Goal: Complete application form: Complete application form

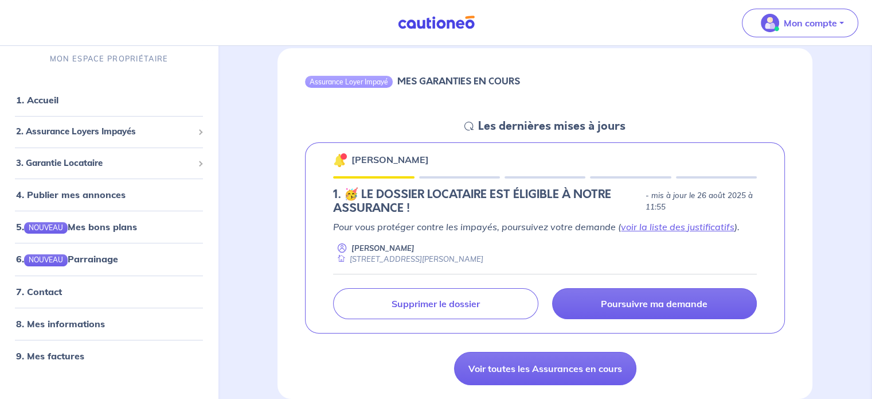
scroll to position [115, 0]
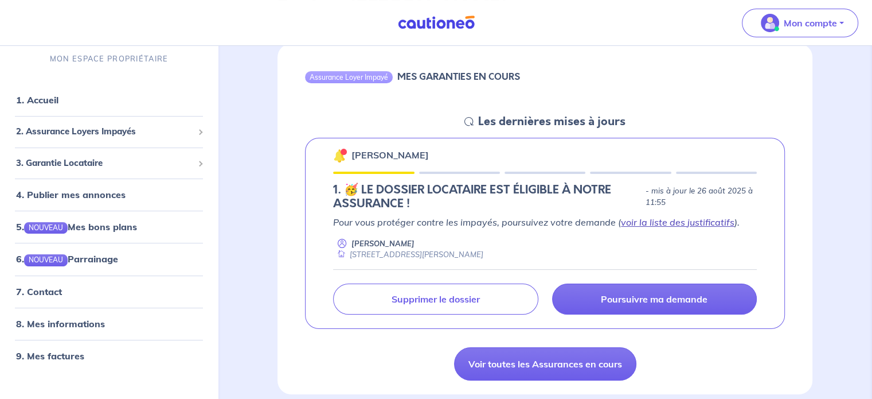
click at [639, 222] on link "voir la liste des justificatifs" at bounding box center [678, 221] width 114 height 11
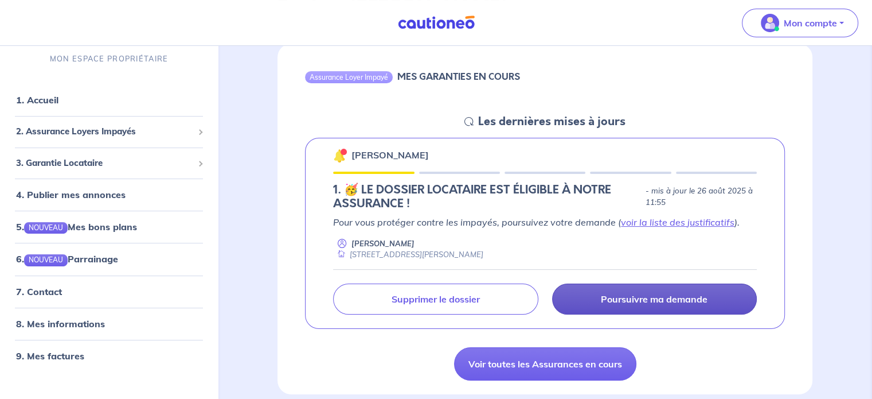
click at [592, 288] on link "Poursuivre ma demande" at bounding box center [654, 298] width 205 height 31
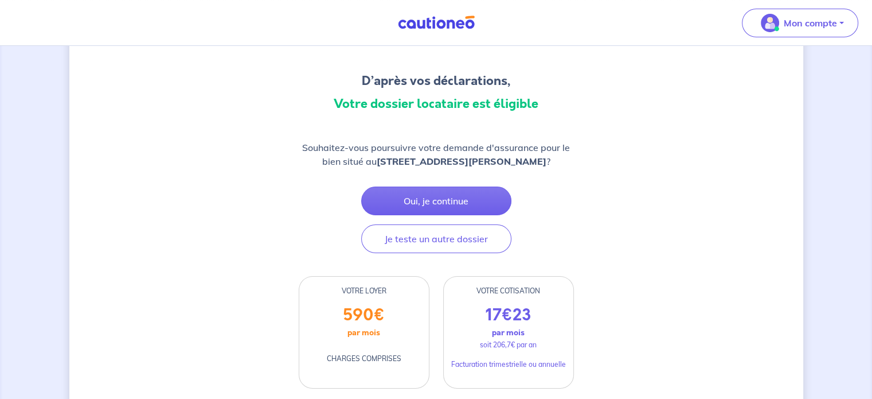
scroll to position [115, 0]
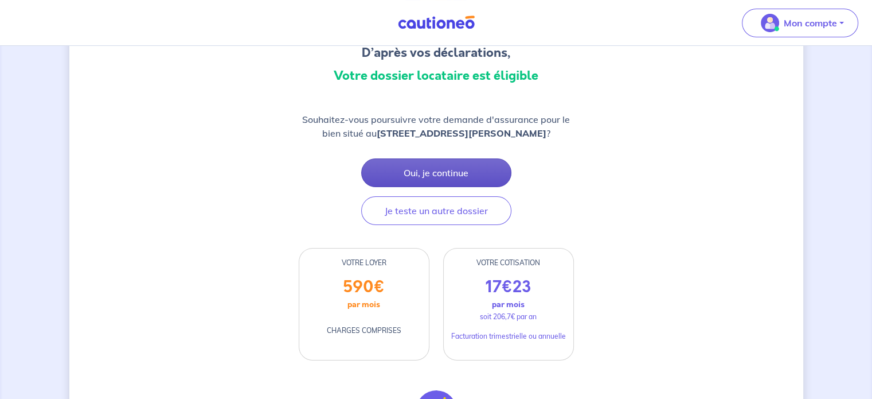
click at [435, 168] on button "Oui, je continue" at bounding box center [436, 172] width 150 height 29
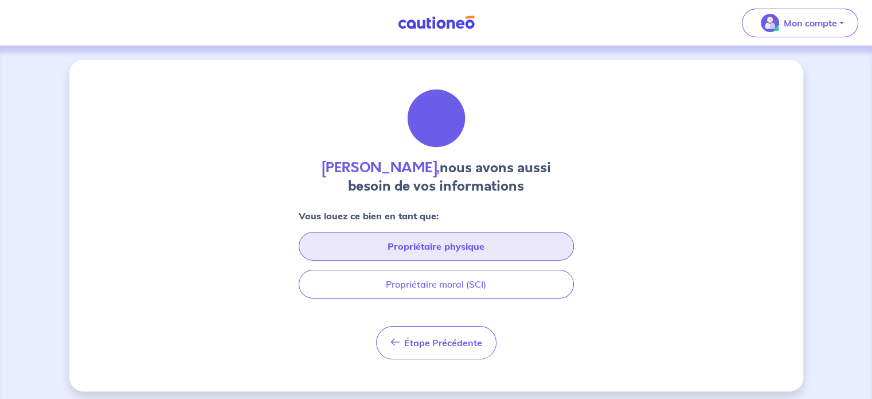
click at [429, 247] on button "Propriétaire physique" at bounding box center [436, 246] width 275 height 29
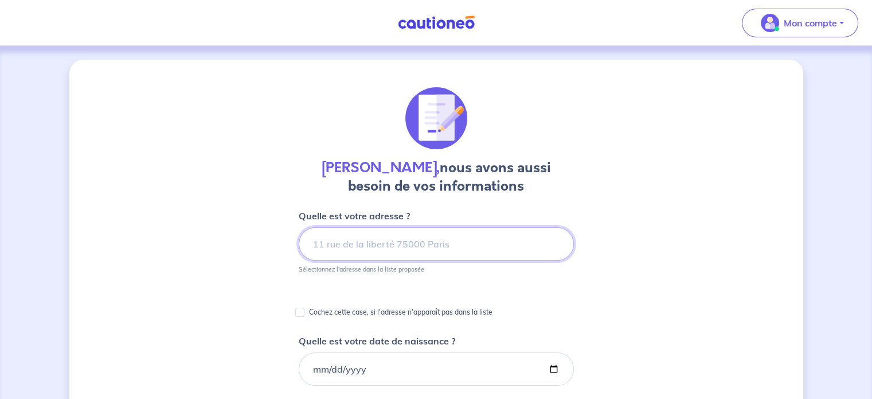
click at [420, 243] on input at bounding box center [436, 243] width 275 height 33
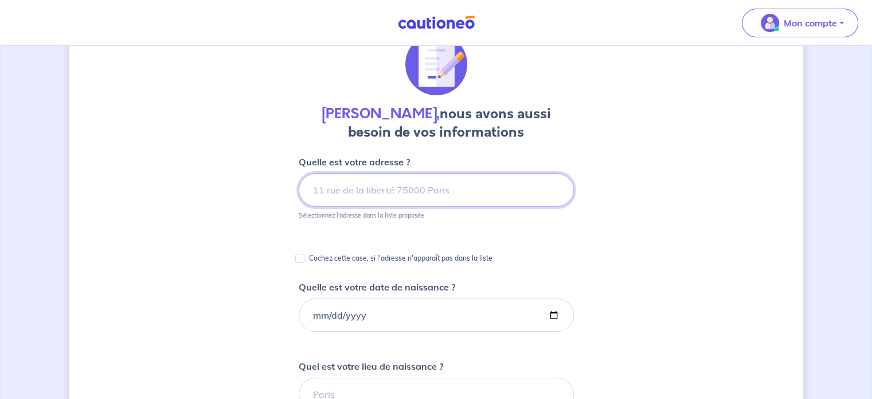
scroll to position [115, 0]
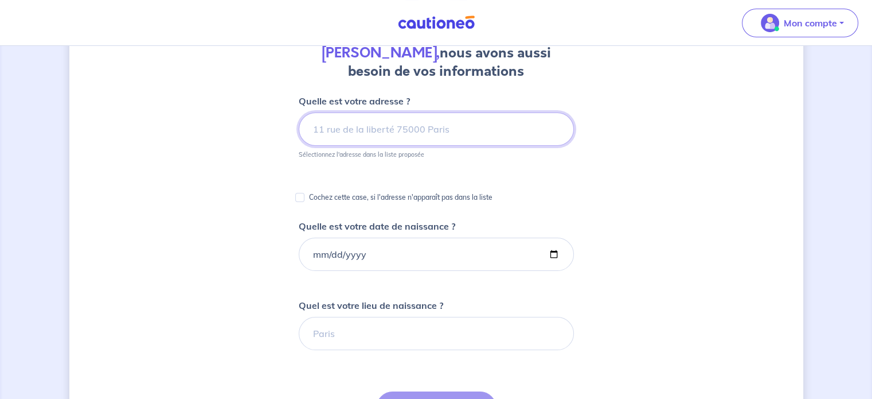
type input "1"
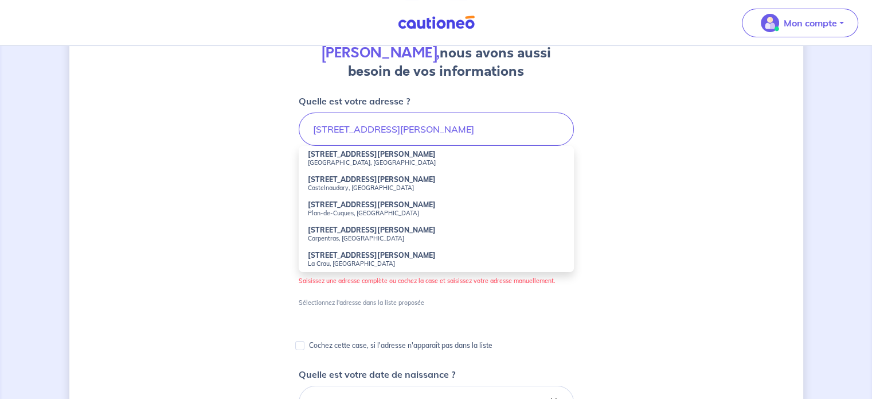
click at [338, 259] on small "La Crau, [GEOGRAPHIC_DATA]" at bounding box center [436, 263] width 257 height 8
type input "[STREET_ADDRESS][PERSON_NAME]"
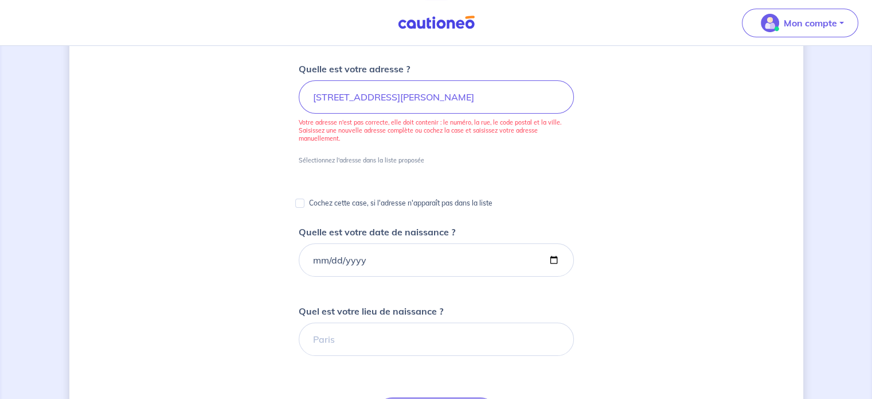
scroll to position [172, 0]
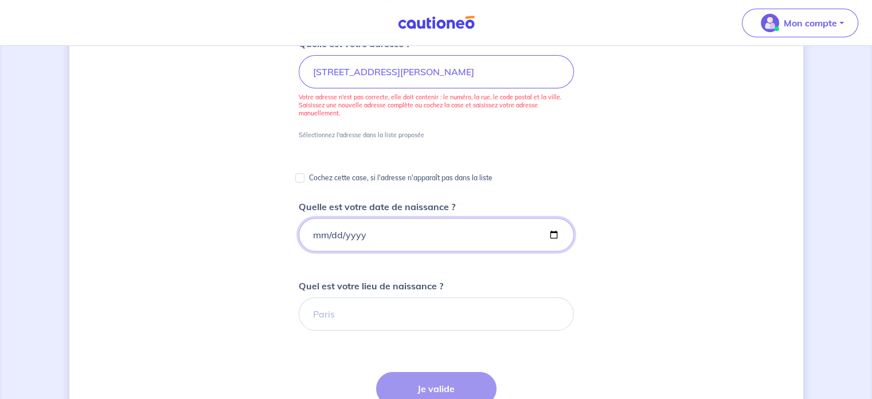
click at [374, 226] on input "Quelle est votre date de naissance ?" at bounding box center [436, 234] width 275 height 33
type input "[DATE]"
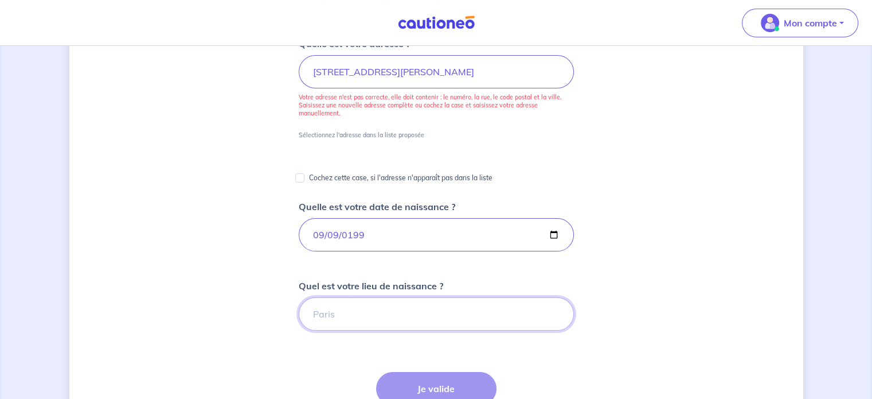
click at [348, 319] on input "Quel est votre lieu de naissance ?" at bounding box center [436, 313] width 275 height 33
type input "VILLENEUVE D'ASCQ"
click at [442, 391] on button "Je valide" at bounding box center [436, 388] width 120 height 33
click at [507, 71] on input "[STREET_ADDRESS][PERSON_NAME]" at bounding box center [436, 71] width 275 height 33
click at [506, 71] on input "[STREET_ADDRESS][PERSON_NAME]" at bounding box center [436, 71] width 275 height 33
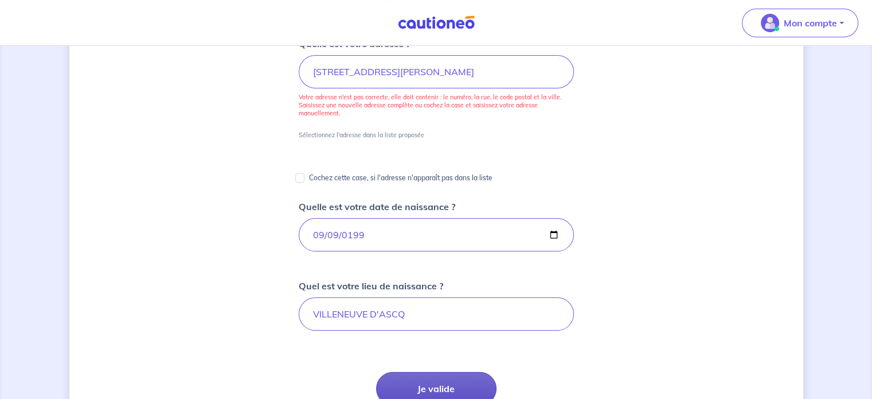
click at [444, 376] on button "Je valide" at bounding box center [436, 388] width 120 height 33
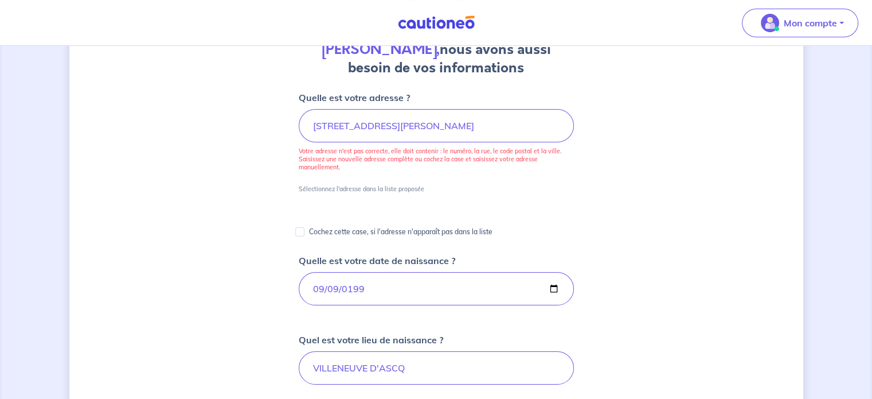
scroll to position [0, 0]
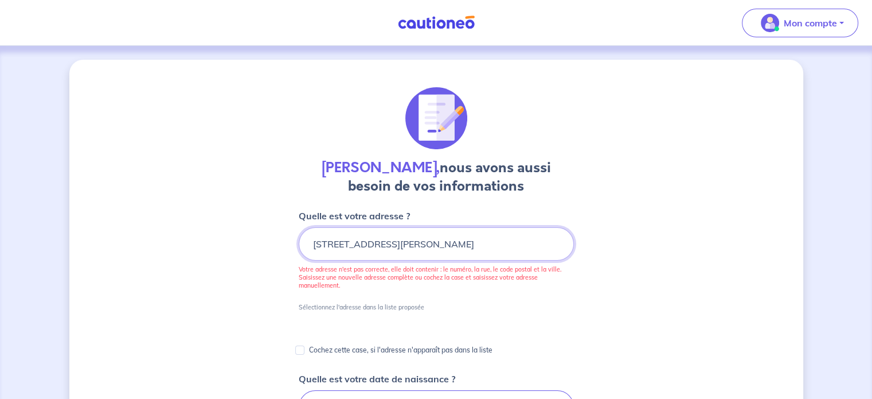
click at [482, 241] on input "[STREET_ADDRESS][PERSON_NAME]" at bounding box center [436, 243] width 275 height 33
click at [500, 240] on input "[STREET_ADDRESS][PERSON_NAME]" at bounding box center [436, 243] width 275 height 33
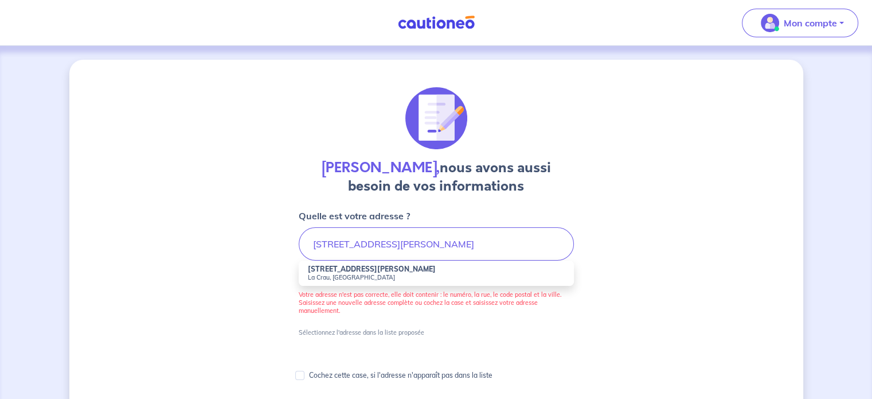
click at [346, 275] on small "La Crau, [GEOGRAPHIC_DATA]" at bounding box center [436, 277] width 257 height 8
type input "[STREET_ADDRESS][PERSON_NAME]"
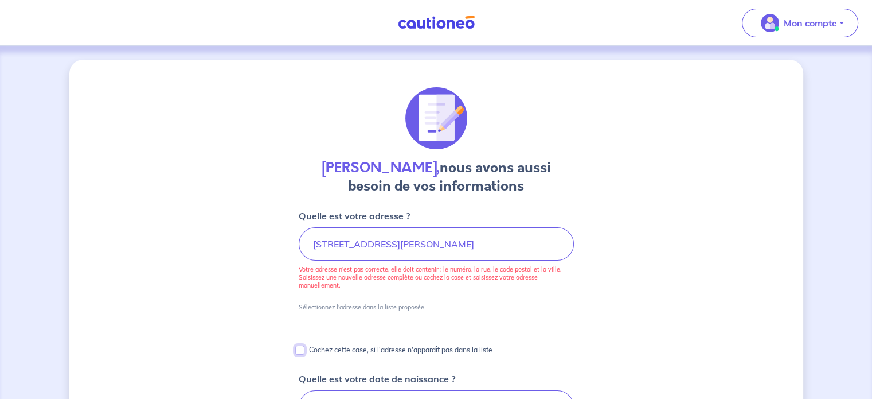
click at [303, 348] on input "Cochez cette case, si l'adresse n'apparaît pas dans la liste" at bounding box center [299, 349] width 9 height 9
checkbox input "true"
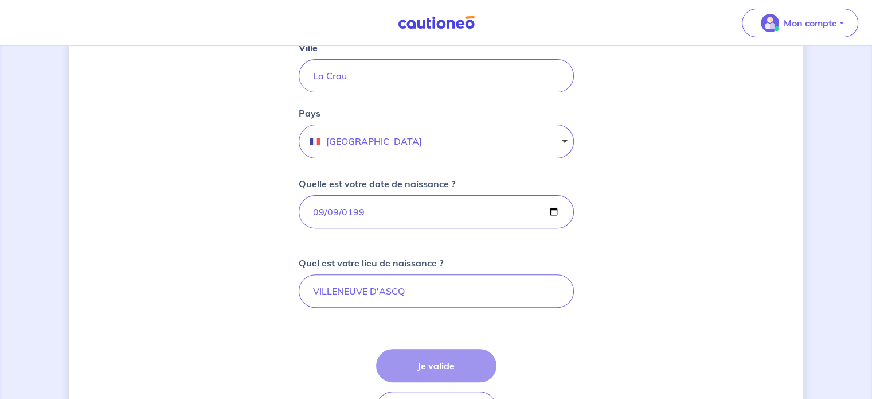
scroll to position [401, 0]
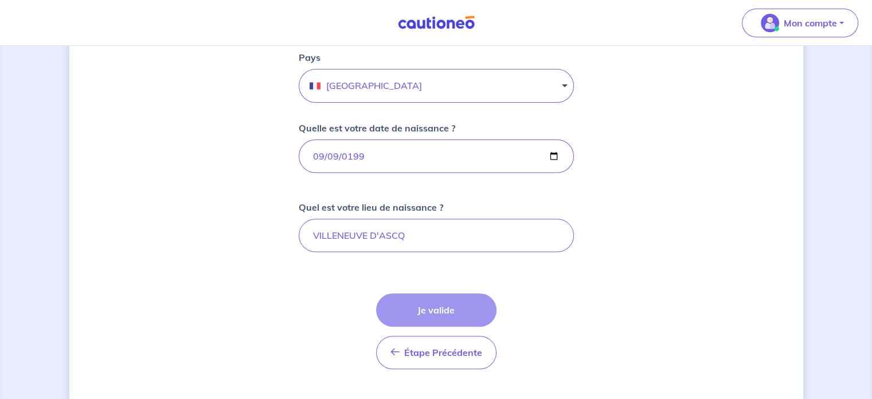
click at [444, 309] on div "Étape Précédente Précédent Je valide Je valide" at bounding box center [436, 331] width 120 height 76
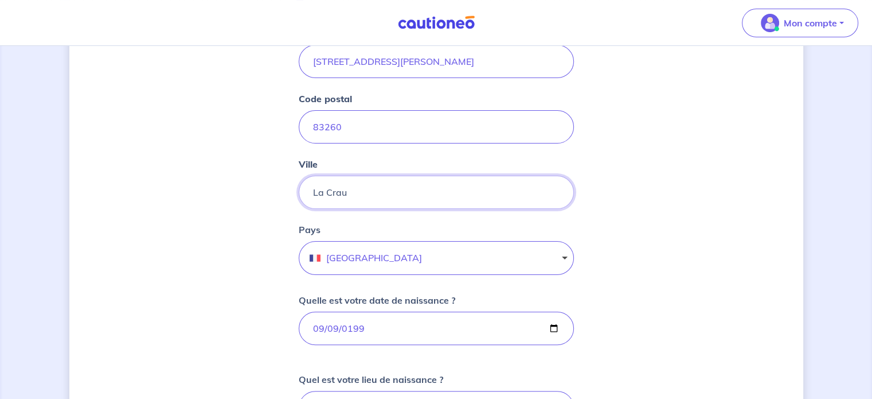
click at [375, 184] on input "La Crau" at bounding box center [436, 192] width 275 height 33
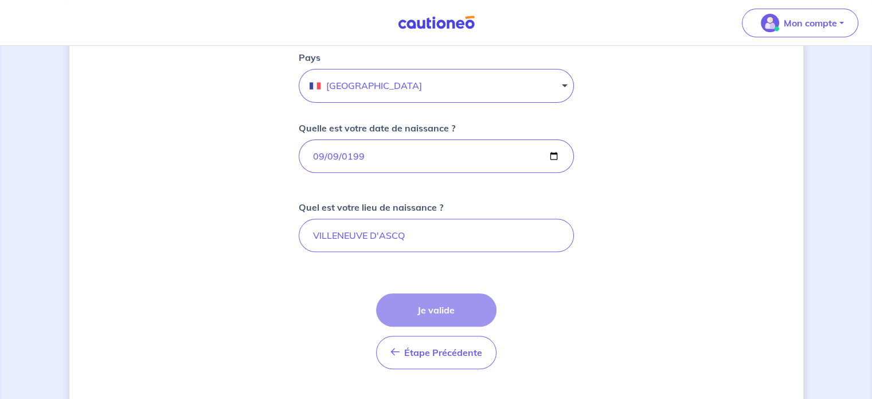
click at [420, 311] on div "Étape Précédente Précédent Je valide Je valide" at bounding box center [436, 331] width 120 height 76
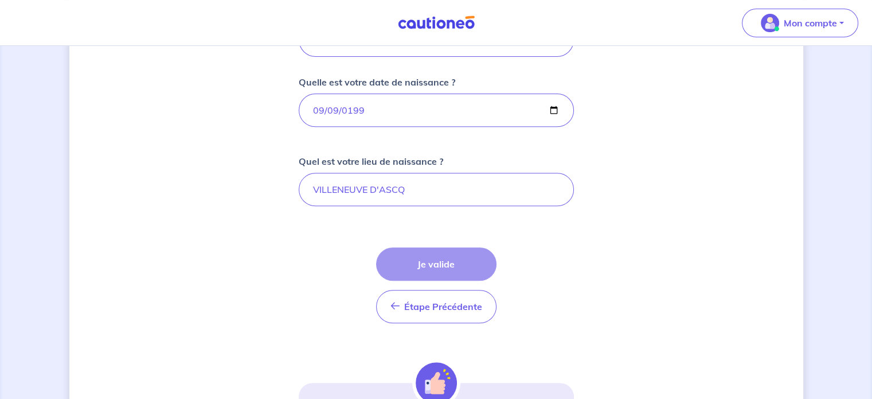
scroll to position [459, 0]
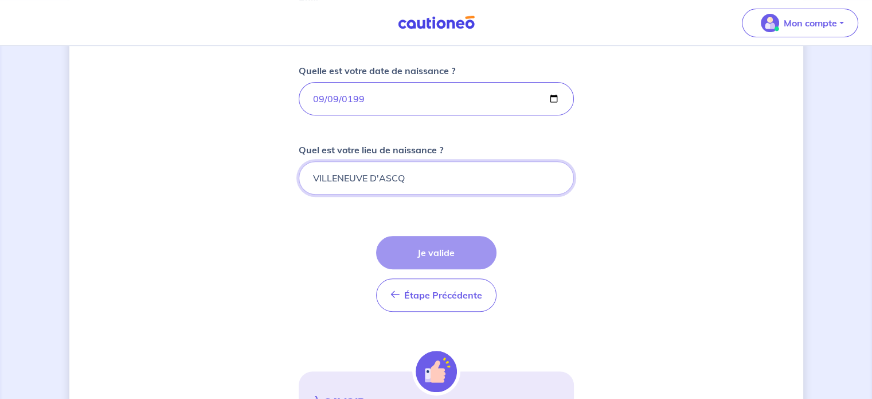
click at [421, 166] on input "VILLENEUVE D'ASCQ" at bounding box center [436, 177] width 275 height 33
type input "VILLENEUVE D'ASCQ"
drag, startPoint x: 570, startPoint y: 294, endPoint x: 567, endPoint y: 288, distance: 5.9
click at [570, 293] on form "Cochez cette case, si l'adresse n'apparaît pas dans la liste Numéro et nom de l…" at bounding box center [436, 125] width 275 height 750
click at [448, 253] on div "Étape Précédente Précédent Je valide Je valide" at bounding box center [436, 274] width 120 height 76
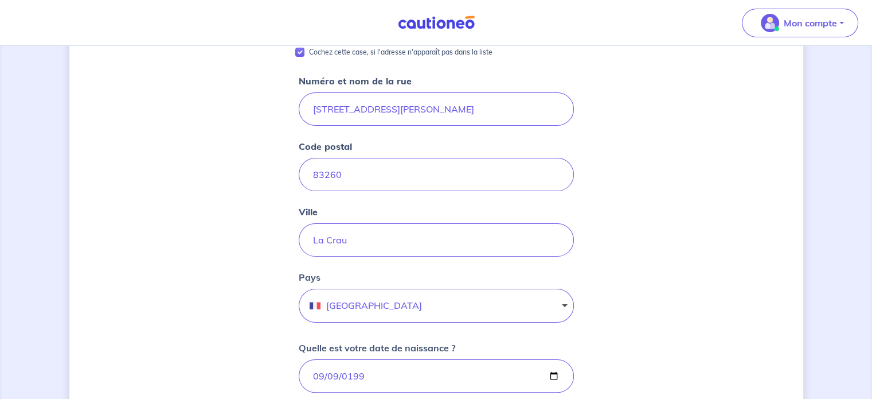
scroll to position [87, 0]
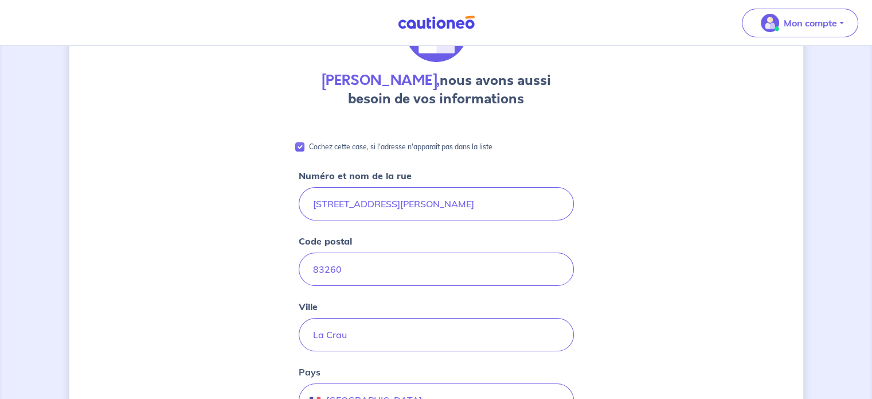
click at [371, 146] on p "Cochez cette case, si l'adresse n'apparaît pas dans la liste" at bounding box center [401, 147] width 184 height 14
click at [305, 146] on input "Cochez cette case, si l'adresse n'apparaît pas dans la liste" at bounding box center [299, 146] width 9 height 9
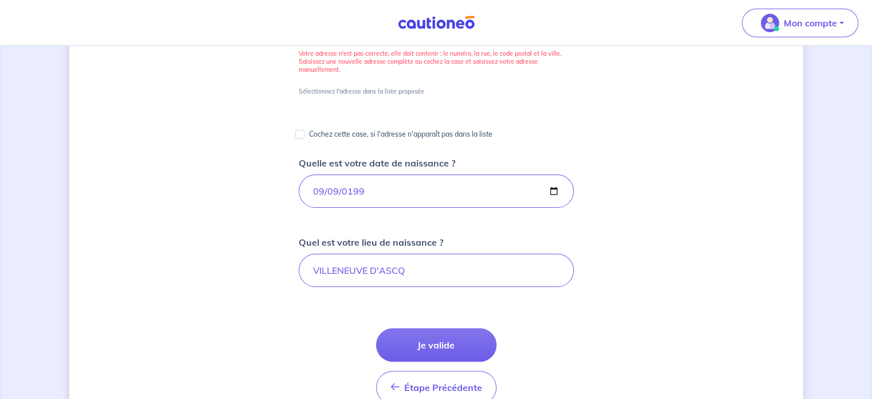
click at [310, 131] on p "Cochez cette case, si l'adresse n'apparaît pas dans la liste" at bounding box center [401, 134] width 184 height 14
click at [305, 131] on input "Cochez cette case, si l'adresse n'apparaît pas dans la liste" at bounding box center [299, 134] width 9 height 9
checkbox input "true"
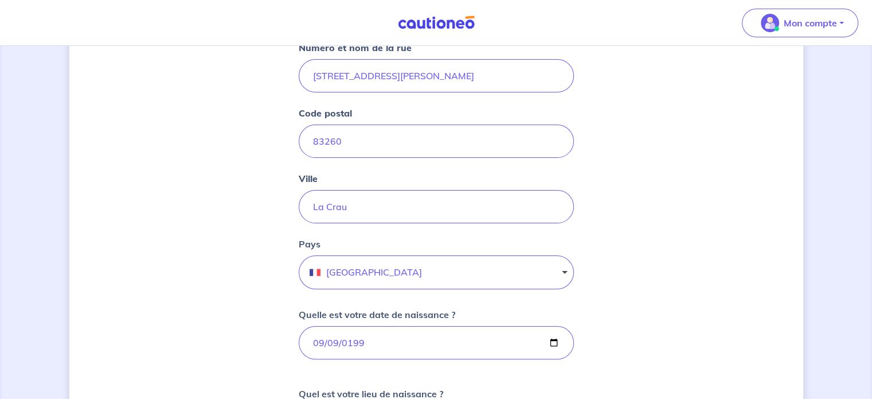
scroll to position [158, 0]
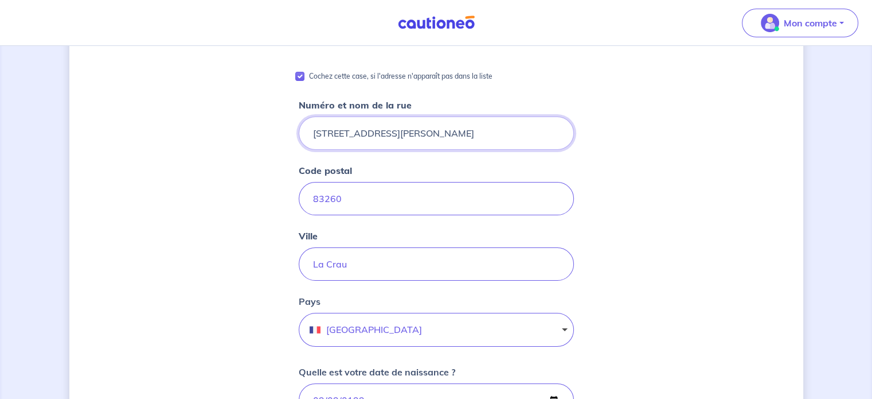
click at [449, 143] on input "[STREET_ADDRESS][PERSON_NAME]" at bounding box center [436, 132] width 275 height 33
type input "[STREET_ADDRESS][PERSON_NAME]"
click at [367, 192] on input "83260" at bounding box center [436, 198] width 275 height 33
type input "83260"
click at [349, 271] on input "La Crau" at bounding box center [436, 263] width 275 height 33
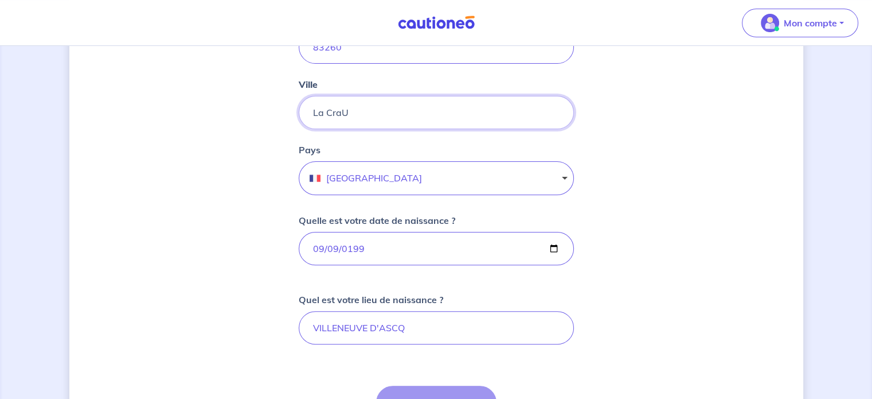
scroll to position [272, 0]
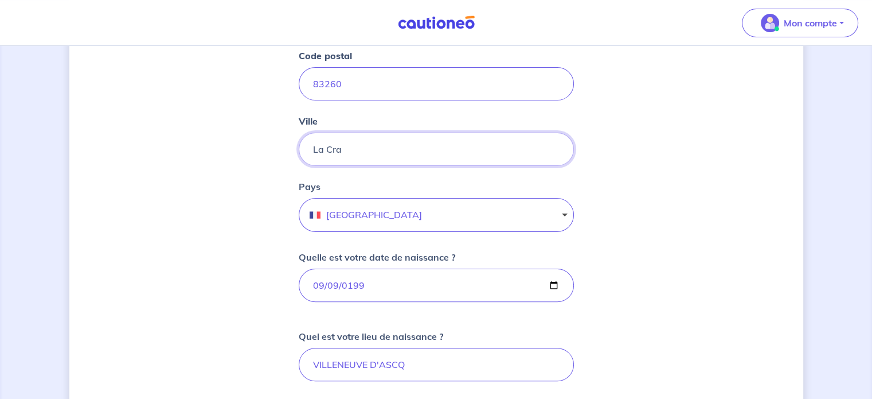
type input "La Crau"
click at [624, 192] on div "[PERSON_NAME], nous avons aussi besoin de vos informations Cochez cette case, s…" at bounding box center [436, 252] width 734 height 931
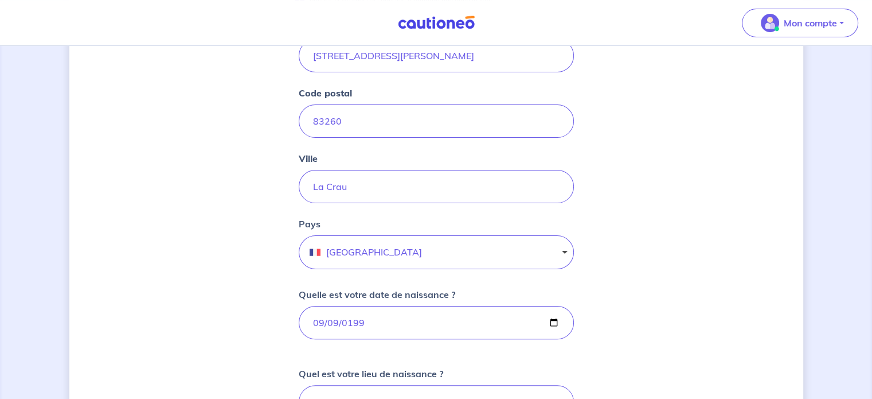
scroll to position [215, 0]
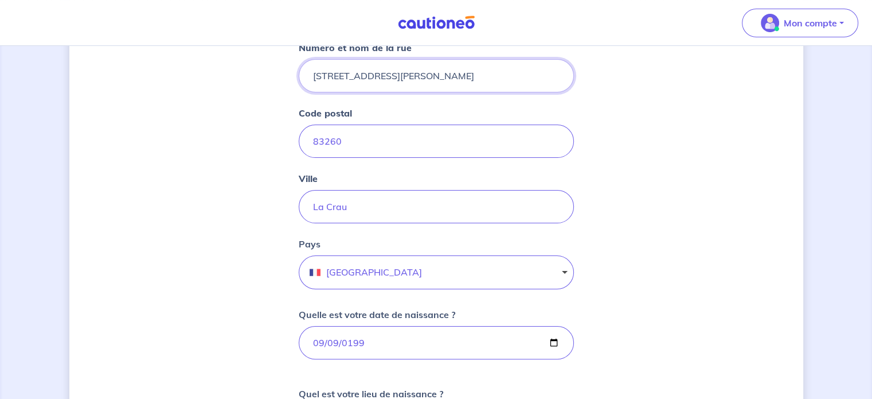
click at [390, 81] on input "[STREET_ADDRESS][PERSON_NAME]" at bounding box center [436, 75] width 275 height 33
click at [434, 76] on input "[STREET_ADDRESS][PERSON_NAME]" at bounding box center [436, 75] width 275 height 33
type input "[STREET_ADDRESS][PERSON_NAME]"
click at [622, 103] on div "[PERSON_NAME], nous avons aussi besoin de vos informations Cochez cette case, s…" at bounding box center [436, 310] width 734 height 931
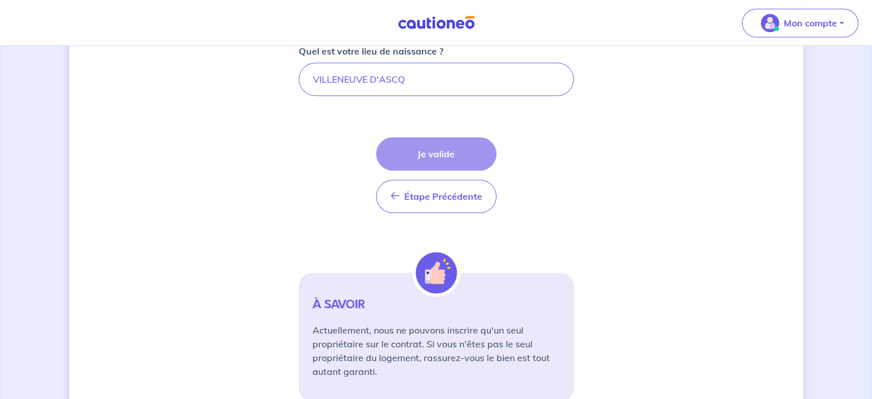
scroll to position [559, 0]
click at [411, 154] on div "Étape Précédente Précédent Je valide Je valide" at bounding box center [436, 173] width 120 height 76
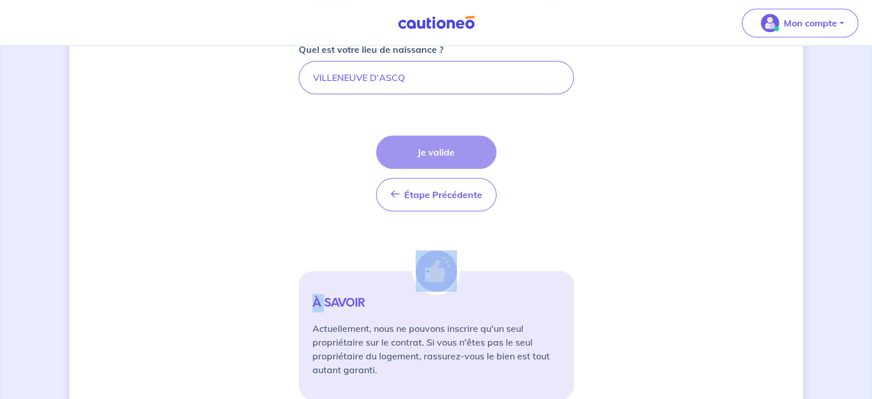
click at [410, 154] on div "Étape Précédente Précédent Je valide Je valide" at bounding box center [436, 173] width 120 height 76
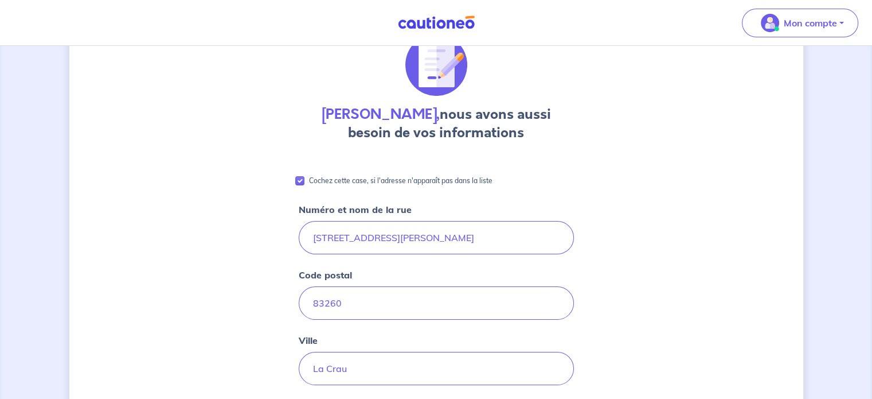
scroll to position [0, 0]
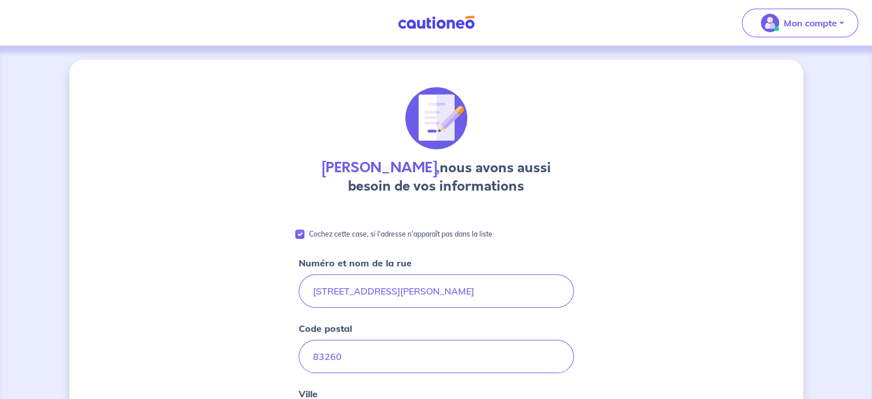
click at [313, 237] on p "Cochez cette case, si l'adresse n'apparaît pas dans la liste" at bounding box center [401, 234] width 184 height 14
click at [305, 237] on input "Cochez cette case, si l'adresse n'apparaît pas dans la liste" at bounding box center [299, 233] width 9 height 9
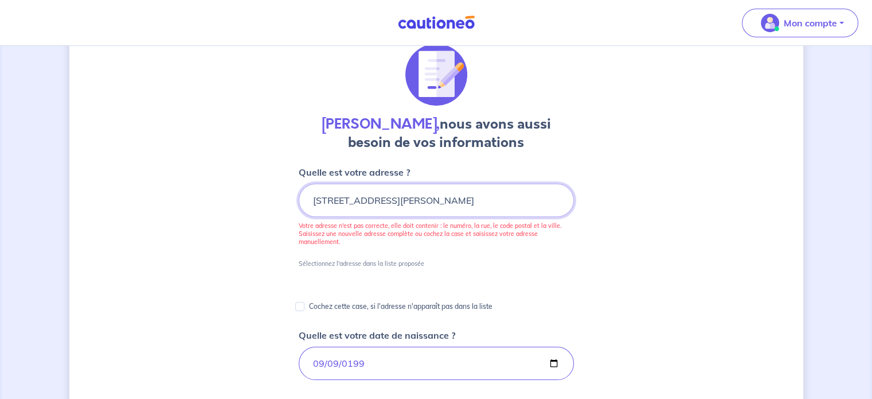
scroll to position [401, 0]
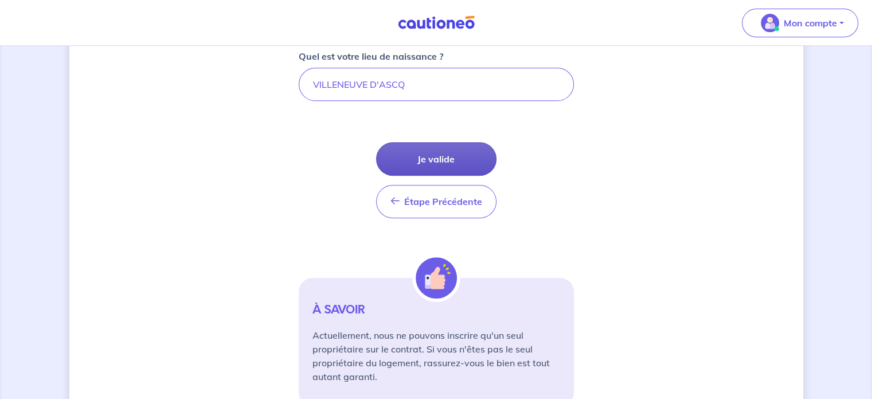
click at [423, 157] on button "Je valide" at bounding box center [436, 158] width 120 height 33
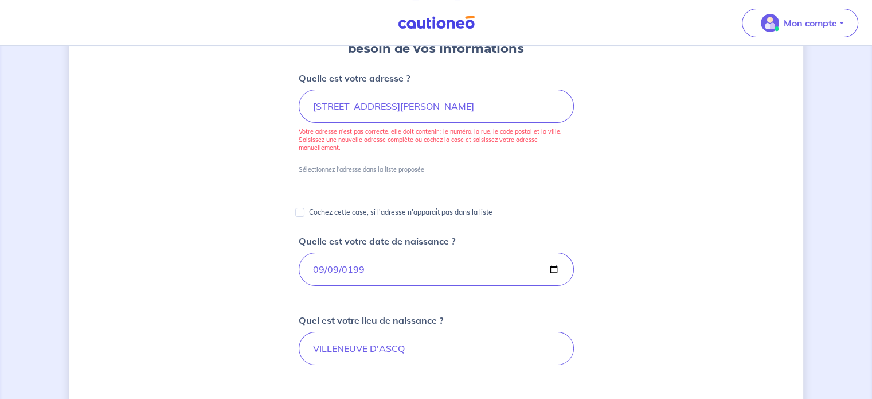
scroll to position [57, 0]
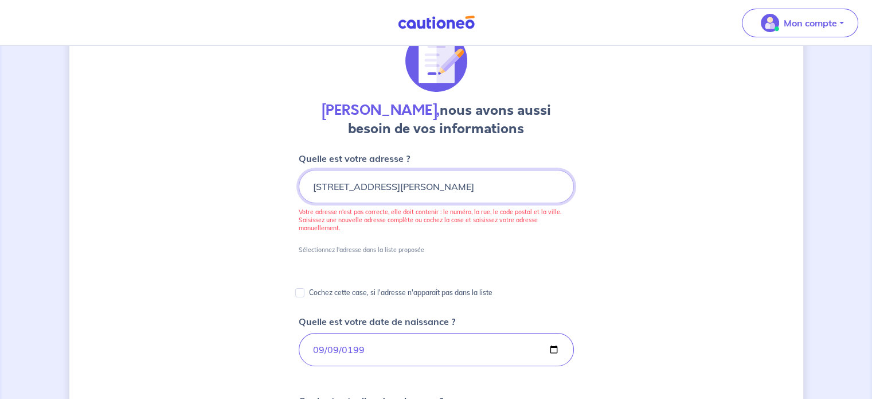
click at [380, 189] on input "[STREET_ADDRESS][PERSON_NAME]" at bounding box center [436, 186] width 275 height 33
click at [342, 280] on div "Cochez cette case, si l'adresse n'apparaît pas dans la liste" at bounding box center [436, 288] width 275 height 24
click at [344, 294] on p "Cochez cette case, si l'adresse n'apparaît pas dans la liste" at bounding box center [401, 293] width 184 height 14
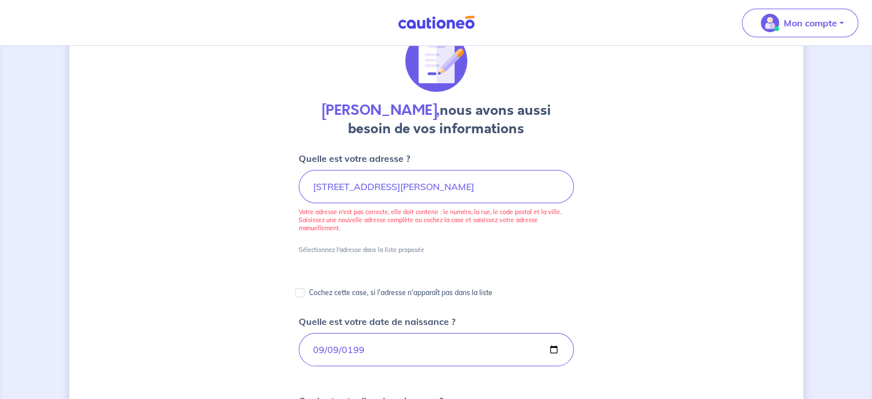
click at [305, 294] on input "Cochez cette case, si l'adresse n'apparaît pas dans la liste" at bounding box center [299, 292] width 9 height 9
checkbox input "true"
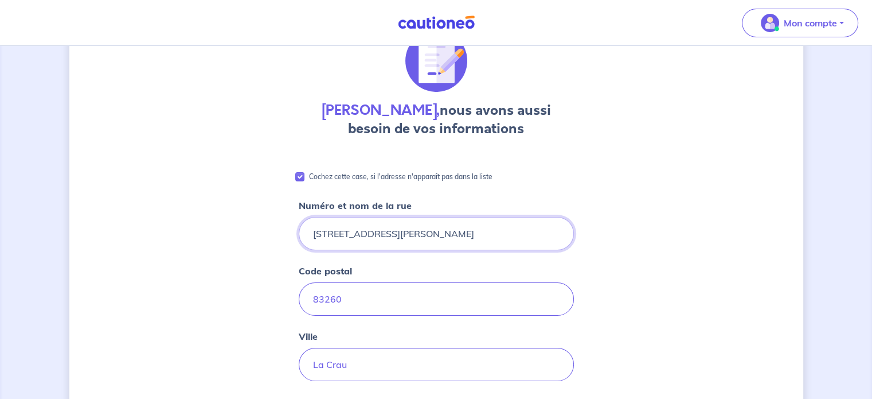
click at [372, 232] on input "[STREET_ADDRESS][PERSON_NAME]" at bounding box center [436, 233] width 275 height 33
drag, startPoint x: 383, startPoint y: 232, endPoint x: 377, endPoint y: 233, distance: 5.8
click at [377, 233] on input "94 Avenue [PERSON_NAME]" at bounding box center [436, 233] width 275 height 33
type input "[STREET_ADDRESS][PERSON_NAME]"
click at [521, 199] on div "Numéro et nom de la [GEOGRAPHIC_DATA][PERSON_NAME]" at bounding box center [436, 224] width 275 height 52
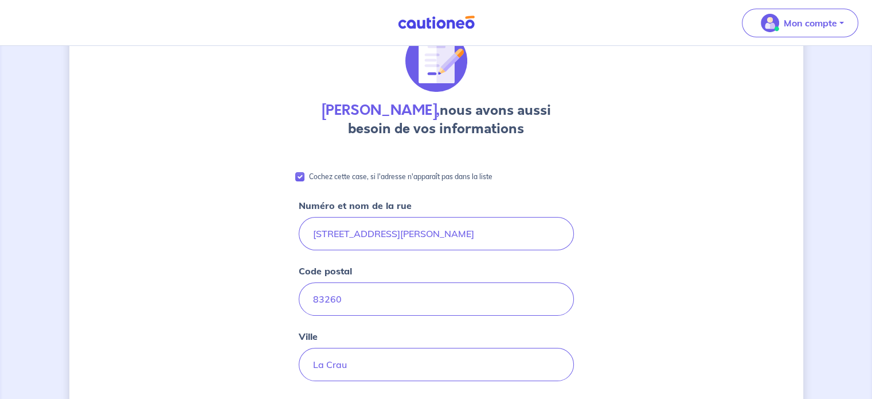
scroll to position [344, 0]
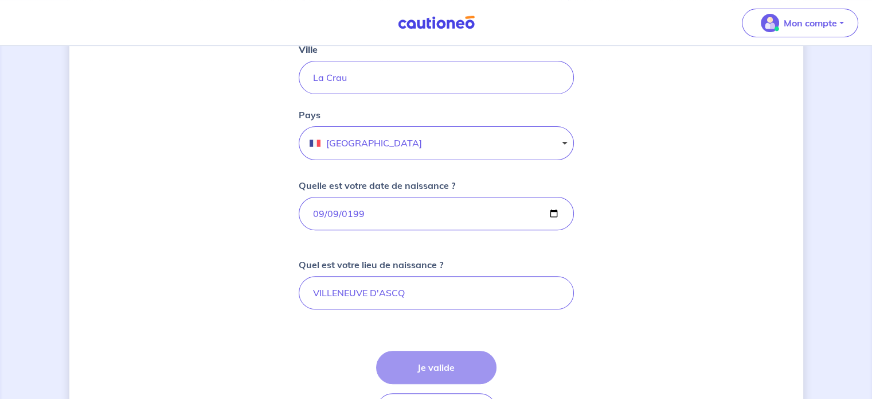
click at [413, 363] on div "Étape Précédente Précédent Je valide Je valide" at bounding box center [436, 388] width 120 height 76
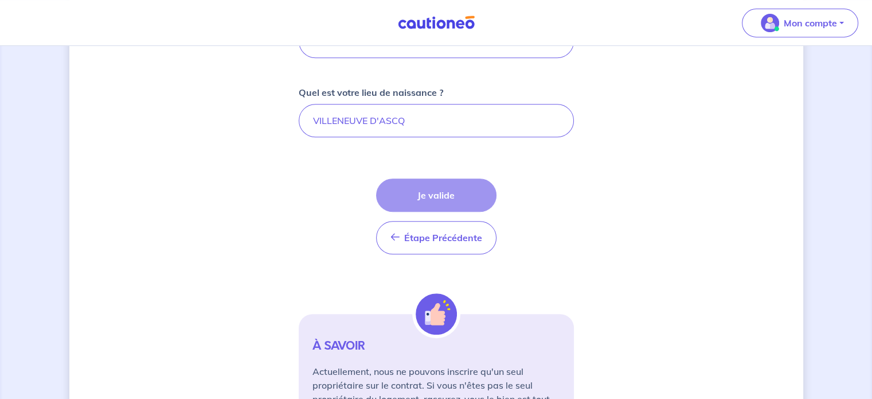
click at [421, 202] on div "Étape Précédente Précédent Je valide Je valide" at bounding box center [436, 216] width 120 height 76
click at [421, 201] on div "Étape Précédente Précédent Je valide Je valide" at bounding box center [436, 216] width 120 height 76
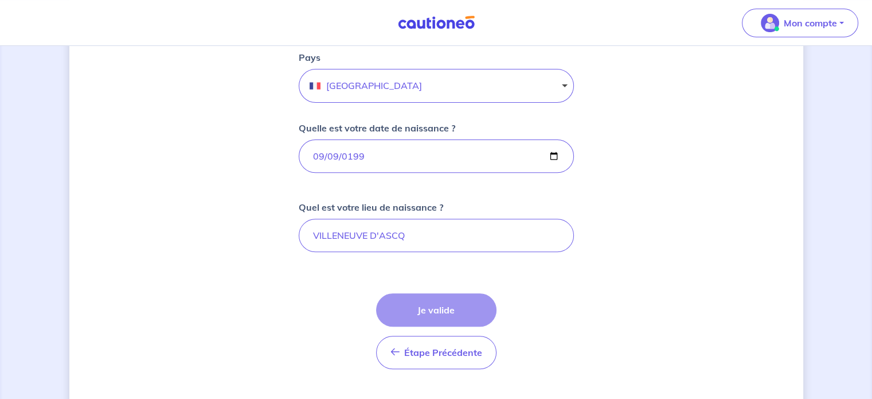
scroll to position [603, 0]
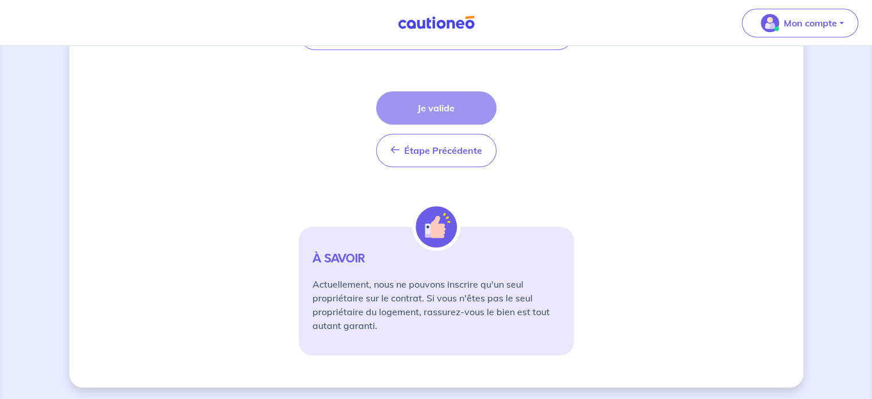
click at [439, 108] on div "Étape Précédente Précédent Je valide Je valide" at bounding box center [436, 129] width 120 height 76
click at [427, 134] on button "Étape Précédente Précédent" at bounding box center [436, 150] width 120 height 33
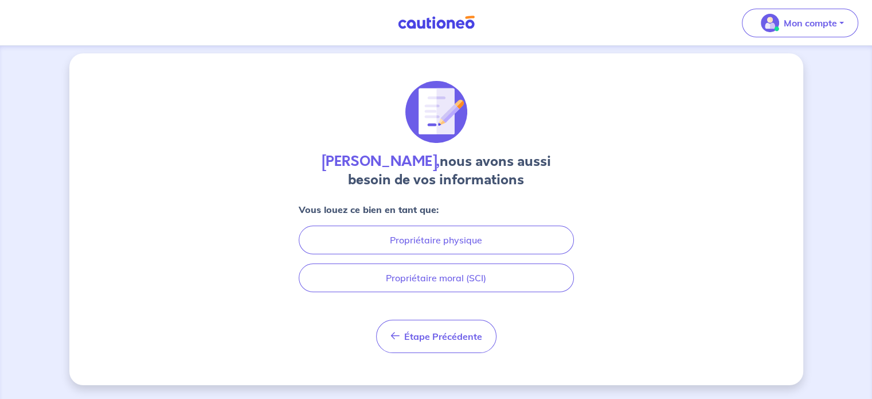
scroll to position [5, 0]
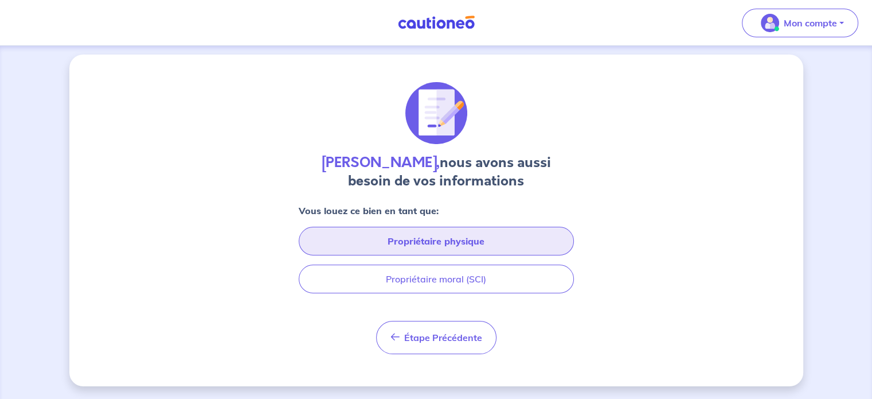
click at [432, 243] on button "Propriétaire physique" at bounding box center [436, 241] width 275 height 29
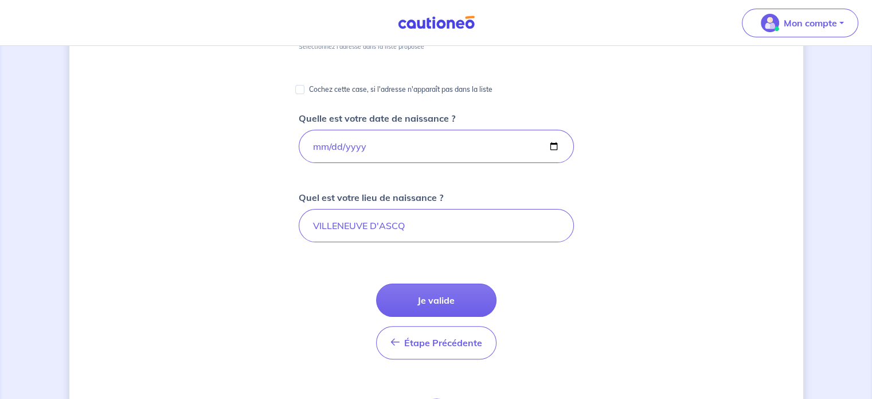
scroll to position [177, 0]
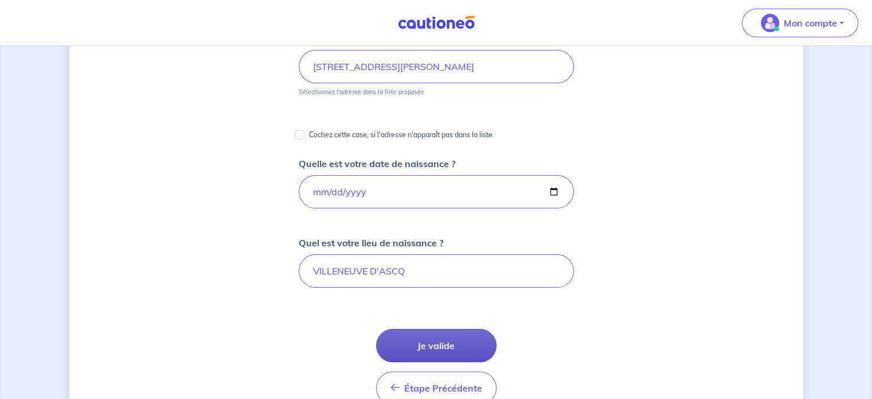
click at [439, 337] on button "Je valide" at bounding box center [436, 345] width 120 height 33
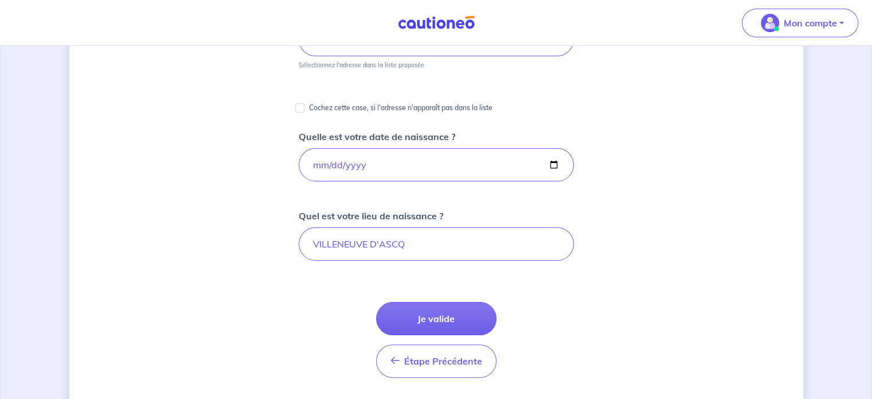
scroll to position [229, 0]
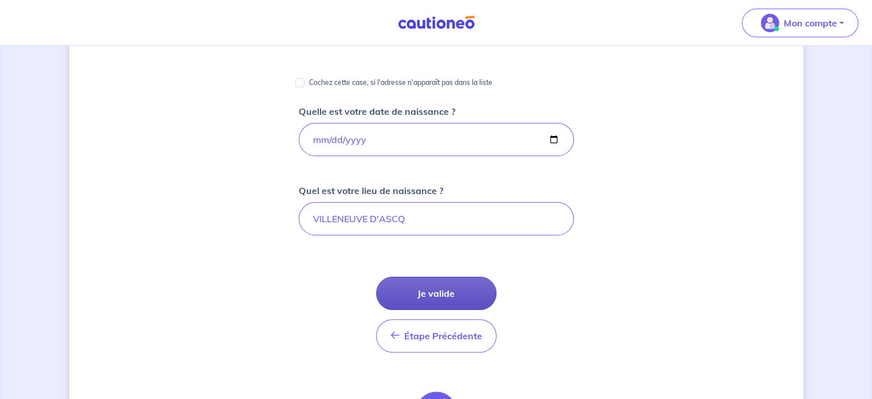
click at [437, 298] on button "Je valide" at bounding box center [436, 292] width 120 height 33
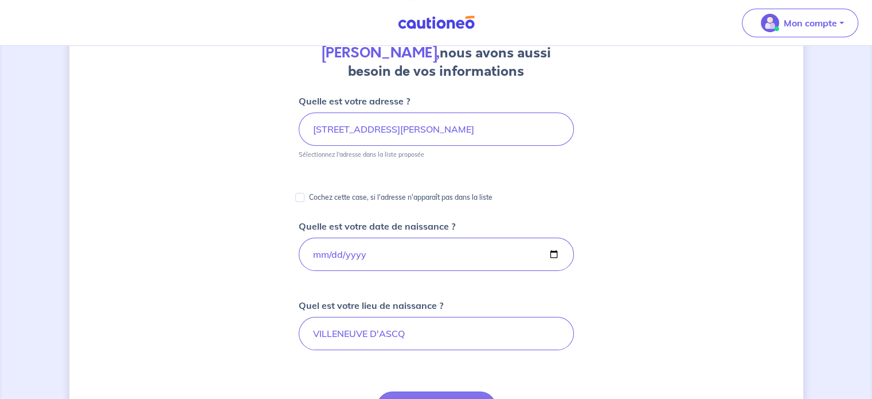
scroll to position [172, 0]
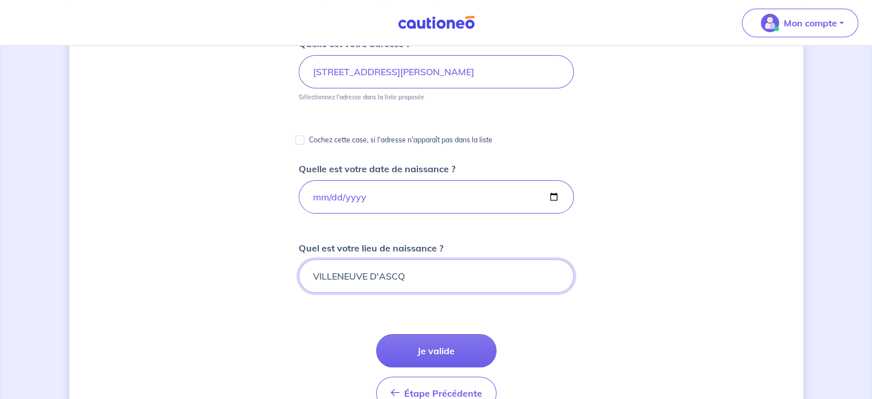
click at [377, 277] on input "VILLENEUVE D'ASCQ" at bounding box center [436, 275] width 275 height 33
click at [375, 276] on input "VILLENEUVE D'ASCQ" at bounding box center [436, 275] width 275 height 33
type input "VILLENEUVE D ASCQ"
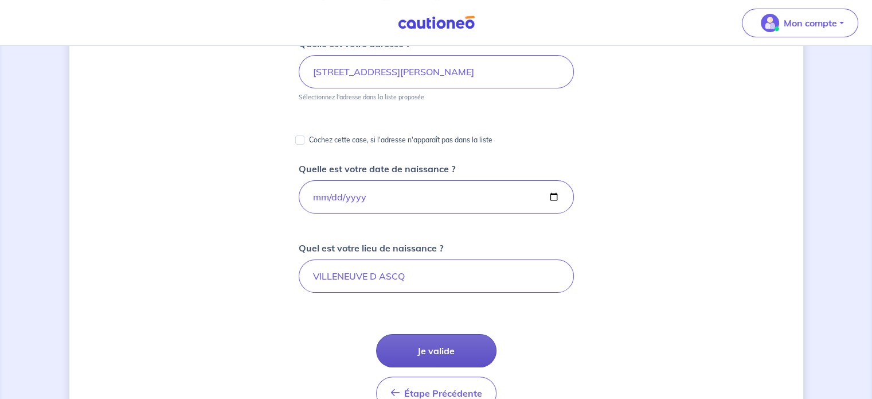
click at [455, 340] on button "Je valide" at bounding box center [436, 350] width 120 height 33
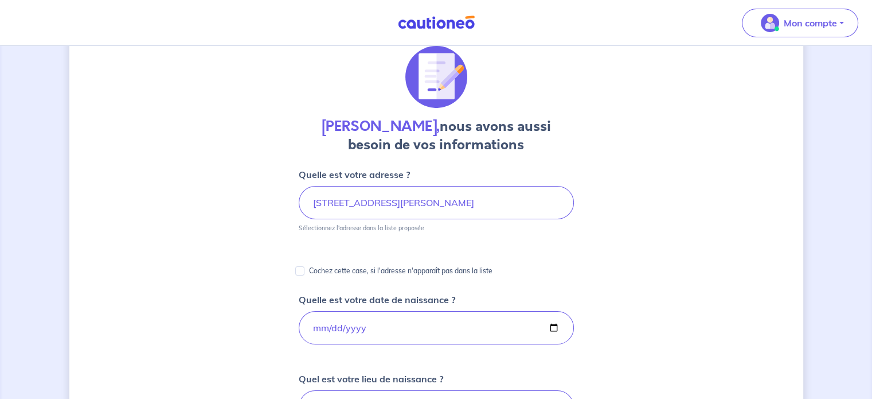
scroll to position [0, 0]
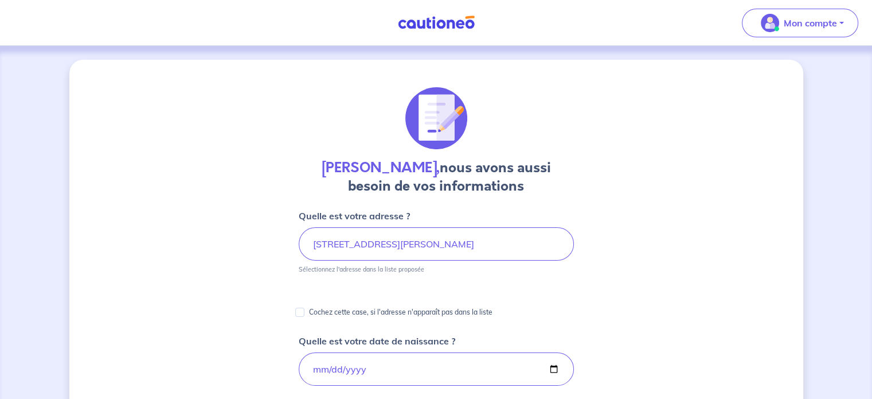
click at [427, 15] on img at bounding box center [436, 22] width 86 height 14
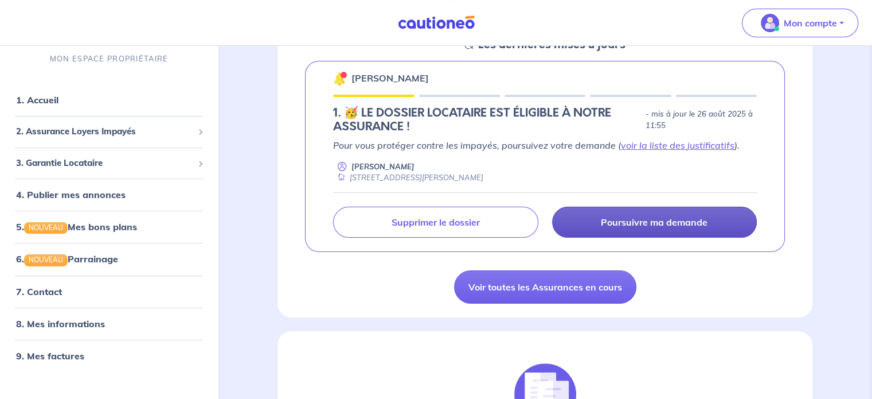
scroll to position [172, 0]
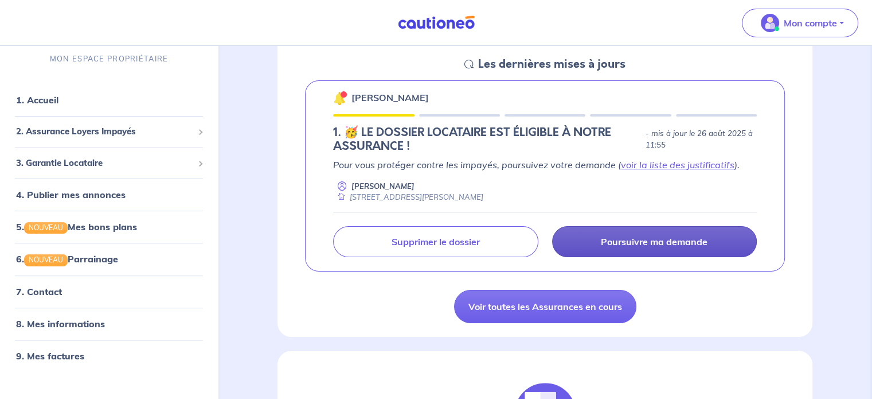
click at [624, 236] on p "Poursuivre ma demande" at bounding box center [654, 241] width 107 height 11
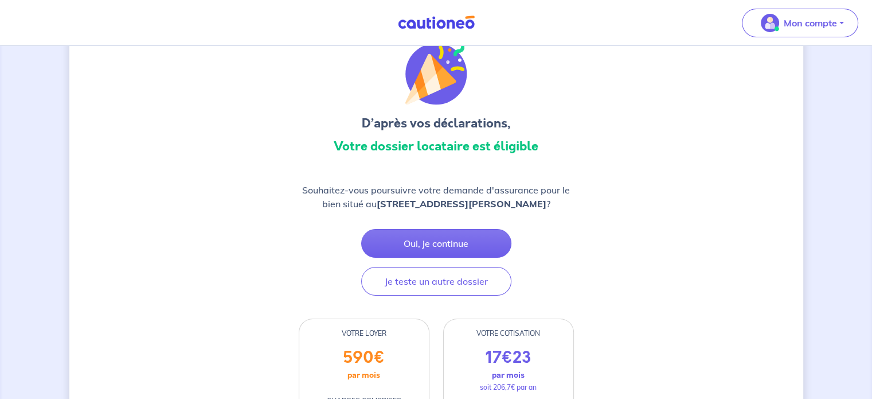
scroll to position [57, 0]
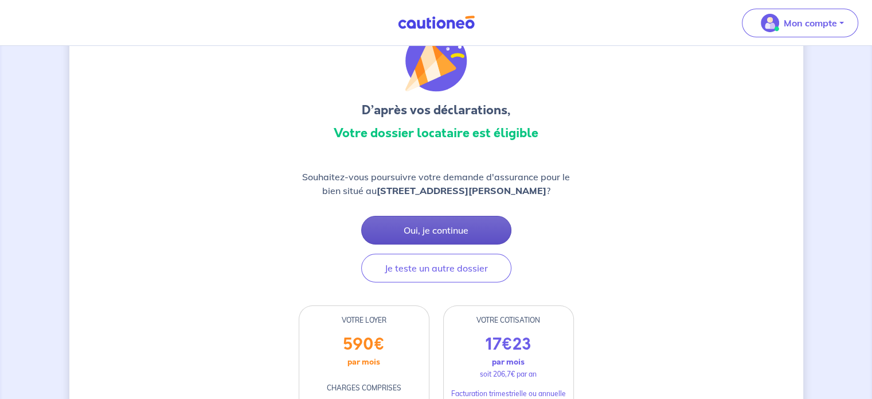
click at [443, 224] on button "Oui, je continue" at bounding box center [436, 230] width 150 height 29
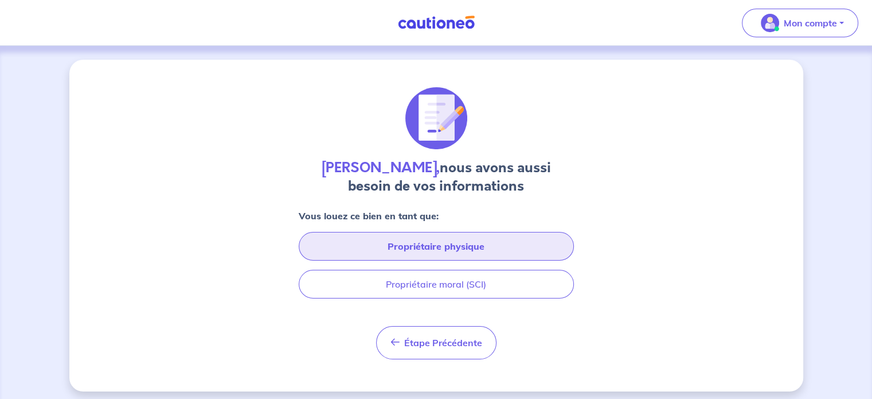
click at [453, 246] on button "Propriétaire physique" at bounding box center [436, 246] width 275 height 29
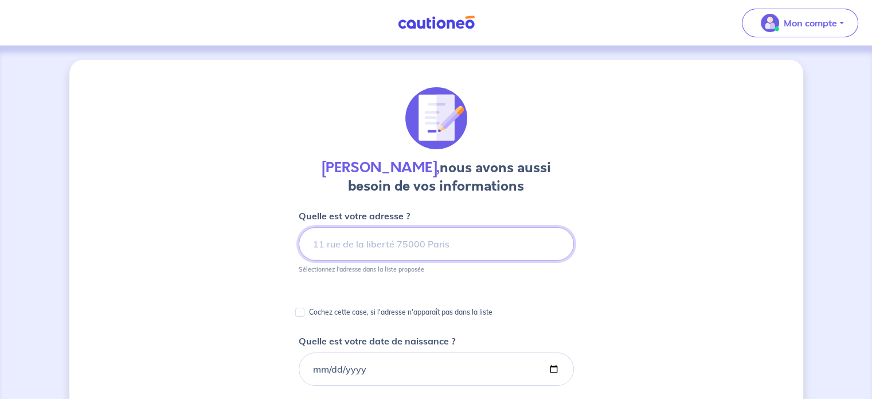
scroll to position [57, 0]
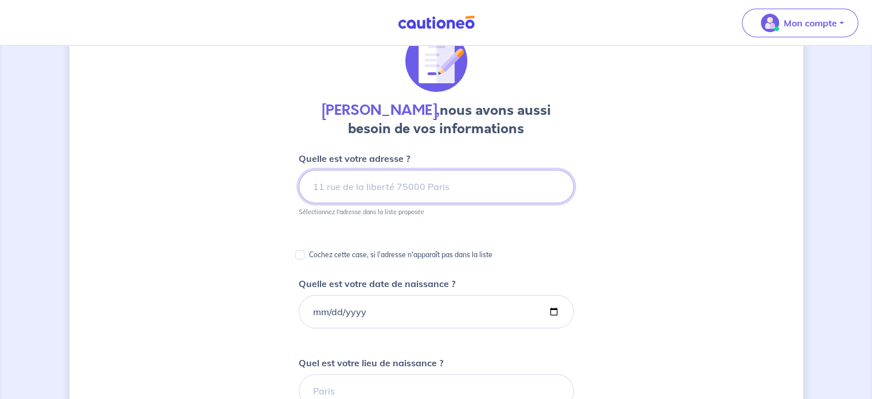
click at [355, 182] on input at bounding box center [436, 186] width 275 height 33
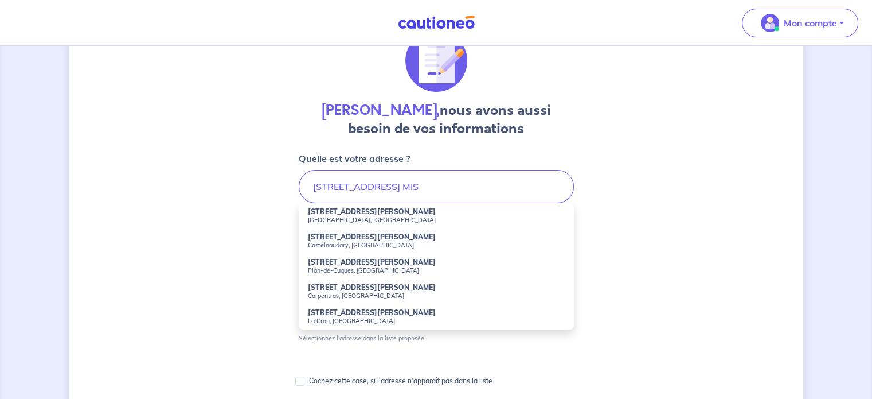
click at [318, 314] on strong "[STREET_ADDRESS][PERSON_NAME]" at bounding box center [372, 312] width 128 height 9
type input "[STREET_ADDRESS][PERSON_NAME]"
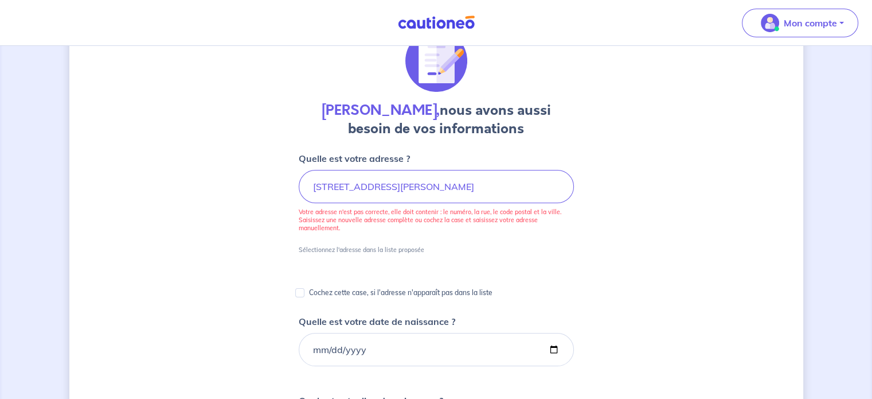
click at [442, 227] on p "Votre adresse n'est pas correcte, elle doit contenir : le numéro, la rue, le co…" at bounding box center [436, 220] width 275 height 24
click at [340, 293] on p "Cochez cette case, si l'adresse n'apparaît pas dans la liste" at bounding box center [401, 293] width 184 height 14
click at [305, 293] on input "Cochez cette case, si l'adresse n'apparaît pas dans la liste" at bounding box center [299, 292] width 9 height 9
checkbox input "true"
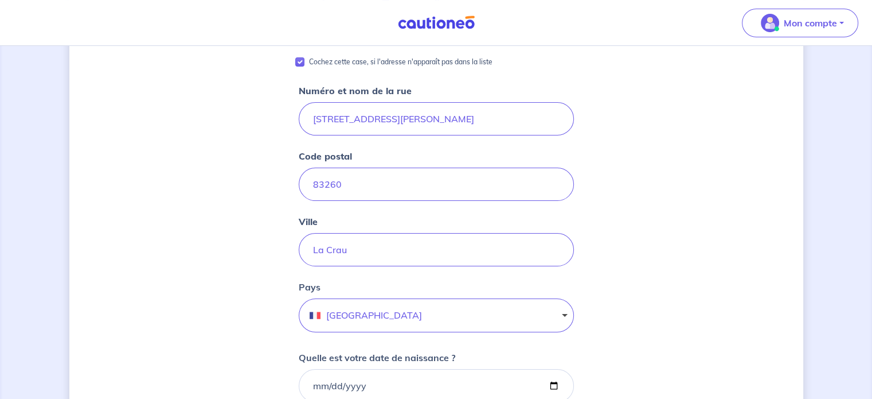
click at [209, 206] on div "[PERSON_NAME], nous avons aussi besoin de vos informations Cochez cette case, s…" at bounding box center [436, 353] width 734 height 931
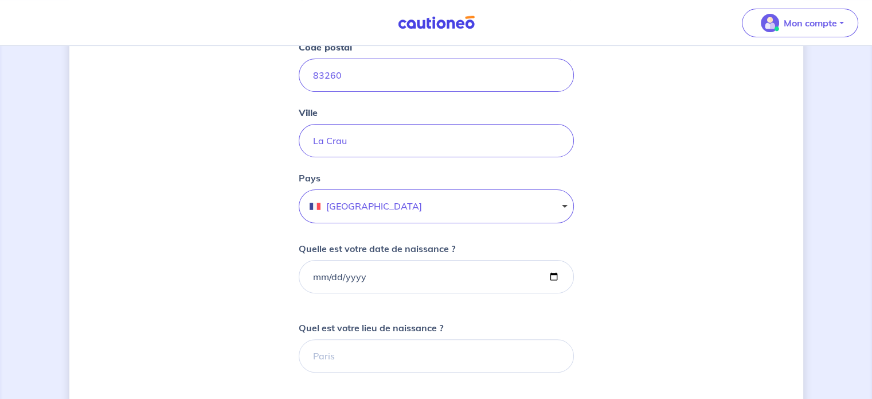
scroll to position [344, 0]
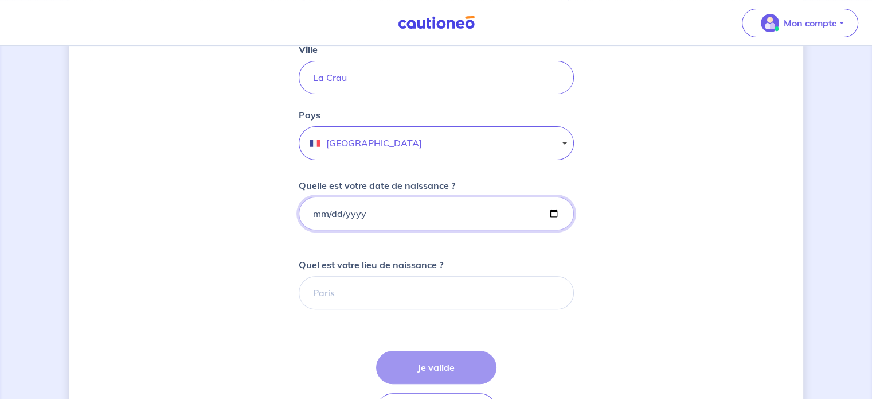
click at [307, 212] on input "Quelle est votre date de naissance ?" at bounding box center [436, 213] width 275 height 33
type input "[DATE]"
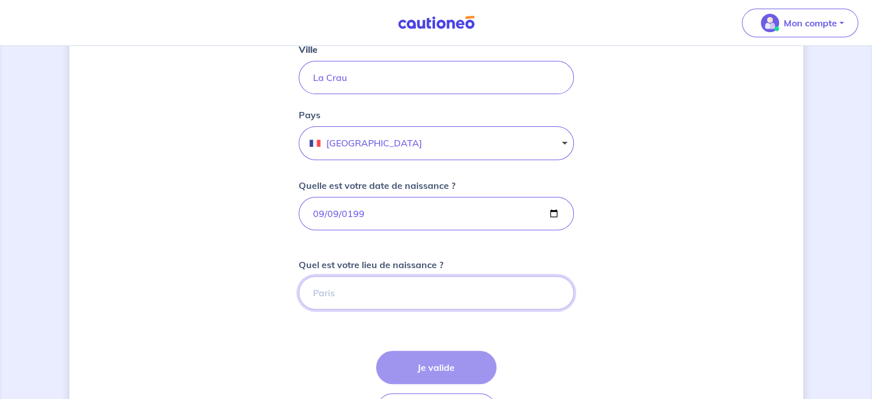
click at [325, 302] on input "Quel est votre lieu de naissance ?" at bounding box center [436, 292] width 275 height 33
type input "VILLENEUVE D ASCQ"
click at [759, 248] on div "[PERSON_NAME], nous avons aussi besoin de vos informations Cochez cette case, s…" at bounding box center [436, 181] width 734 height 931
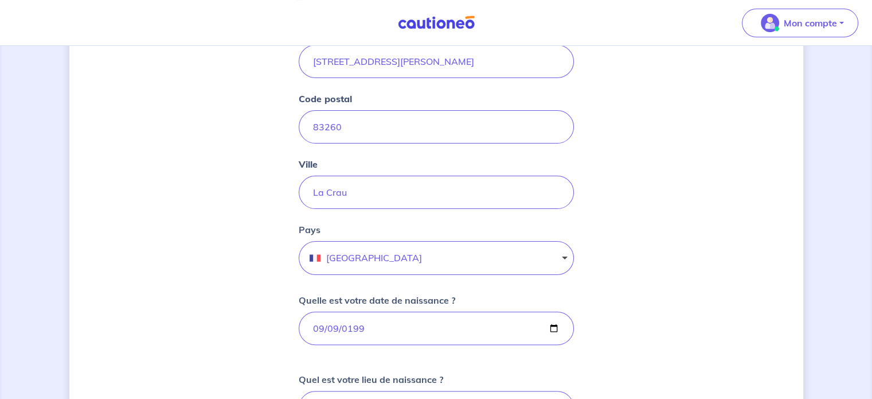
scroll to position [172, 0]
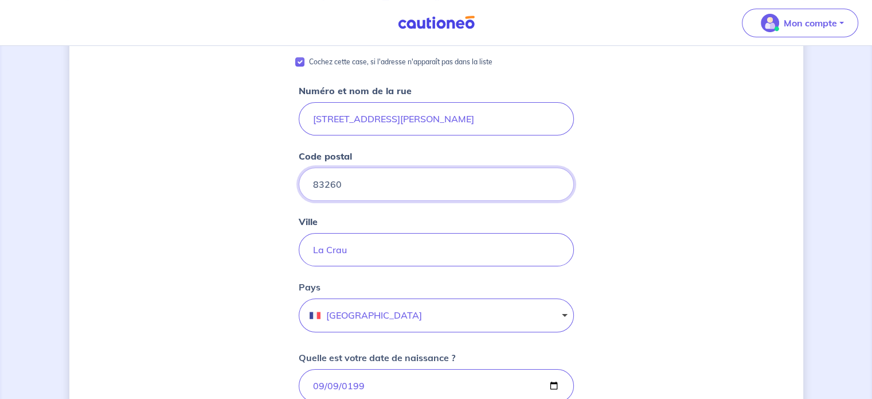
click at [371, 187] on input "83260" at bounding box center [436, 183] width 275 height 33
type input "83260"
click at [636, 163] on div "[PERSON_NAME], nous avons aussi besoin de vos informations Cochez cette case, s…" at bounding box center [436, 353] width 734 height 931
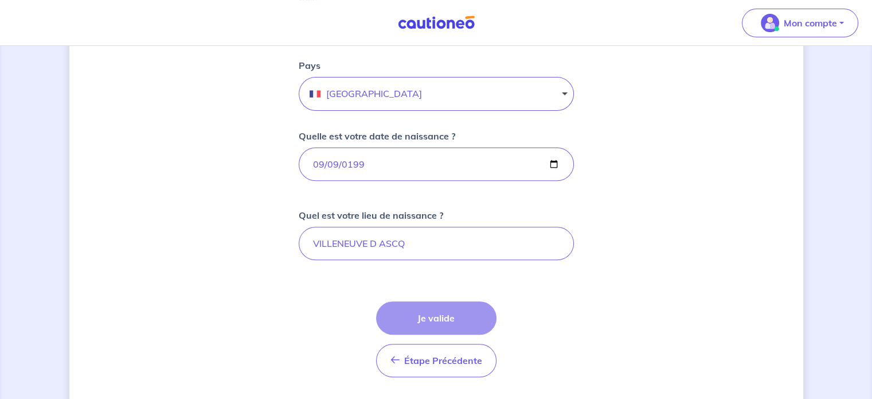
scroll to position [344, 0]
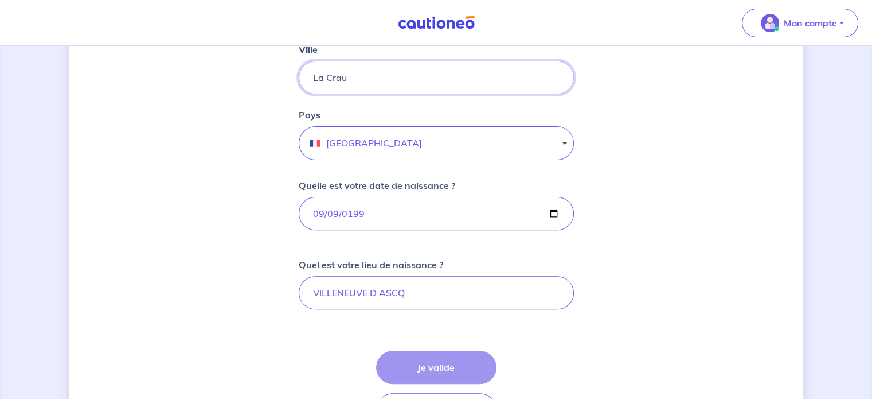
click at [351, 84] on input "La Crau" at bounding box center [436, 77] width 275 height 33
type input "La Crau"
click at [594, 110] on div "[PERSON_NAME], nous avons aussi besoin de vos informations Cochez cette case, s…" at bounding box center [436, 181] width 734 height 931
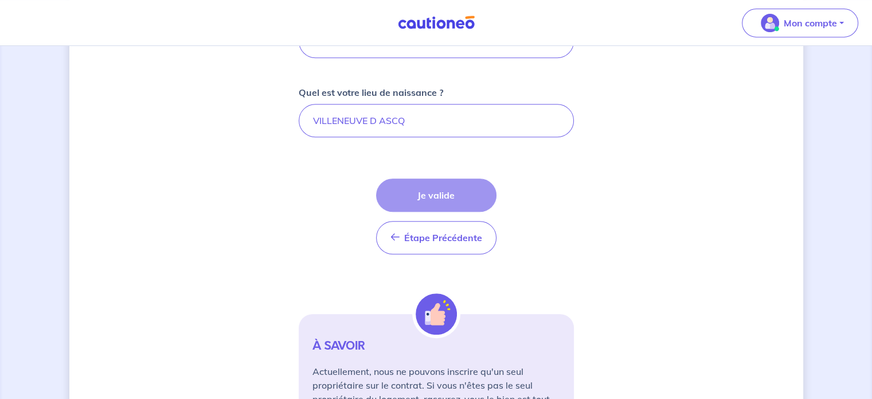
click at [455, 186] on div "Étape Précédente Précédent Je valide Je valide" at bounding box center [436, 216] width 120 height 76
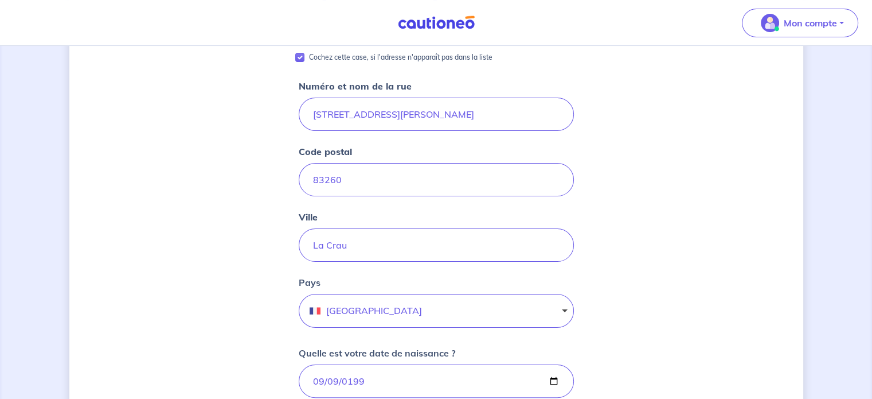
scroll to position [172, 0]
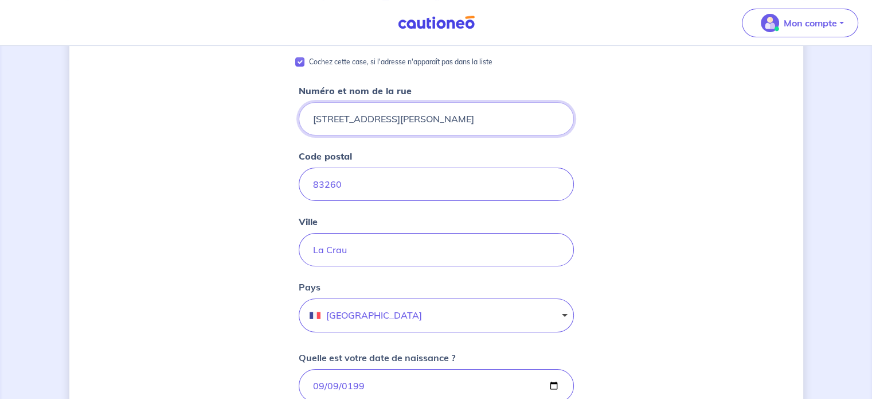
click at [434, 112] on input "[STREET_ADDRESS][PERSON_NAME]" at bounding box center [436, 118] width 275 height 33
type input "[STREET_ADDRESS][PERSON_NAME]"
click at [613, 107] on div "[PERSON_NAME], nous avons aussi besoin de vos informations Cochez cette case, s…" at bounding box center [436, 353] width 734 height 931
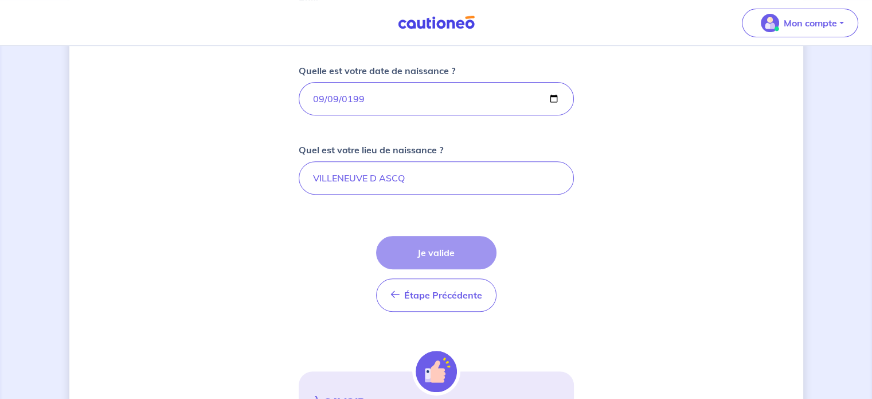
click at [435, 243] on div "Étape Précédente Précédent Je valide Je valide" at bounding box center [436, 274] width 120 height 76
click at [435, 244] on div "Étape Précédente Précédent Je valide Je valide" at bounding box center [436, 274] width 120 height 76
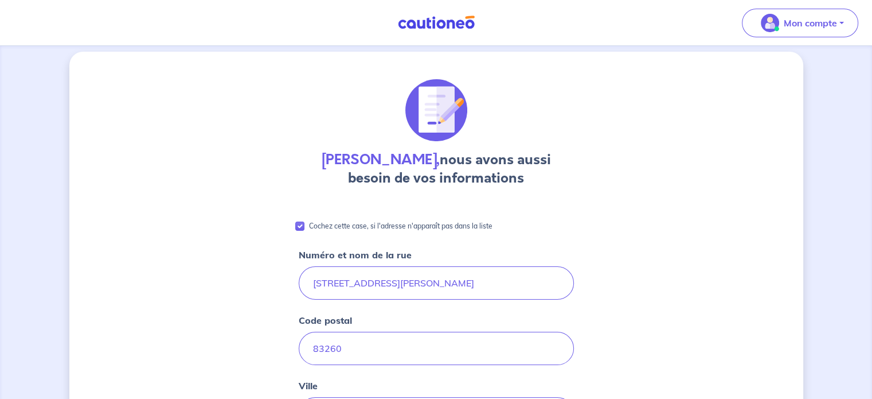
scroll to position [0, 0]
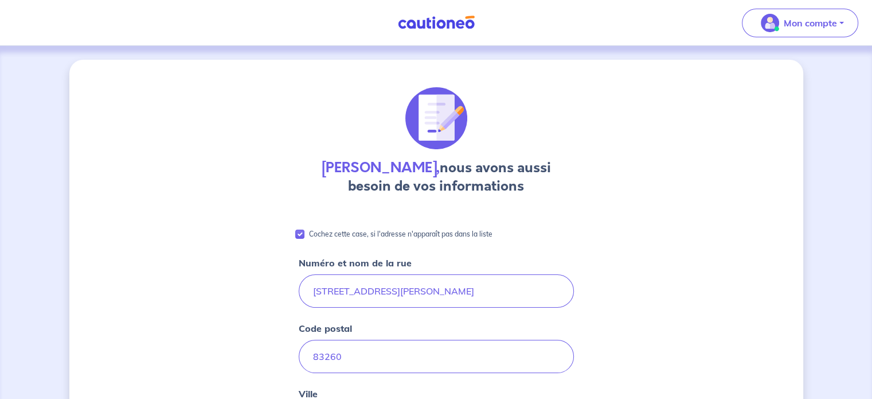
click at [346, 231] on p "Cochez cette case, si l'adresse n'apparaît pas dans la liste" at bounding box center [401, 234] width 184 height 14
click at [305, 231] on input "Cochez cette case, si l'adresse n'apparaît pas dans la liste" at bounding box center [299, 233] width 9 height 9
checkbox input "false"
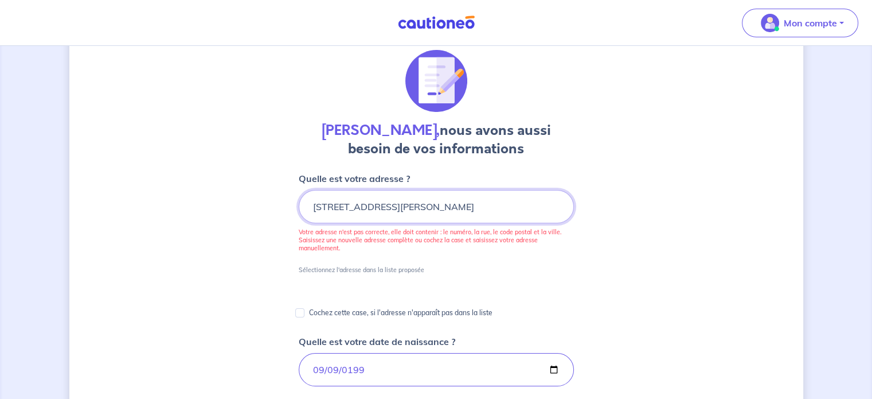
scroll to position [57, 0]
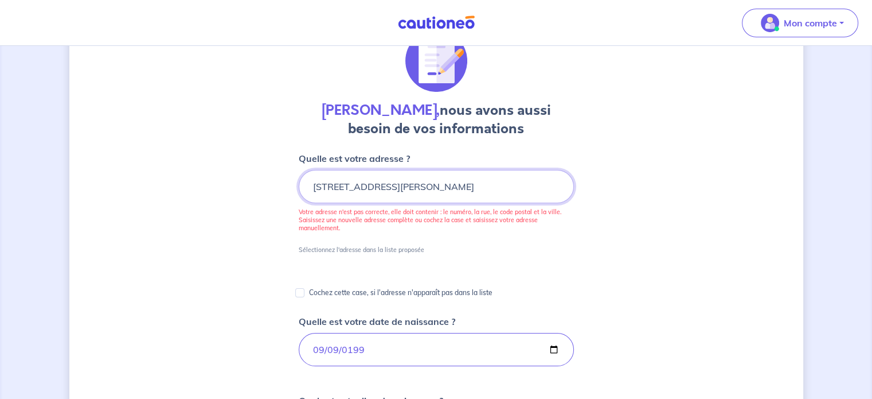
click at [532, 184] on input "[STREET_ADDRESS][PERSON_NAME]" at bounding box center [436, 186] width 275 height 33
click at [393, 183] on input "[STREET_ADDRESS][PERSON_NAME]" at bounding box center [436, 186] width 275 height 33
click at [539, 178] on input "[STREET_ADDRESS][PERSON_NAME]" at bounding box center [436, 186] width 275 height 33
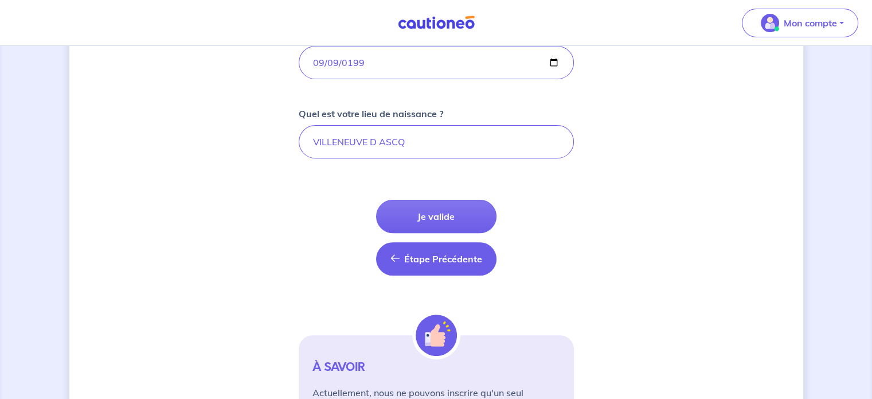
click at [436, 266] on button "Étape Précédente Précédent" at bounding box center [436, 258] width 120 height 33
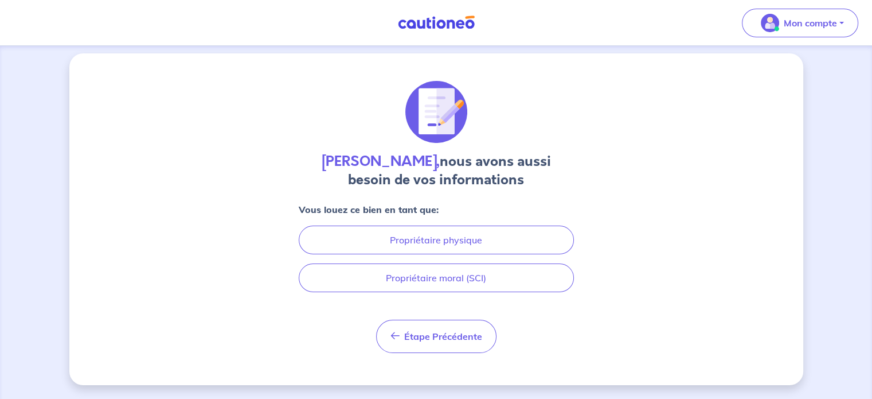
scroll to position [5, 0]
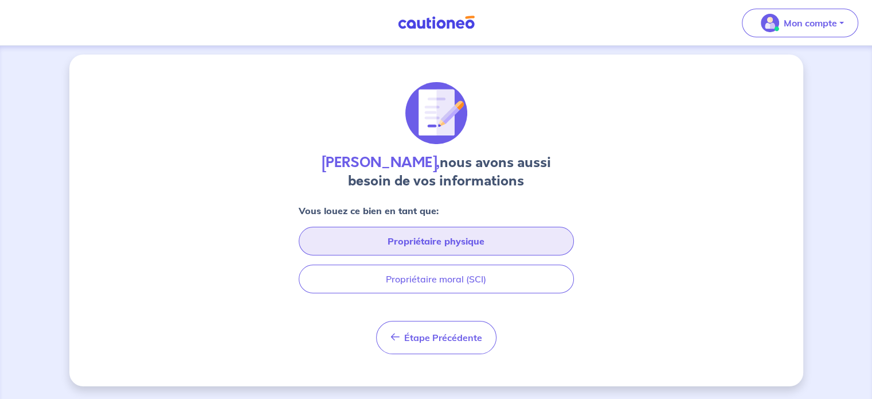
click at [436, 241] on button "Propriétaire physique" at bounding box center [436, 241] width 275 height 29
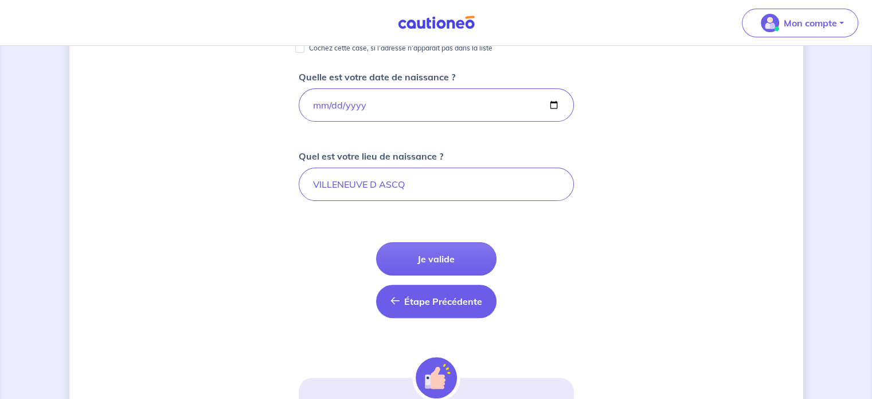
scroll to position [273, 0]
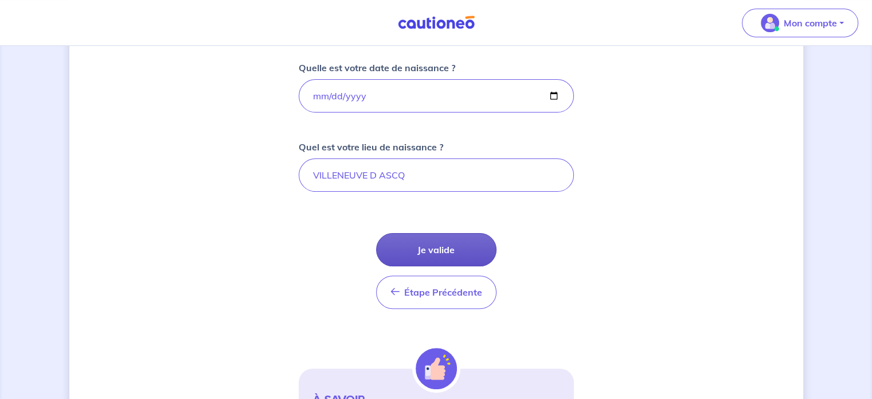
click at [431, 252] on button "Je valide" at bounding box center [436, 249] width 120 height 33
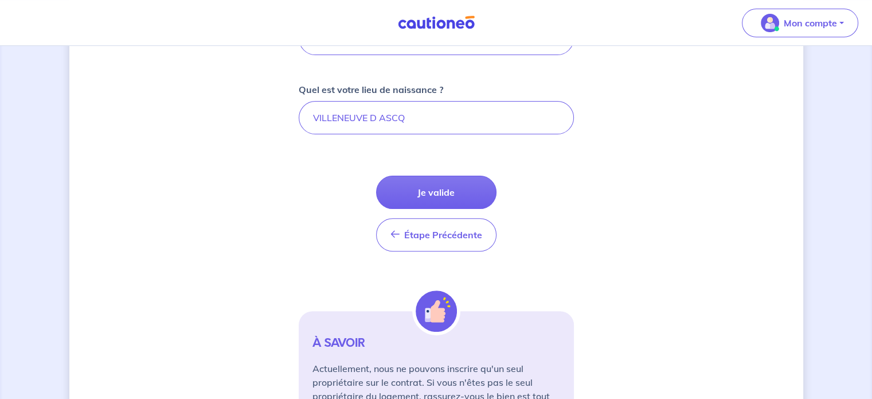
scroll to position [0, 0]
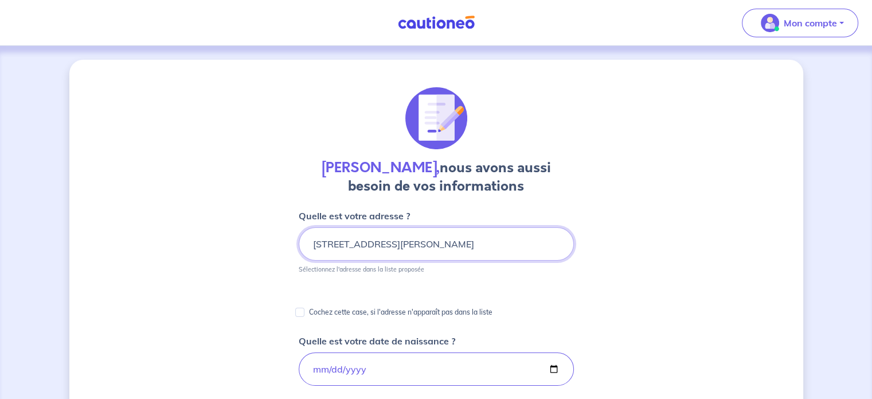
drag, startPoint x: 513, startPoint y: 240, endPoint x: 211, endPoint y: 232, distance: 301.8
type input "1"
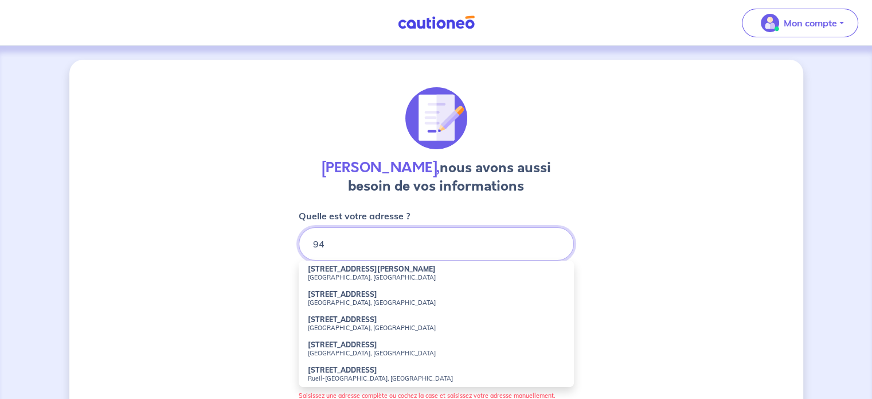
type input "9"
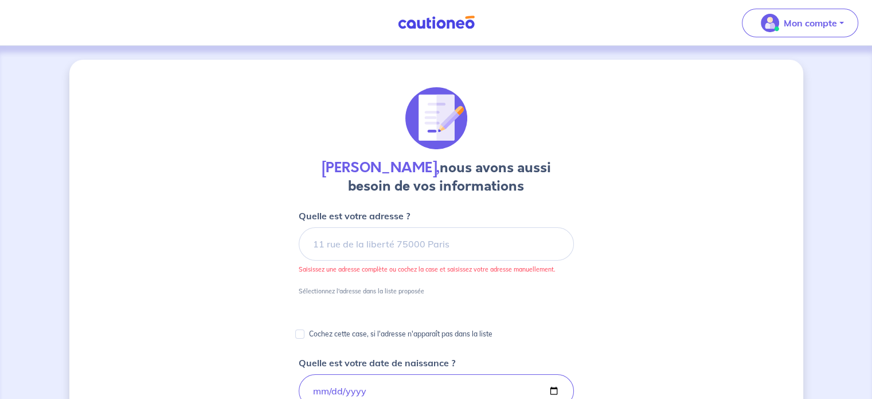
click at [302, 335] on input "Cochez cette case, si l'adresse n'apparaît pas dans la liste" at bounding box center [299, 333] width 9 height 9
checkbox input "true"
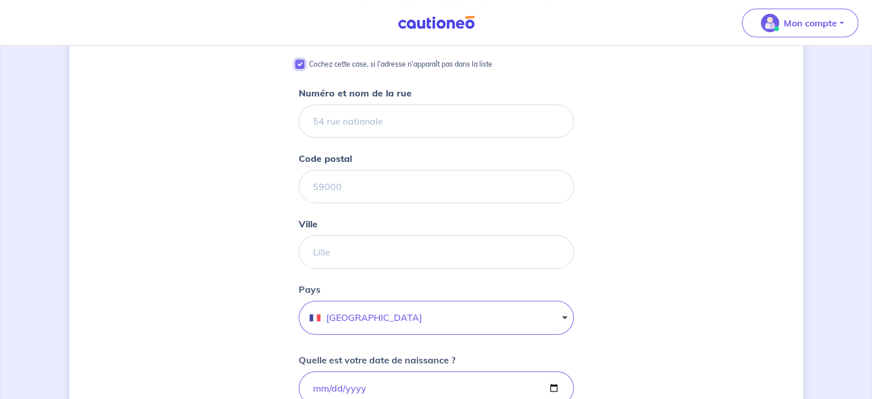
scroll to position [172, 0]
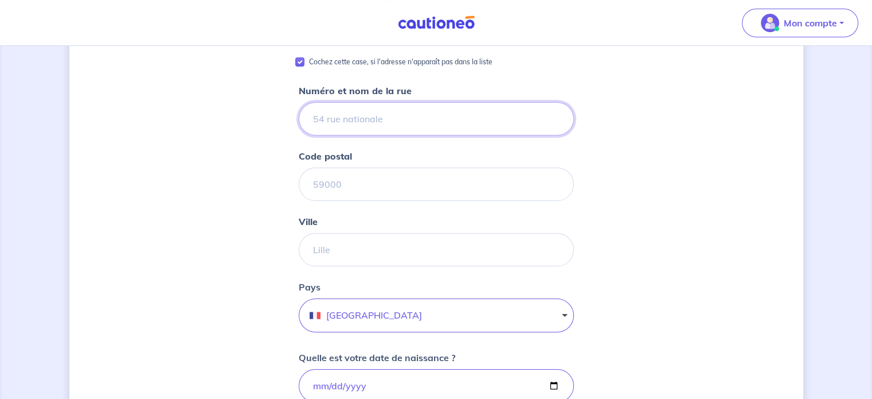
click at [357, 126] on input "Numéro et nom de la rue" at bounding box center [436, 118] width 275 height 33
type input "[STREET_ADDRESS][PERSON_NAME]"
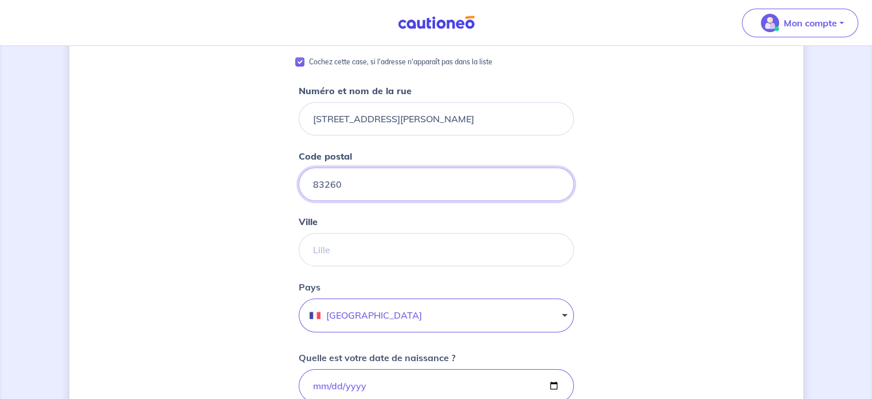
type input "83260"
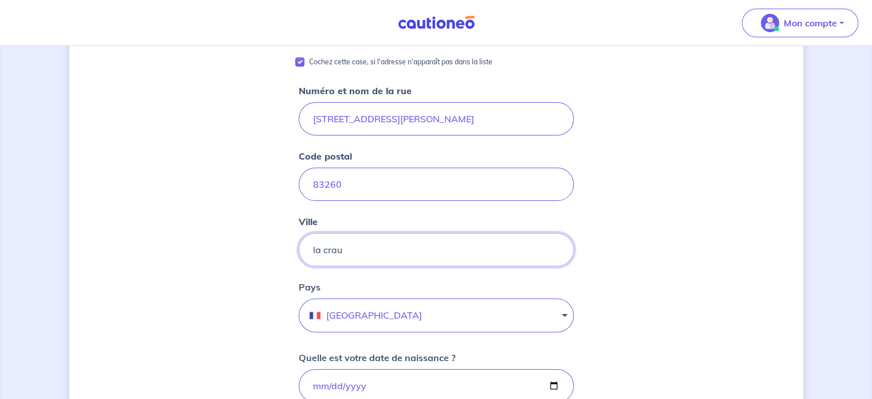
type input "la crau"
click at [843, 142] on div "[PERSON_NAME], nous avons aussi besoin de vos informations Cochez cette case, s…" at bounding box center [436, 353] width 872 height 958
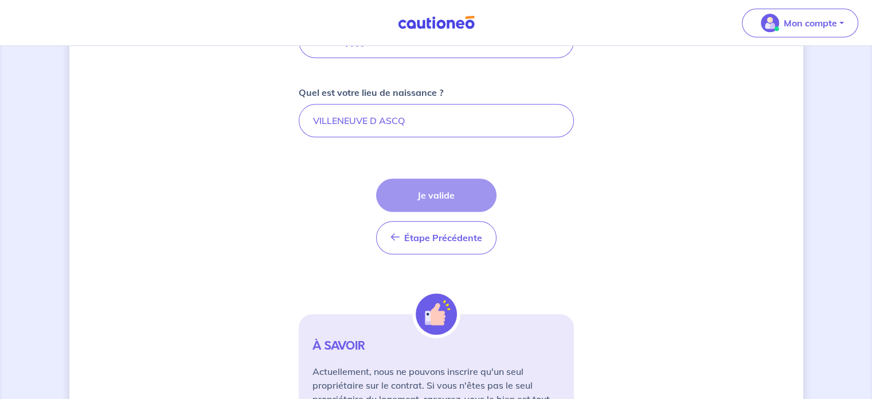
click at [432, 198] on div "Étape Précédente Précédent Je valide Je valide" at bounding box center [436, 216] width 120 height 76
click at [138, 192] on div "[PERSON_NAME], nous avons aussi besoin de vos informations Cochez cette case, s…" at bounding box center [436, 8] width 734 height 931
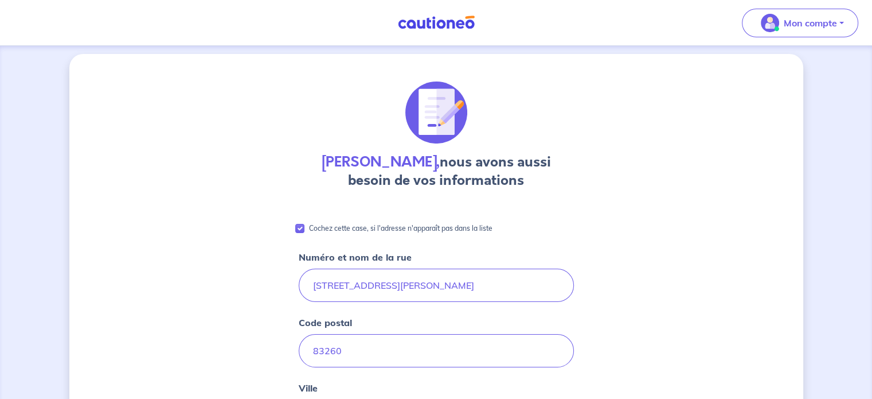
scroll to position [0, 0]
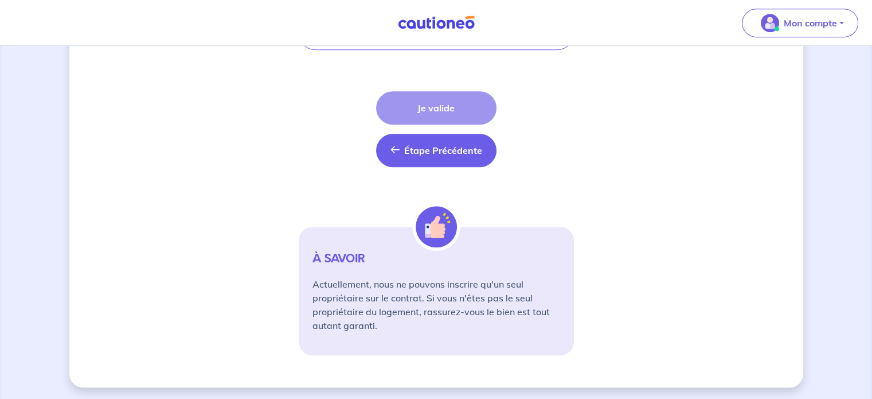
click at [440, 151] on span "Étape Précédente" at bounding box center [443, 150] width 78 height 11
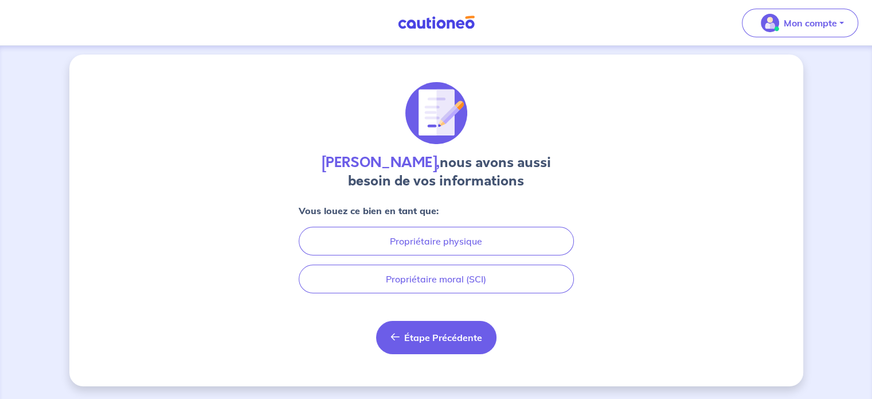
click at [428, 338] on span "Étape Précédente" at bounding box center [443, 337] width 78 height 11
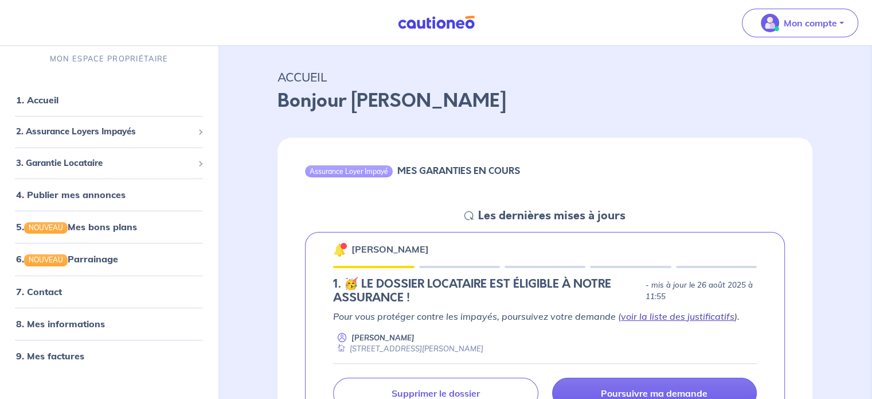
scroll to position [57, 0]
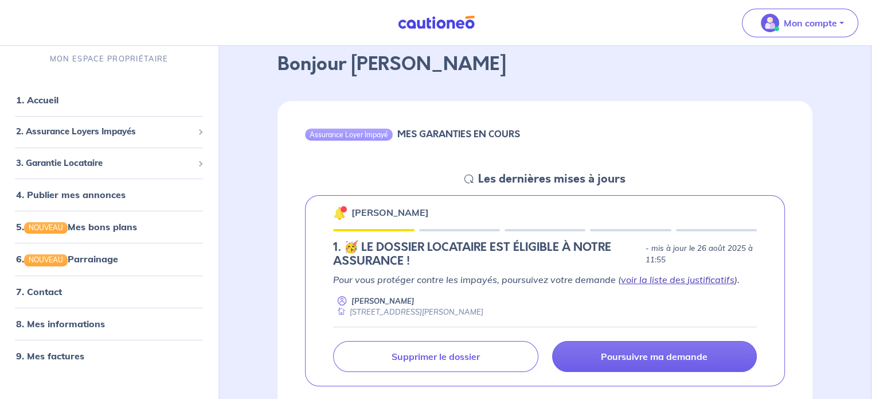
click at [707, 279] on link "voir la liste des justificatifs" at bounding box center [678, 279] width 114 height 11
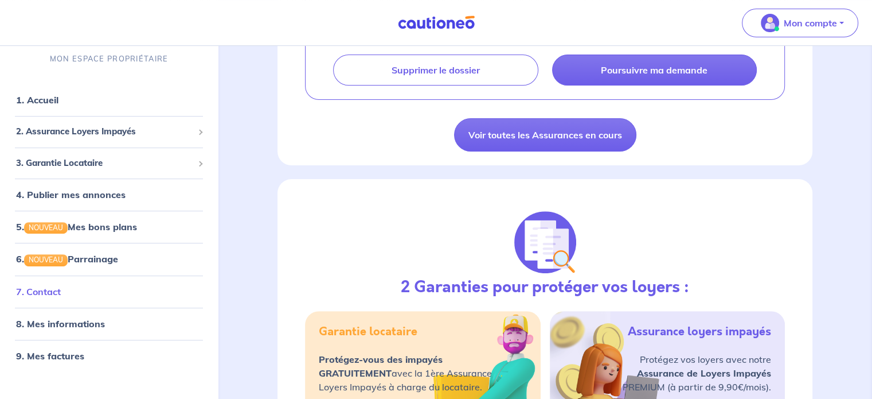
scroll to position [401, 0]
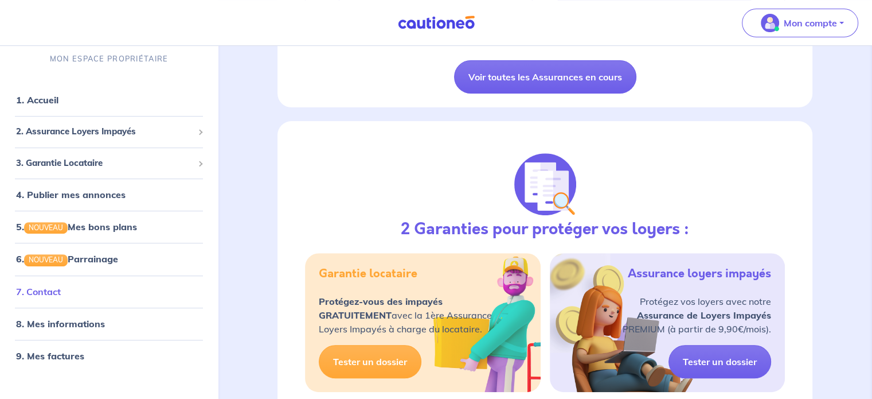
click at [61, 286] on link "7. Contact" at bounding box center [38, 291] width 45 height 11
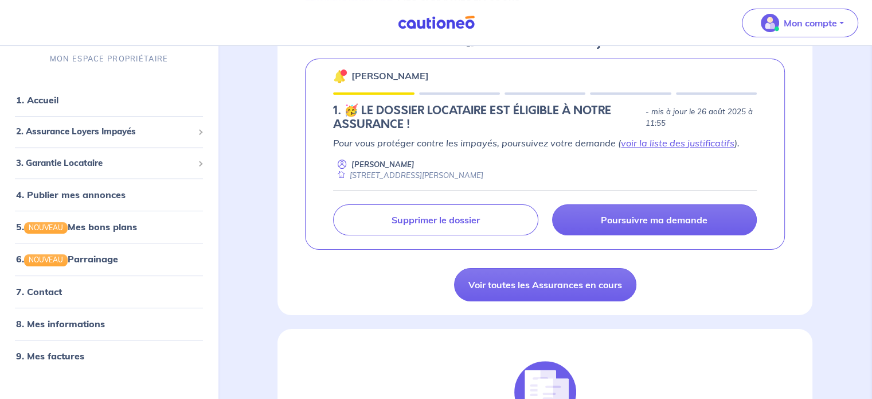
scroll to position [115, 0]
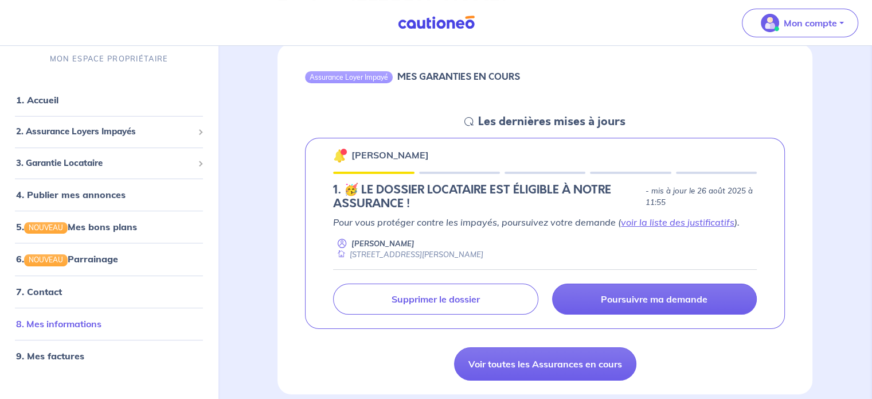
click at [56, 323] on link "8. Mes informations" at bounding box center [58, 323] width 85 height 11
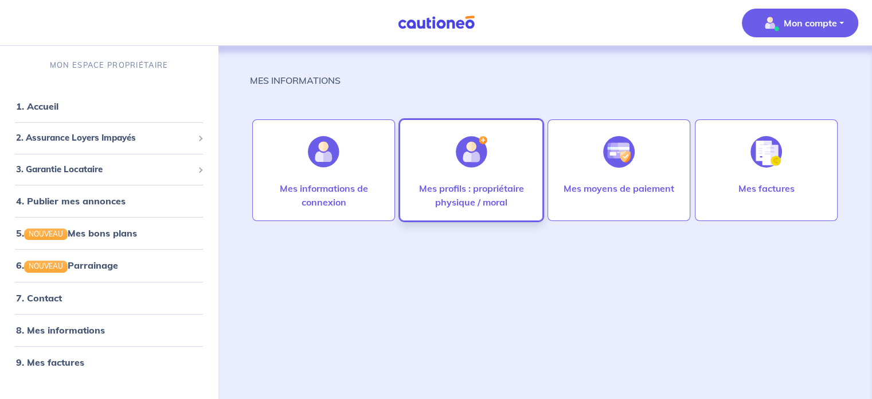
click at [437, 172] on div "Mes profils : propriétaire physique / moral" at bounding box center [471, 170] width 143 height 102
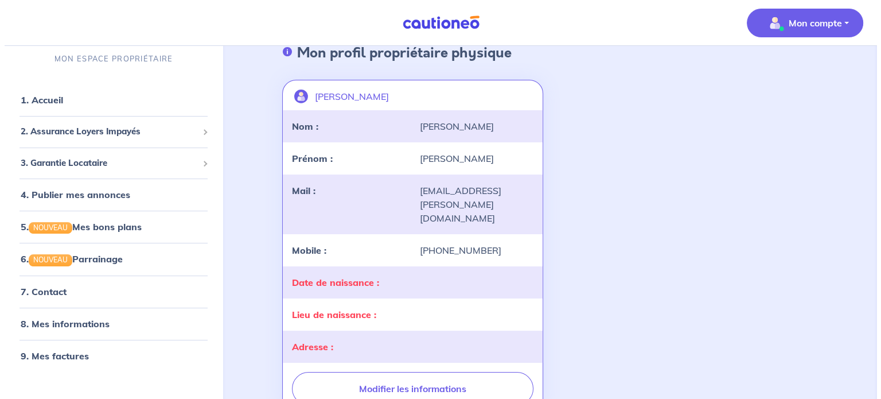
scroll to position [172, 0]
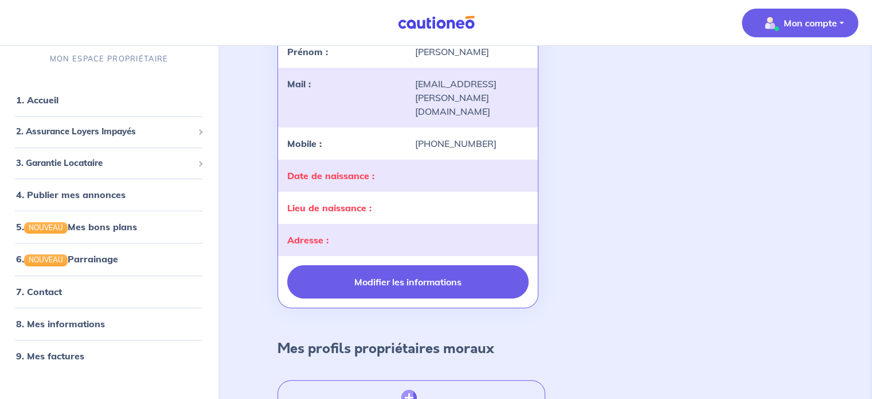
click at [394, 268] on button "Modifier les informations" at bounding box center [407, 281] width 241 height 33
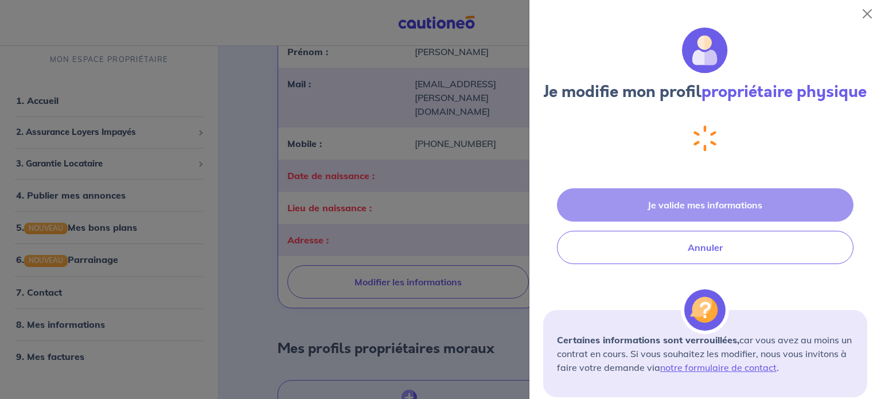
select select "FR"
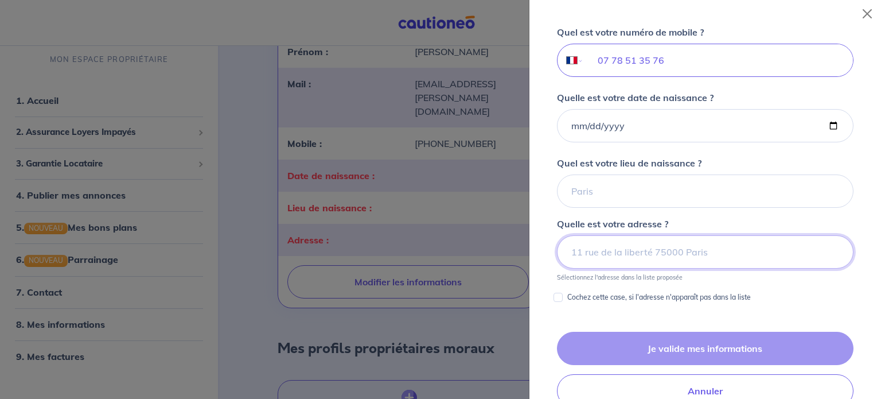
scroll to position [379, 0]
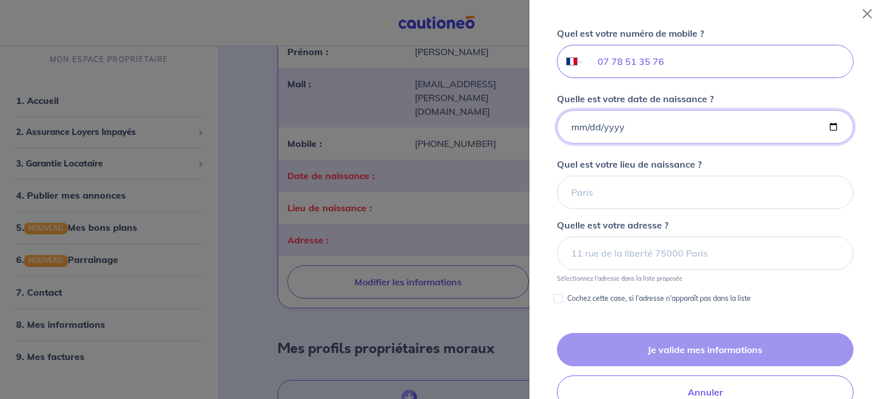
click at [575, 143] on input "Quelle est votre date de naissance ?" at bounding box center [705, 126] width 297 height 33
type input "[DATE]"
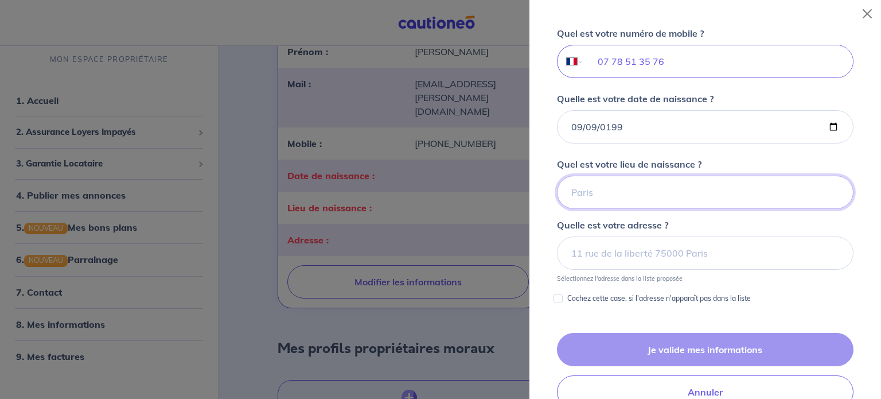
click at [576, 205] on input "Quel est votre lieu de naissance ?" at bounding box center [705, 192] width 297 height 33
type input "v"
type input "VILLENEUVE D ASCQ"
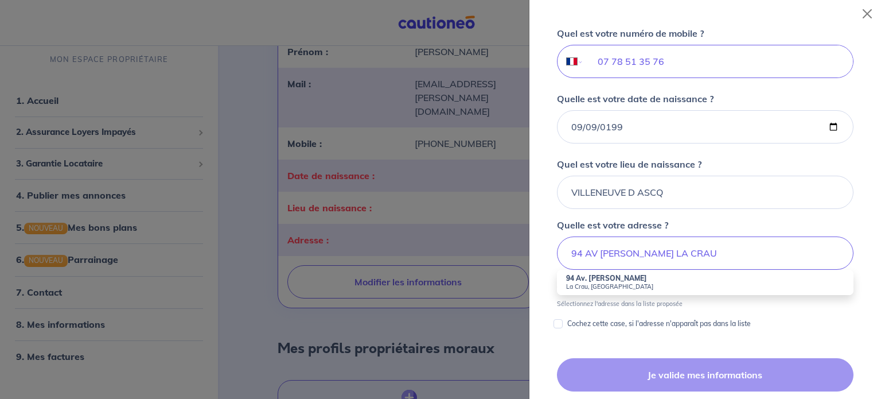
click at [588, 282] on strong "94 Av. [PERSON_NAME]" at bounding box center [606, 278] width 81 height 9
type input "94 Av. [PERSON_NAME], La Crau, [GEOGRAPHIC_DATA]"
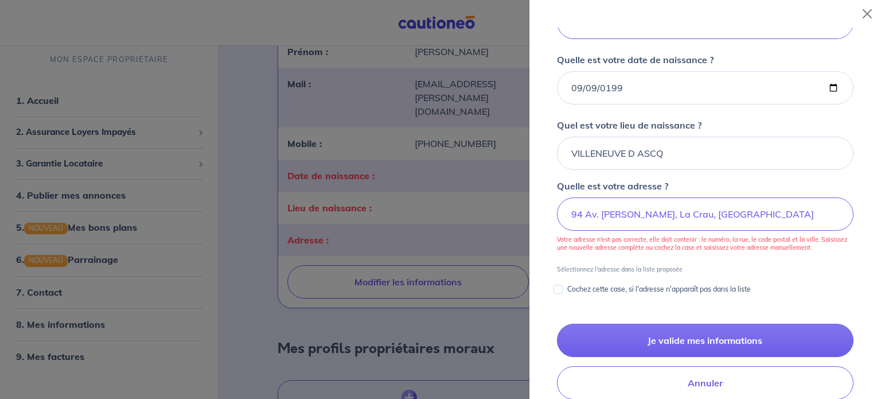
scroll to position [436, 0]
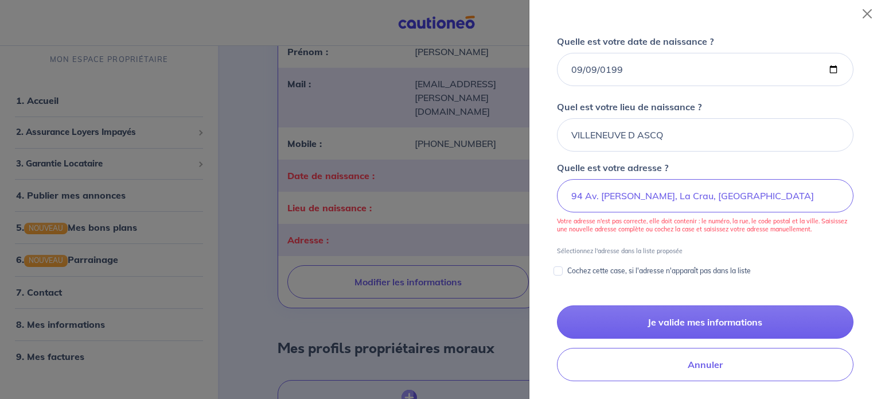
click at [596, 278] on p "Cochez cette case, si l'adresse n'apparaît pas dans la liste" at bounding box center [659, 271] width 184 height 14
click at [563, 275] on input "Cochez cette case, si l'adresse n'apparaît pas dans la liste" at bounding box center [557, 270] width 9 height 9
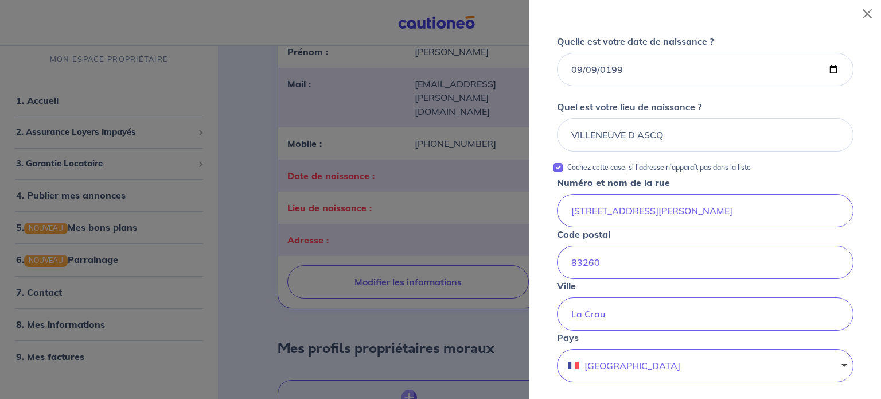
click at [568, 176] on div "Vous louez ce bien en tant que : En propriétaire physique Votre nom [PERSON_NAM…" at bounding box center [705, 40] width 324 height 693
click at [564, 178] on div "Vous louez ce bien en tant que : En propriétaire physique Votre nom [PERSON_NAM…" at bounding box center [705, 40] width 324 height 693
click at [561, 174] on div "Cochez cette case, si l'adresse n'apparaît pas dans la liste" at bounding box center [705, 168] width 297 height 14
click at [561, 172] on input "Cochez cette case, si l'adresse n'apparaît pas dans la liste" at bounding box center [557, 167] width 9 height 9
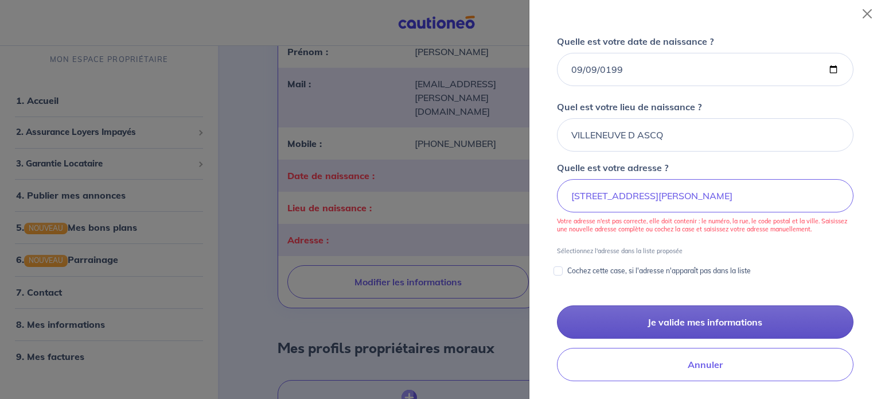
click at [661, 328] on button "Je valide mes informations" at bounding box center [705, 321] width 297 height 33
click at [662, 338] on button "Je valide mes informations" at bounding box center [705, 321] width 297 height 33
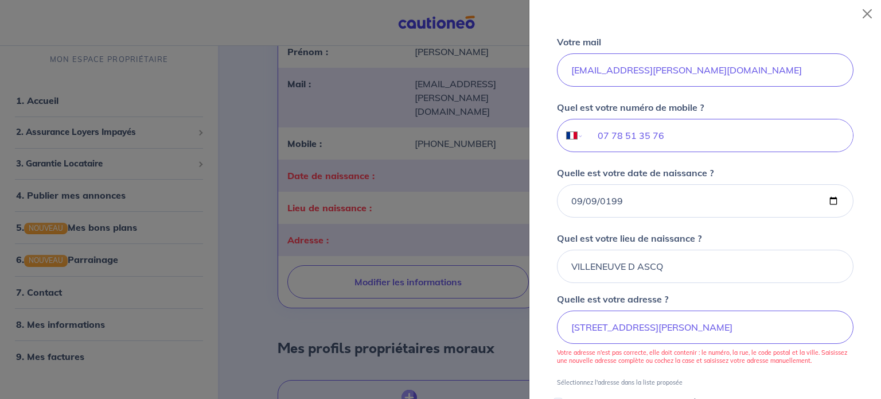
scroll to position [401, 0]
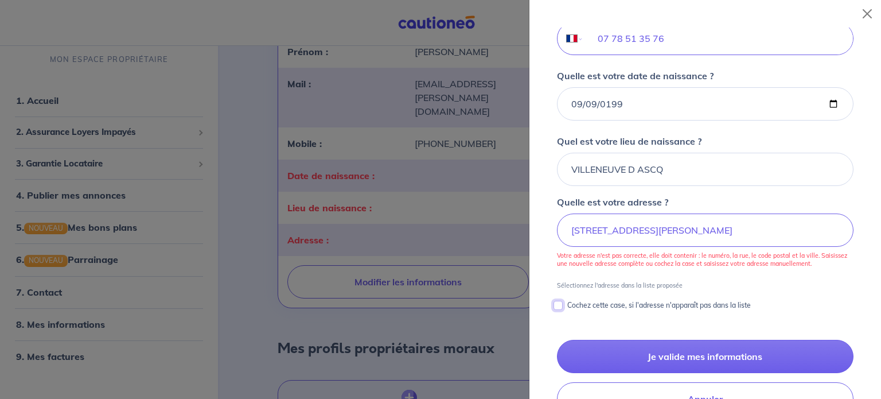
click at [561, 310] on input "Cochez cette case, si l'adresse n'apparaît pas dans la liste" at bounding box center [557, 305] width 9 height 9
checkbox input "true"
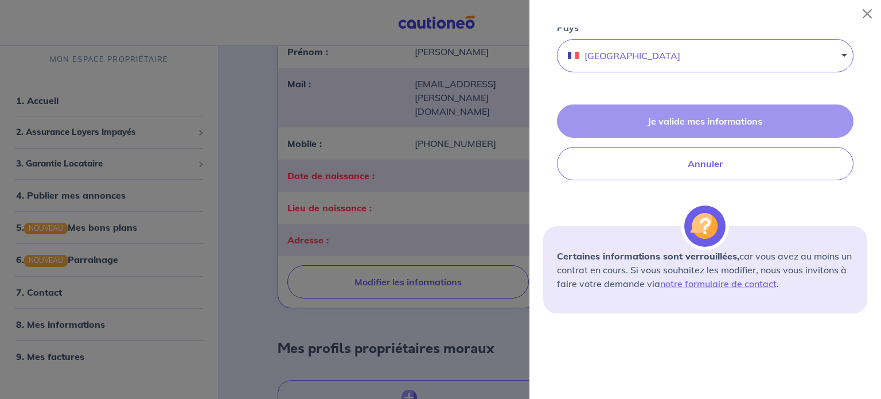
click at [680, 135] on div "Je valide mes informations Annuler" at bounding box center [705, 142] width 324 height 76
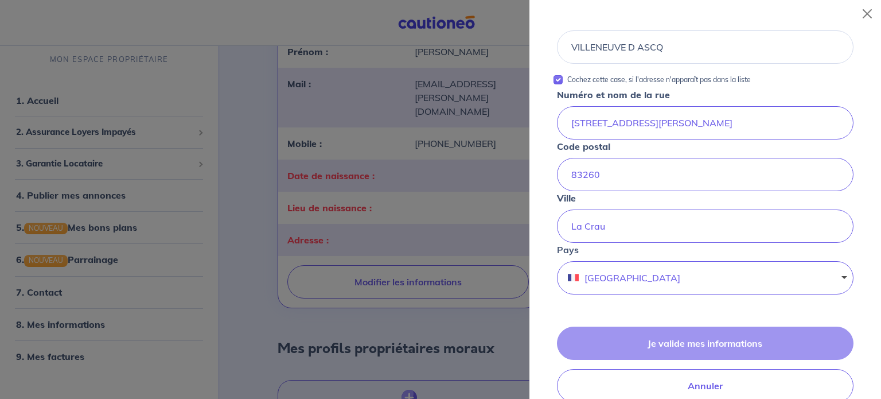
scroll to position [574, 0]
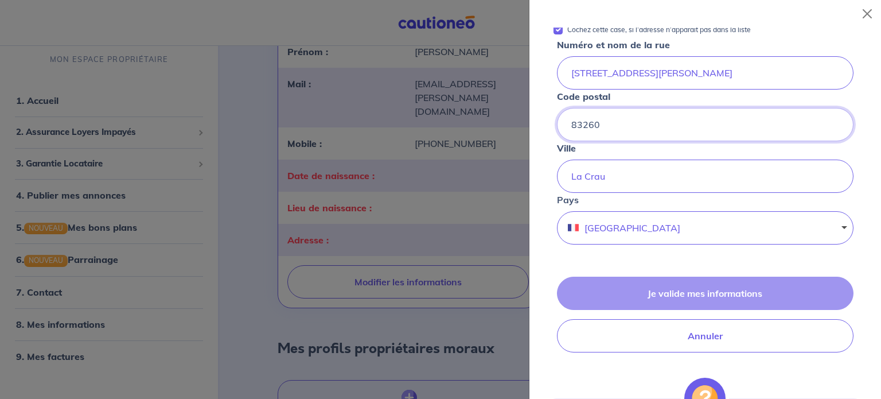
click at [605, 141] on input "83260" at bounding box center [705, 124] width 297 height 33
type input "83260"
click at [652, 193] on input "La Crau" at bounding box center [705, 175] width 297 height 33
type input "La Crau"
click at [736, 84] on input "[STREET_ADDRESS][PERSON_NAME]" at bounding box center [705, 72] width 297 height 33
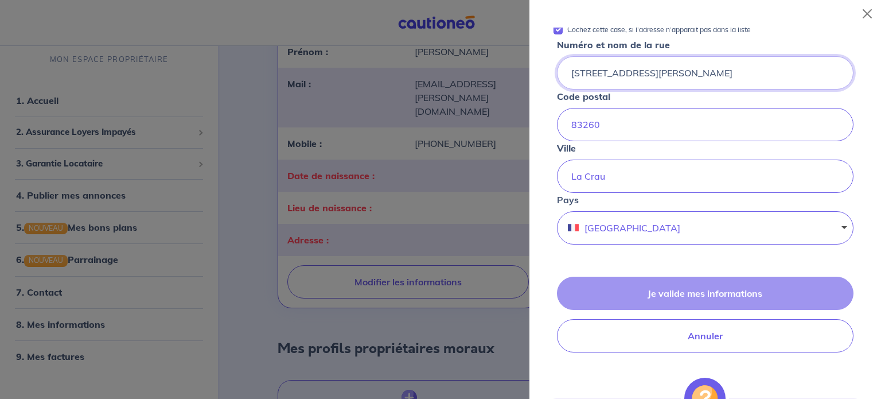
type input "[STREET_ADDRESS][PERSON_NAME]"
click at [674, 89] on input "[STREET_ADDRESS][PERSON_NAME]" at bounding box center [705, 72] width 297 height 33
click at [659, 113] on div "Code postal 83260" at bounding box center [705, 115] width 297 height 52
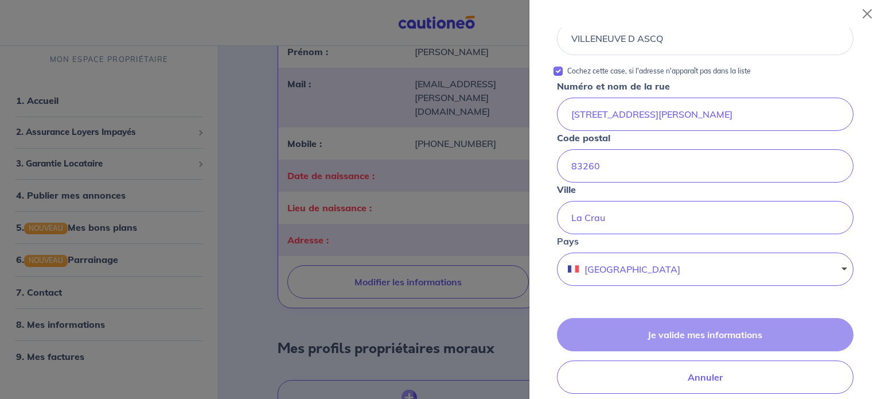
scroll to position [459, 0]
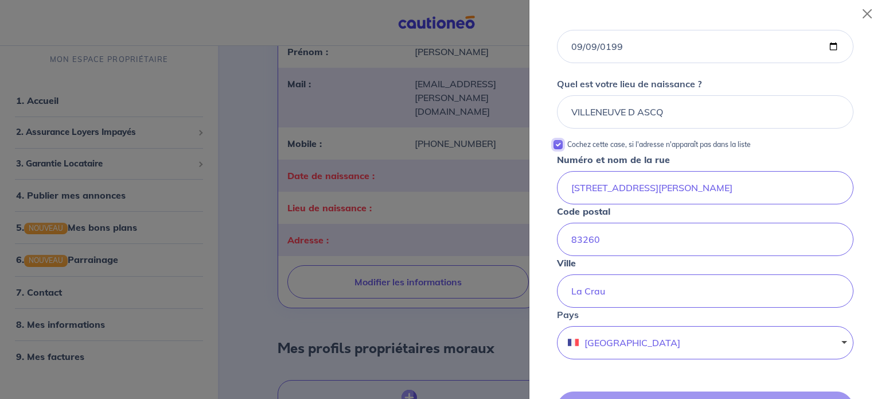
click at [561, 149] on input "Cochez cette case, si l'adresse n'apparaît pas dans la liste" at bounding box center [557, 144] width 9 height 9
checkbox input "false"
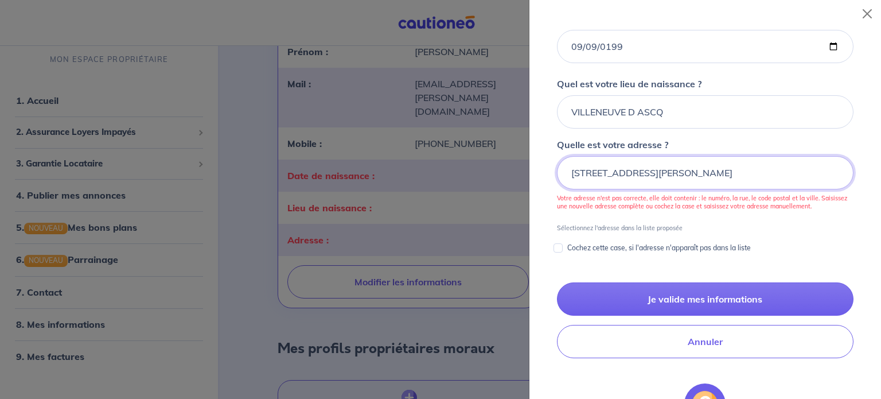
click at [622, 189] on input "[STREET_ADDRESS][PERSON_NAME]" at bounding box center [705, 172] width 297 height 33
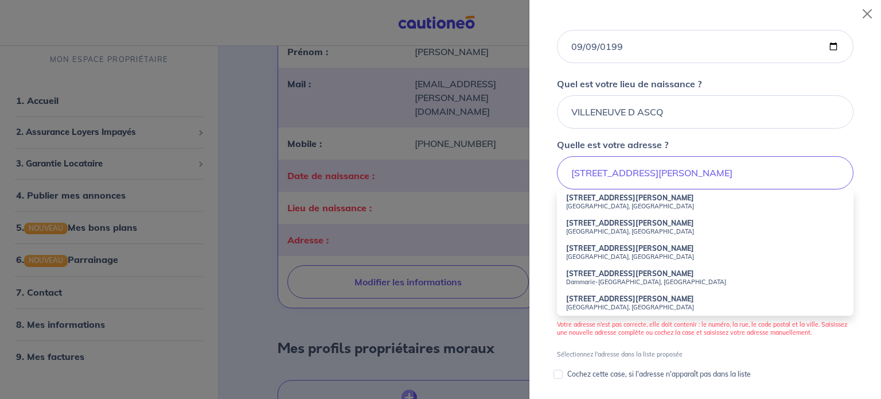
click at [607, 202] on strong "[STREET_ADDRESS][PERSON_NAME]" at bounding box center [630, 197] width 128 height 9
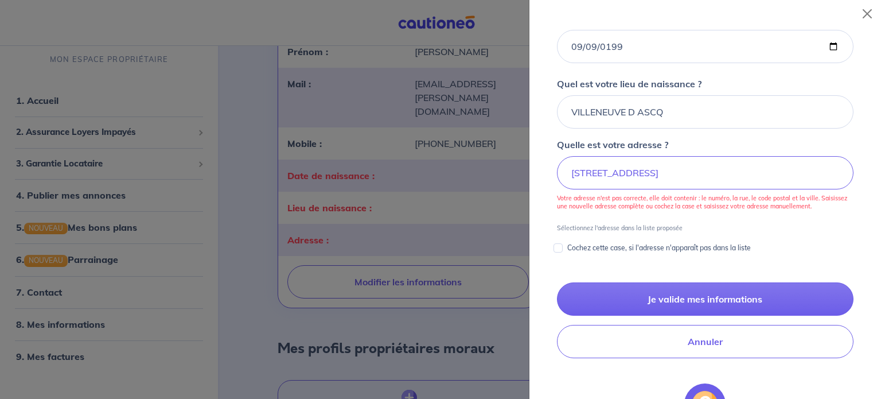
click at [692, 189] on input "[STREET_ADDRESS]" at bounding box center [705, 172] width 297 height 33
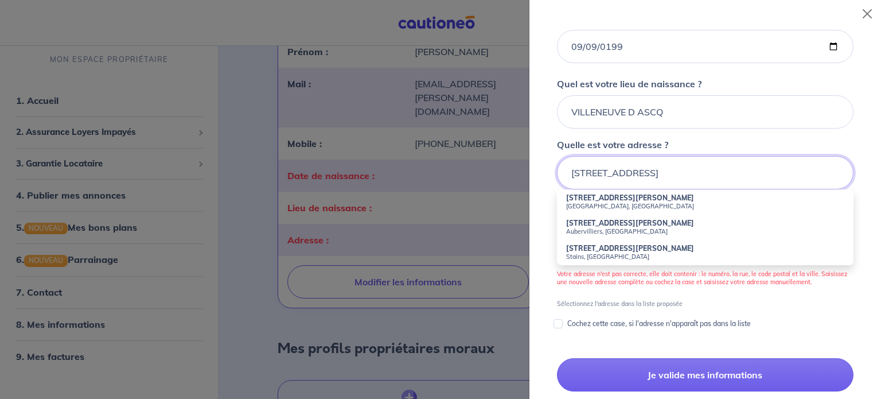
click at [747, 188] on input "[STREET_ADDRESS]" at bounding box center [705, 172] width 297 height 33
click at [664, 330] on div "Vous louez ce bien en tant que : En propriétaire physique Votre nom [PERSON_NAM…" at bounding box center [705, 1] width 324 height 660
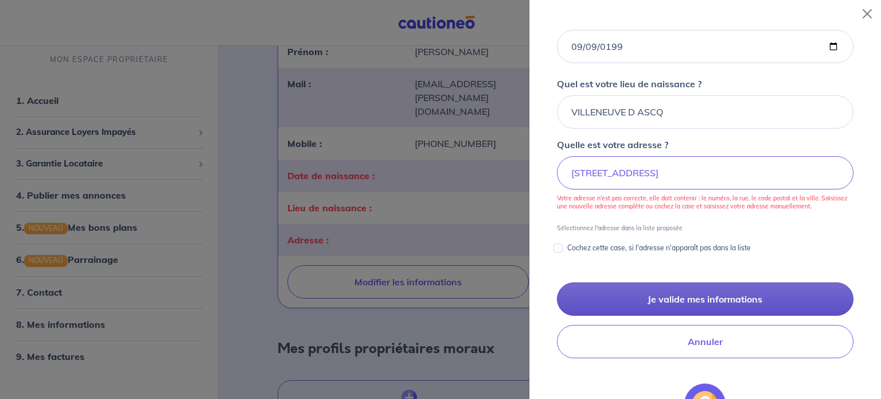
click at [669, 304] on button "Je valide mes informations" at bounding box center [705, 298] width 297 height 33
click at [698, 310] on button "Je valide mes informations" at bounding box center [705, 298] width 297 height 33
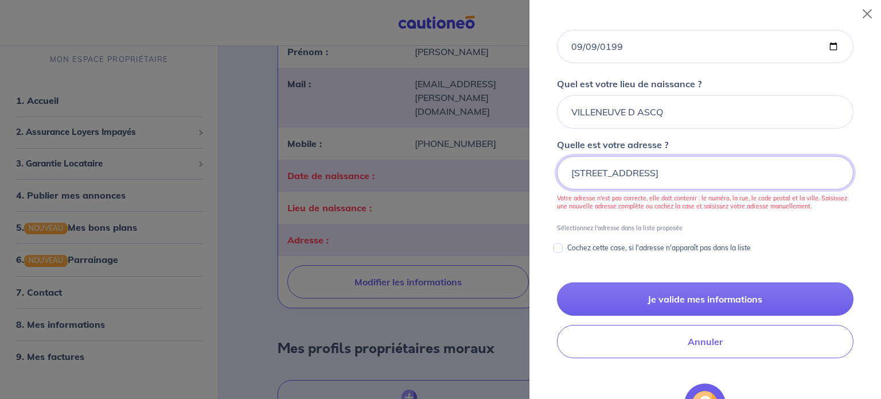
click at [780, 189] on input "[STREET_ADDRESS]" at bounding box center [705, 172] width 297 height 33
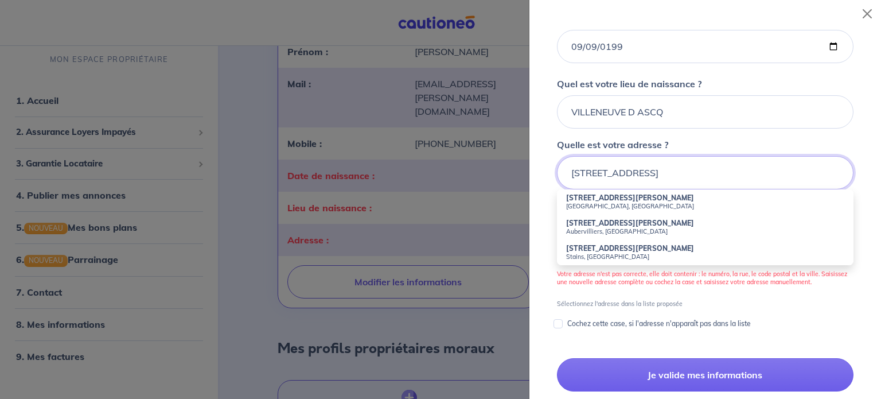
click at [780, 189] on input "[STREET_ADDRESS]" at bounding box center [705, 172] width 297 height 33
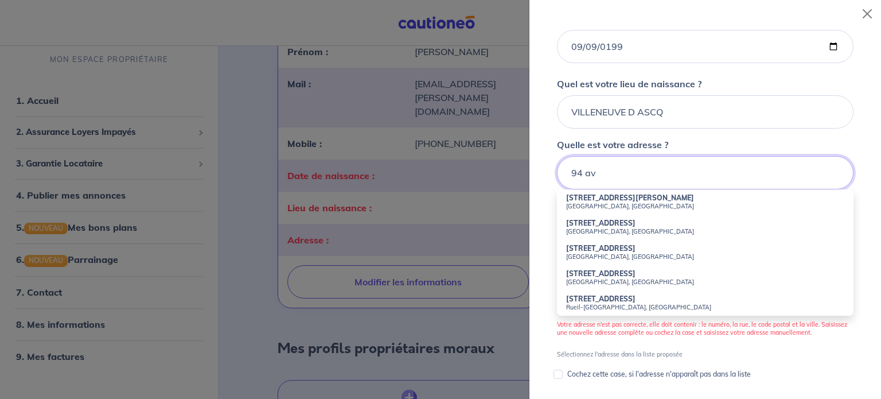
type input "94 av"
click at [353, 200] on div at bounding box center [440, 199] width 881 height 399
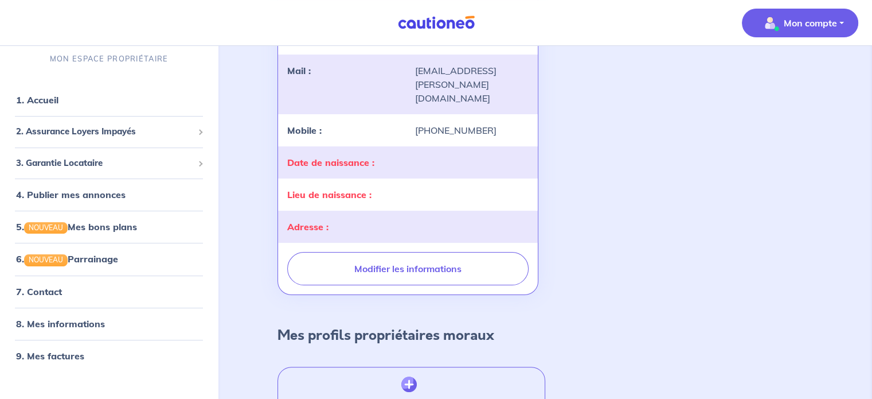
scroll to position [247, 0]
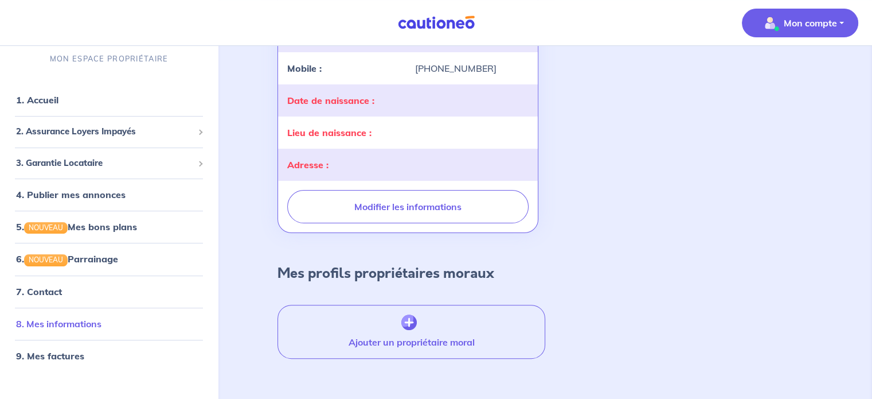
click at [69, 325] on link "8. Mes informations" at bounding box center [58, 323] width 85 height 11
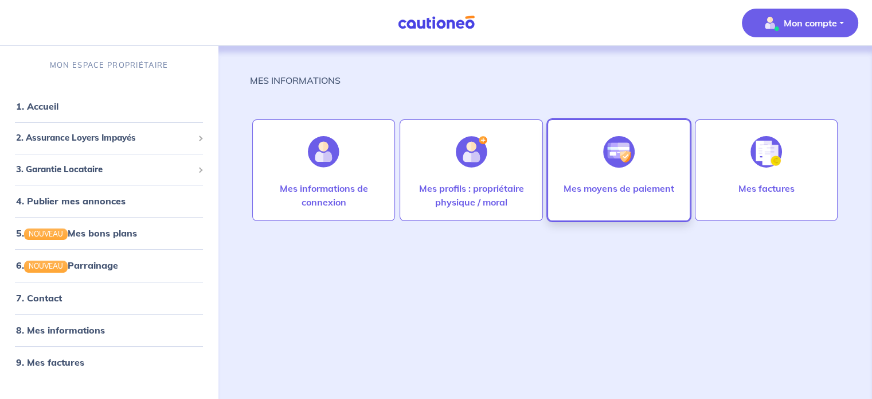
click at [625, 164] on img at bounding box center [619, 152] width 32 height 32
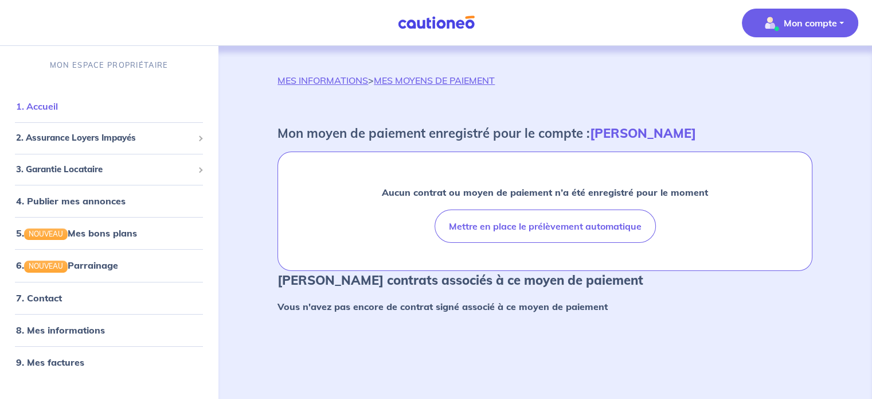
click at [45, 104] on link "1. Accueil" at bounding box center [37, 105] width 42 height 11
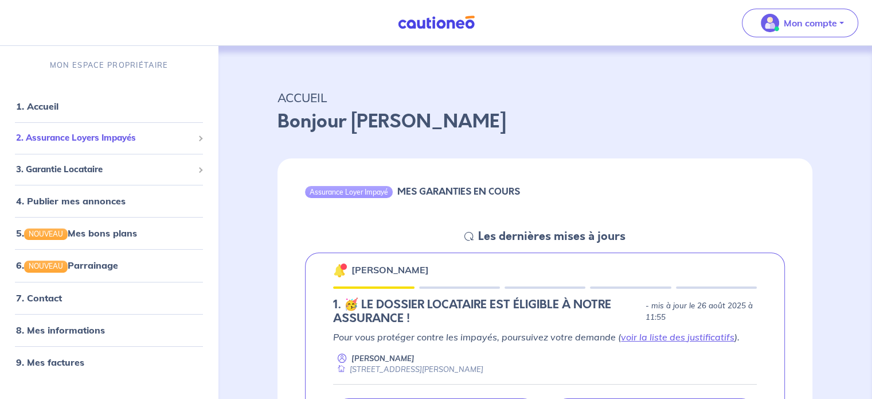
click at [77, 132] on span "2. Assurance Loyers Impayés" at bounding box center [104, 137] width 177 height 13
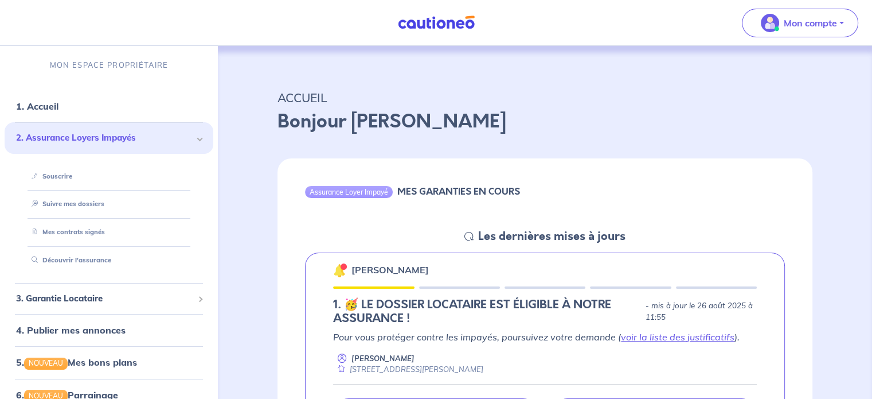
click at [112, 132] on span "2. Assurance Loyers Impayés" at bounding box center [104, 137] width 177 height 13
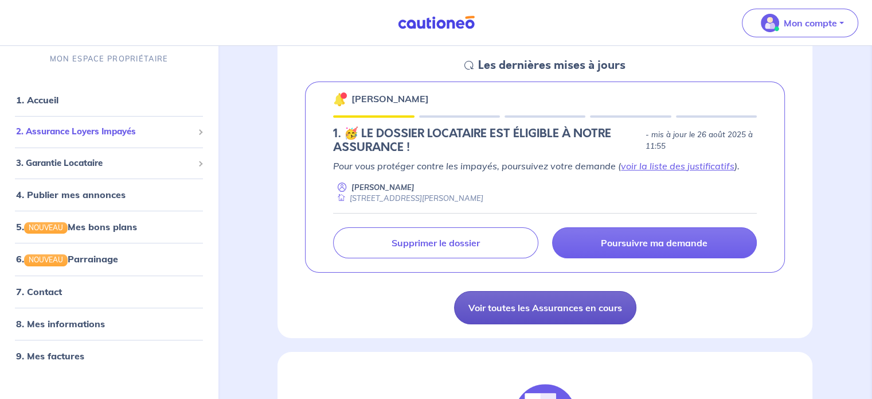
scroll to position [115, 0]
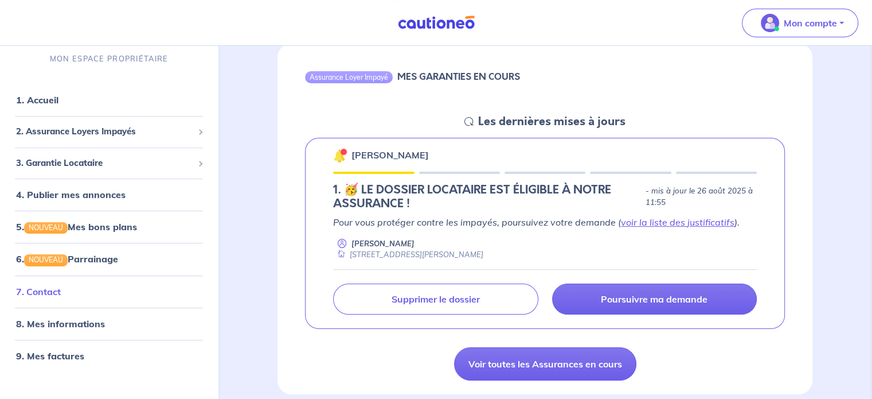
click at [51, 291] on link "7. Contact" at bounding box center [38, 291] width 45 height 11
click at [135, 223] on link "5. NOUVEAU Mes bons plans" at bounding box center [75, 226] width 119 height 11
click at [87, 264] on link "6. NOUVEAU Parrainage" at bounding box center [66, 259] width 101 height 11
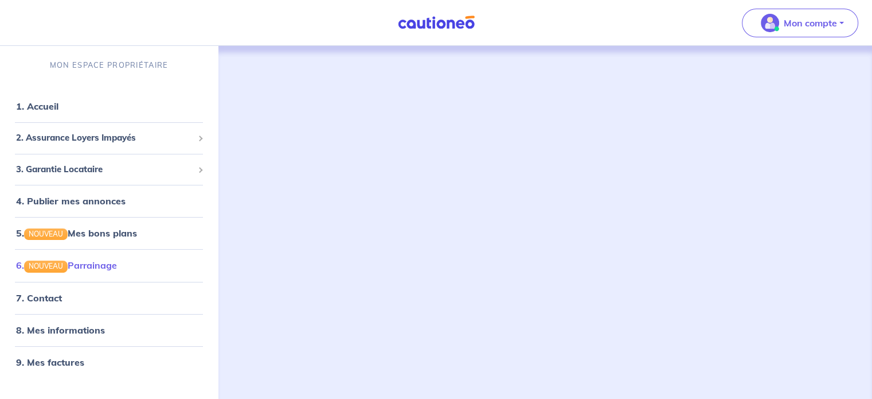
click at [85, 268] on link "6. NOUVEAU Parrainage" at bounding box center [66, 264] width 101 height 11
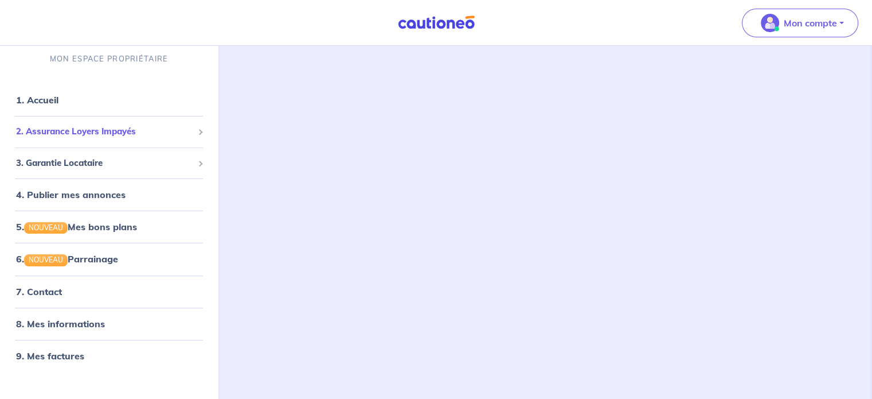
scroll to position [41, 0]
click at [58, 106] on link "1. Accueil" at bounding box center [37, 100] width 42 height 11
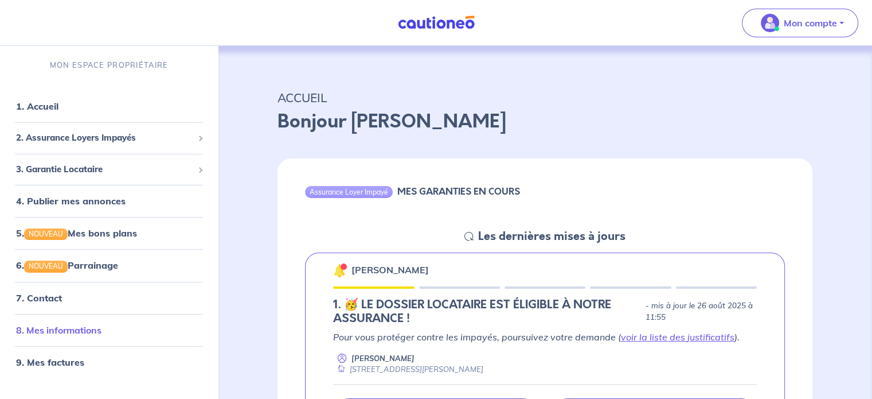
click at [83, 325] on link "8. Mes informations" at bounding box center [58, 329] width 85 height 11
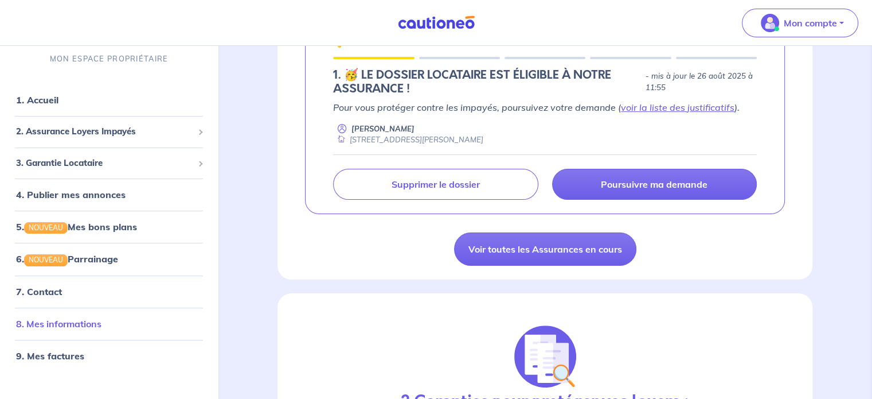
click at [72, 329] on link "8. Mes informations" at bounding box center [58, 323] width 85 height 11
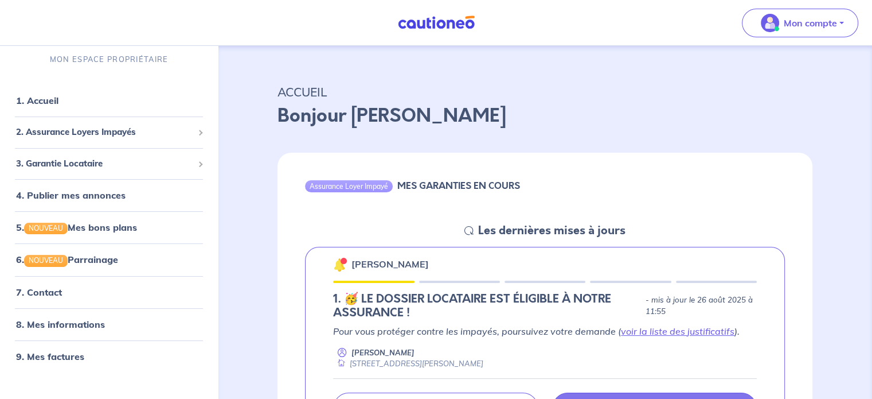
scroll to position [229, 0]
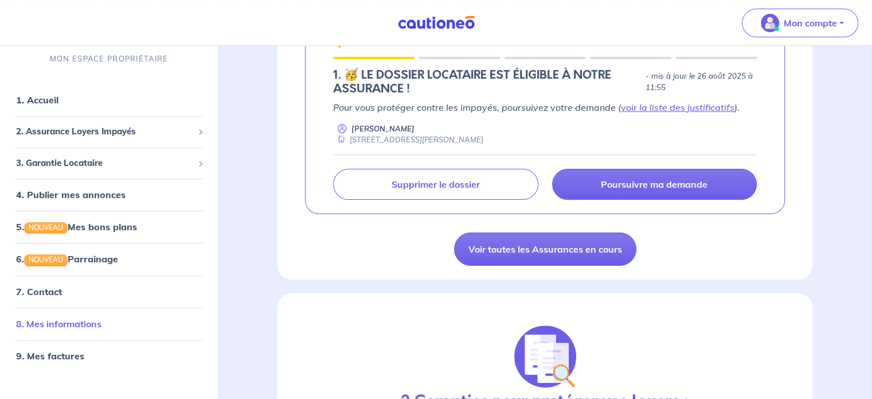
click at [92, 322] on link "8. Mes informations" at bounding box center [58, 323] width 85 height 11
click at [62, 356] on link "9. Mes factures" at bounding box center [49, 355] width 67 height 11
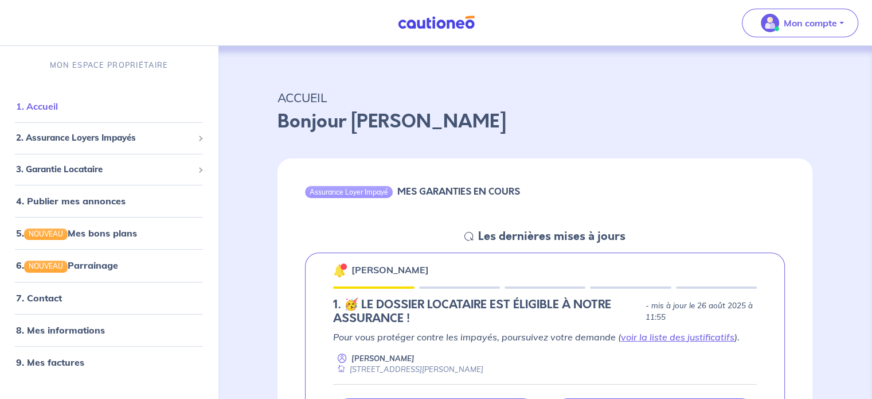
click at [58, 103] on link "1. Accueil" at bounding box center [37, 105] width 42 height 11
click at [54, 138] on span "2. Assurance Loyers Impayés" at bounding box center [104, 137] width 177 height 13
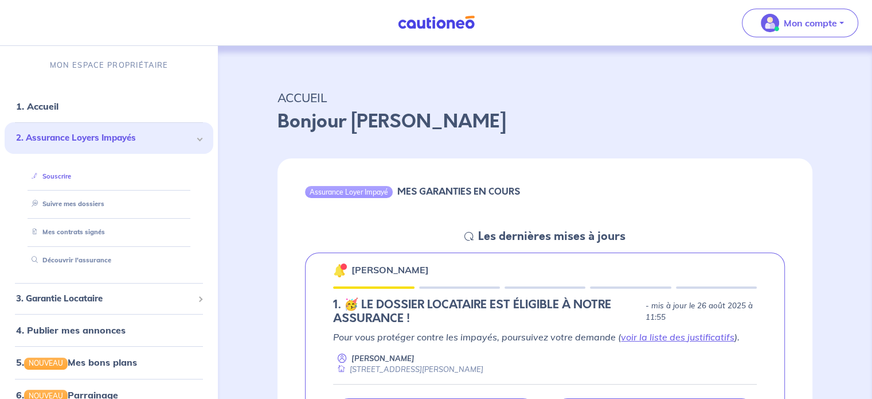
click at [60, 162] on li "Souscrire" at bounding box center [108, 176] width 181 height 28
click at [60, 173] on link "Souscrire" at bounding box center [49, 176] width 44 height 8
click at [40, 307] on div "3. Garantie Locataire" at bounding box center [109, 298] width 209 height 22
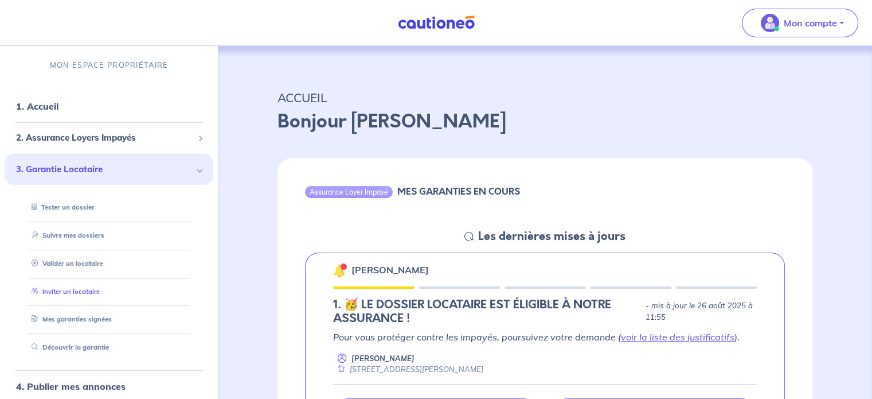
click at [48, 295] on link "Inviter un locataire" at bounding box center [63, 291] width 73 height 8
select select "FR"
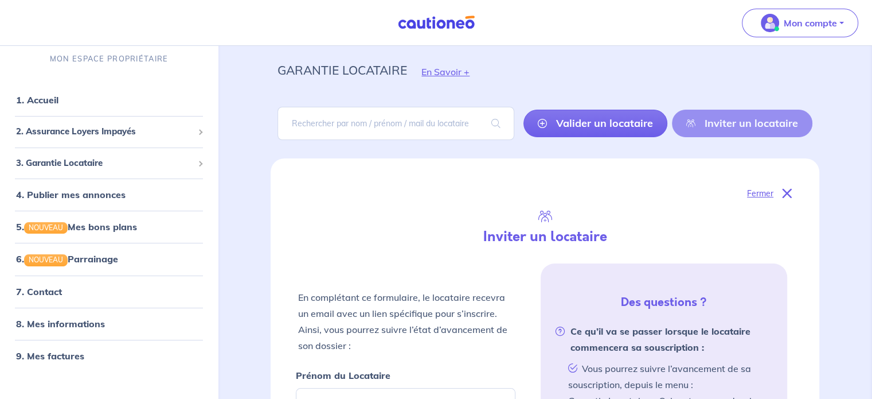
scroll to position [2, 0]
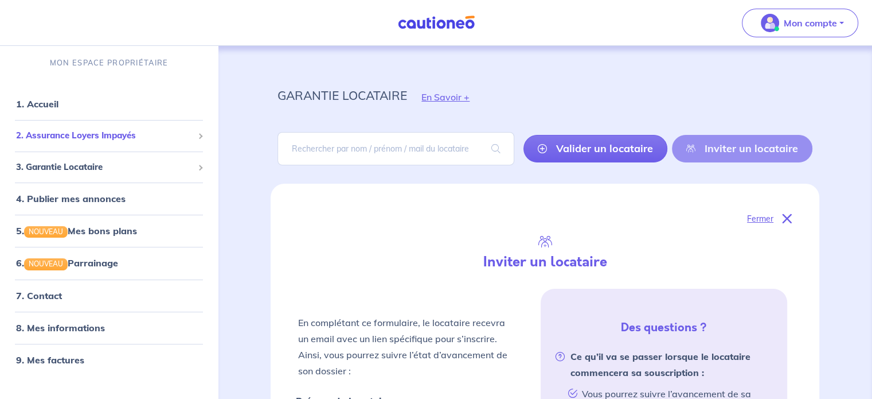
click at [162, 127] on div "2. Assurance Loyers Impayés" at bounding box center [109, 135] width 209 height 22
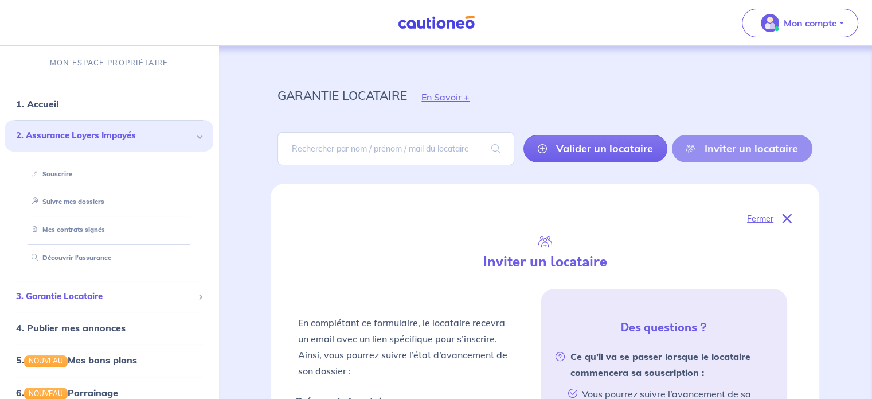
click at [147, 291] on span "3. Garantie Locataire" at bounding box center [104, 296] width 177 height 13
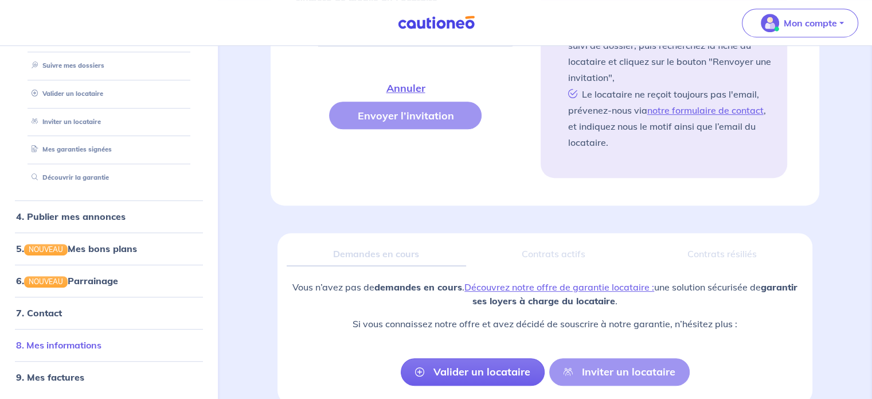
scroll to position [691, 0]
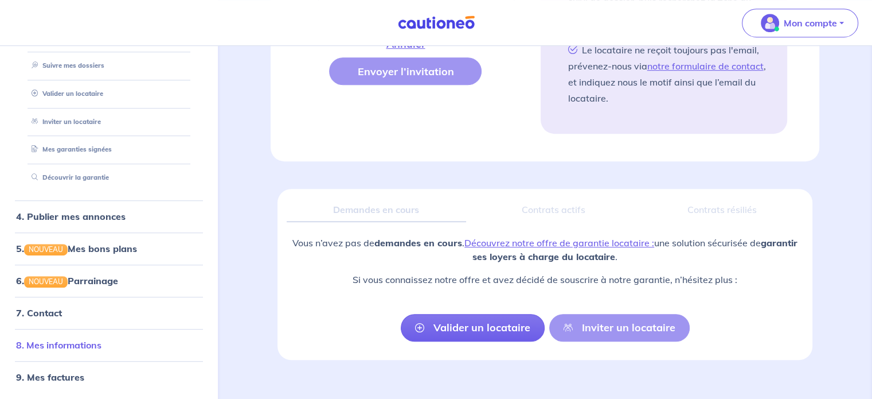
click at [55, 344] on link "8. Mes informations" at bounding box center [58, 345] width 85 height 11
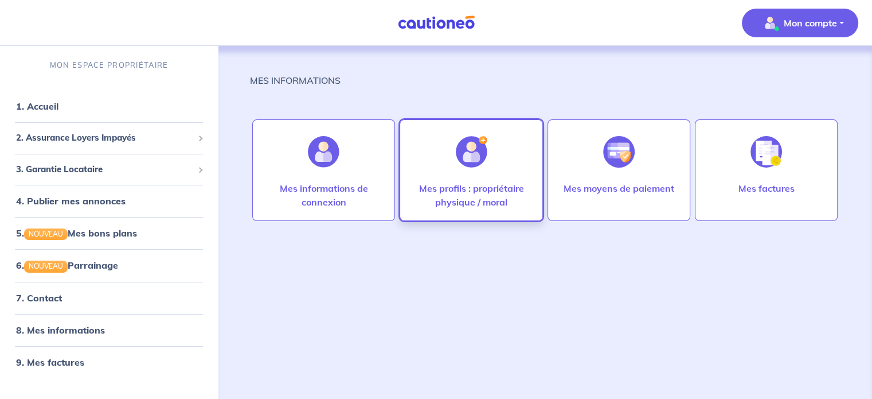
click at [462, 159] on img at bounding box center [472, 152] width 32 height 32
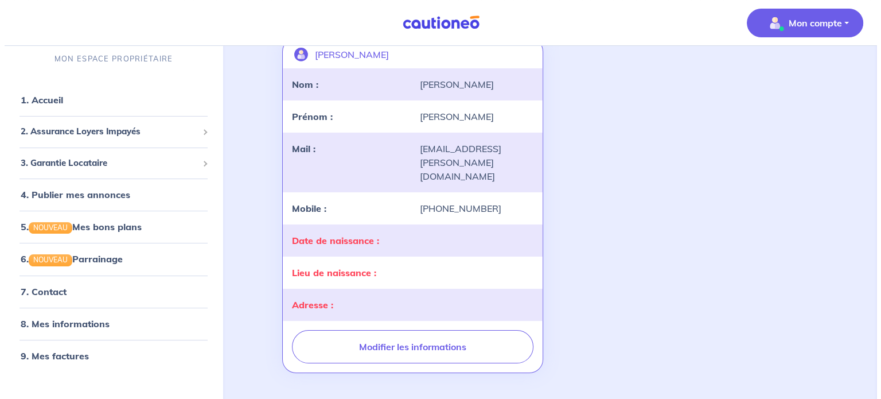
scroll to position [115, 0]
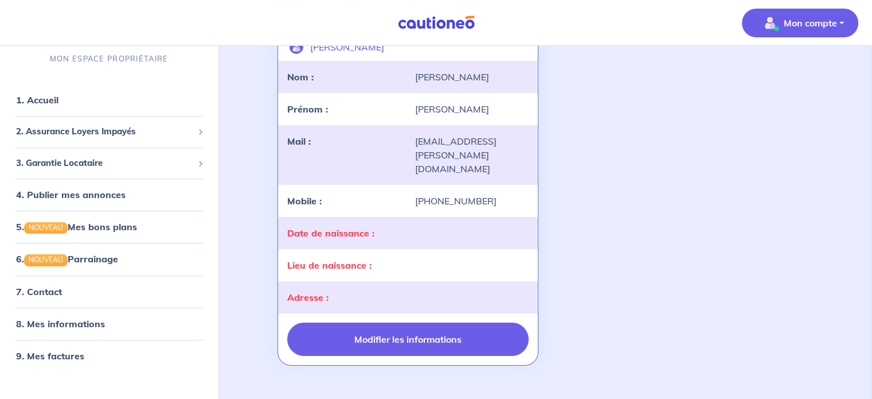
click at [430, 322] on button "Modifier les informations" at bounding box center [407, 338] width 241 height 33
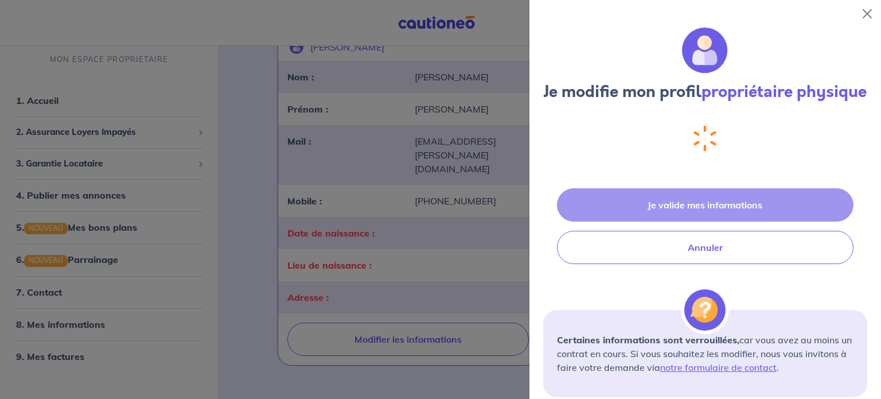
select select "FR"
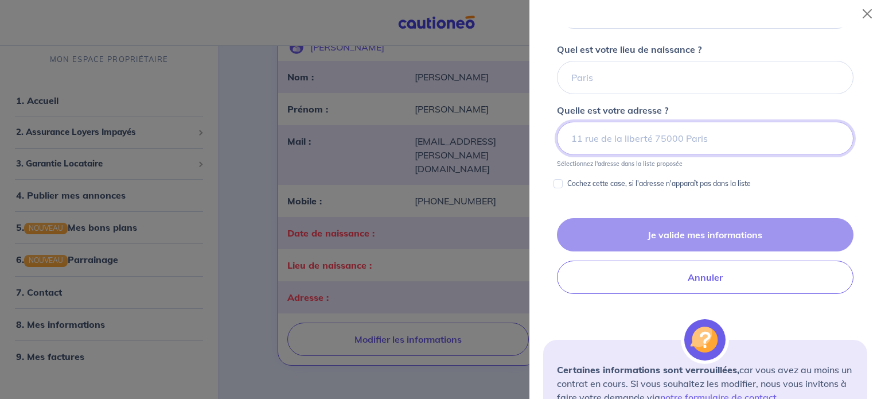
scroll to position [379, 0]
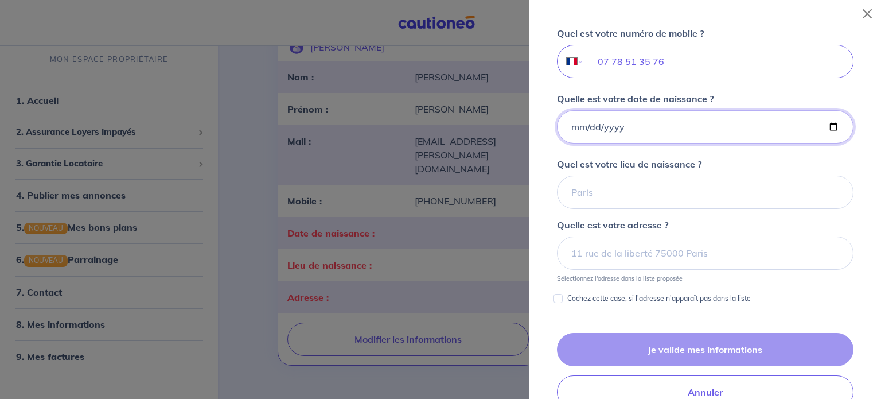
click at [567, 143] on input "Quelle est votre date de naissance ?" at bounding box center [705, 126] width 297 height 33
click at [828, 139] on input "Quelle est votre date de naissance ?" at bounding box center [705, 126] width 297 height 33
type input "[DATE]"
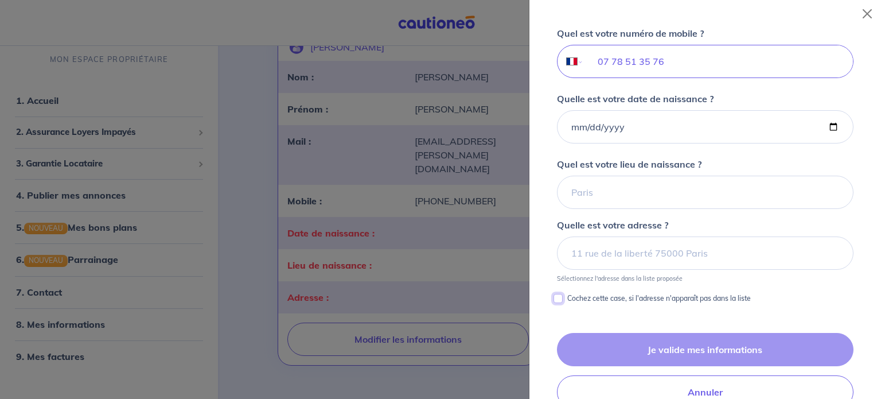
click at [561, 303] on input "Cochez cette case, si l'adresse n'apparaît pas dans la liste" at bounding box center [557, 298] width 9 height 9
checkbox input "true"
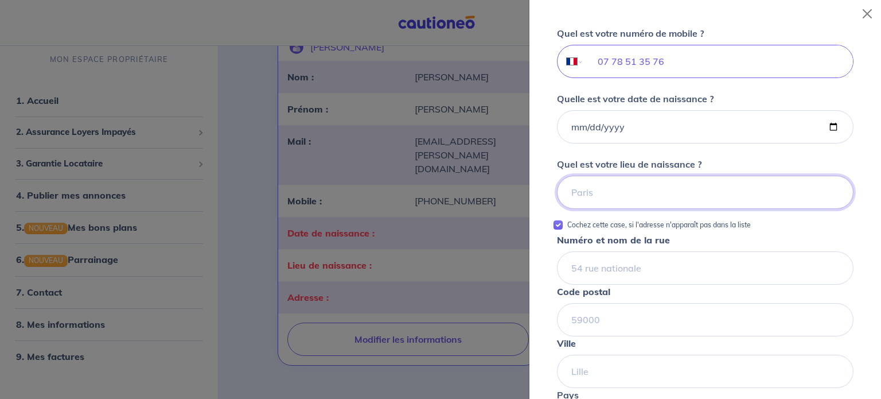
click at [590, 206] on input "Quel est votre lieu de naissance ?" at bounding box center [705, 192] width 297 height 33
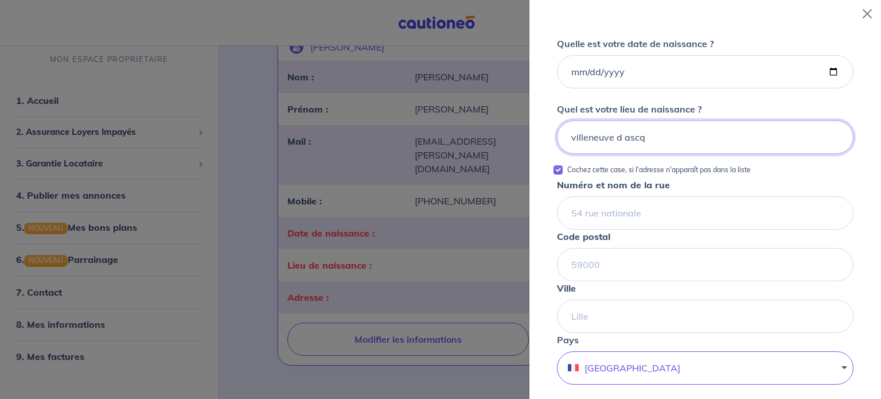
scroll to position [493, 0]
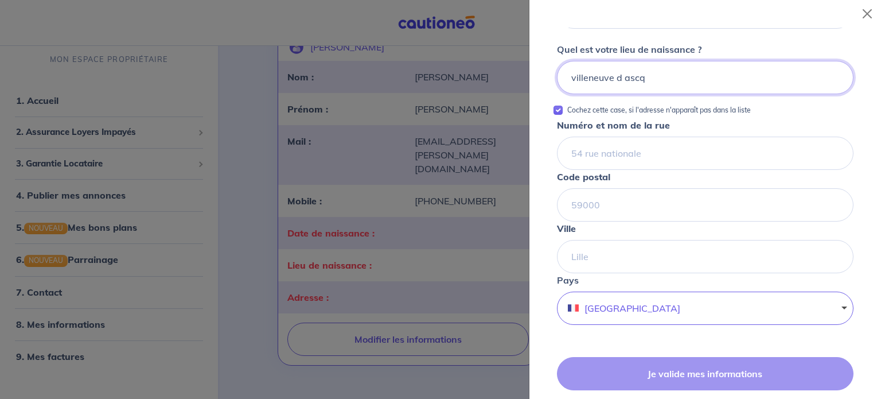
type input "villeneuve d ascq"
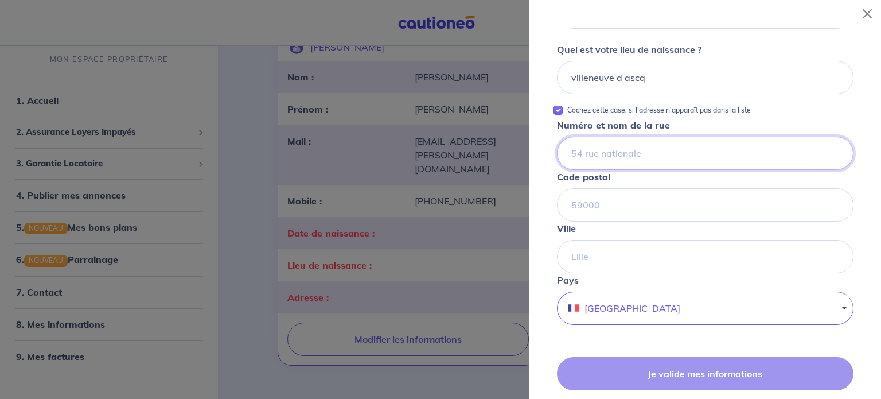
click at [614, 166] on input "Numéro et nom de la rue" at bounding box center [705, 153] width 297 height 33
type input "[STREET_ADDRESS][PERSON_NAME]"
type input "83260"
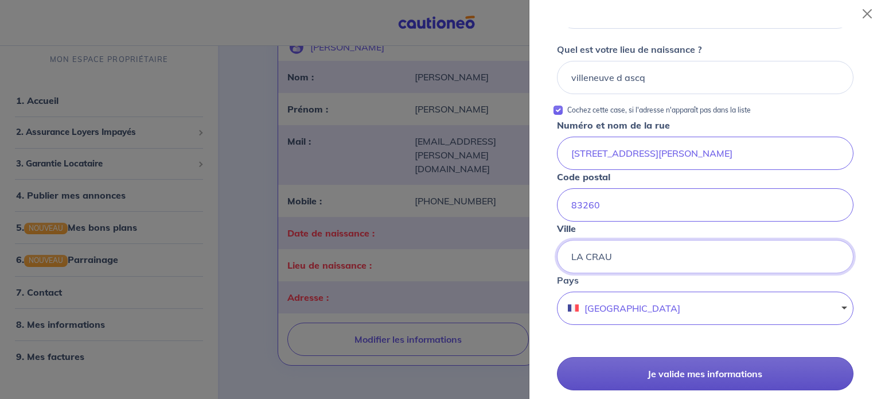
type input "LA CRAU"
click at [742, 387] on button "Je valide mes informations" at bounding box center [705, 373] width 297 height 33
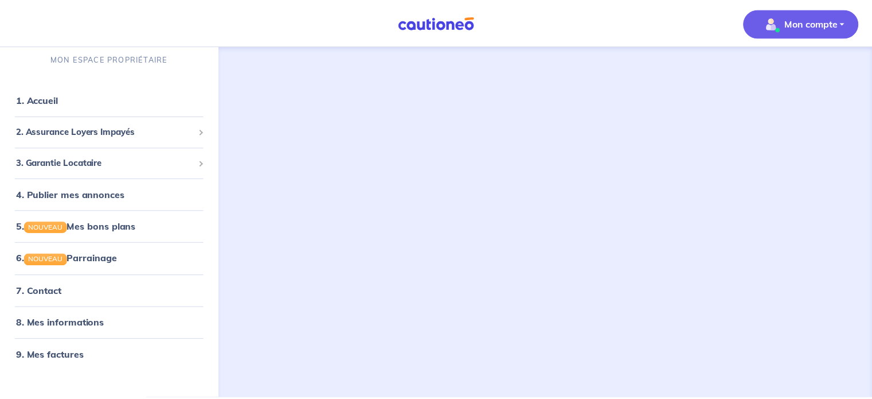
scroll to position [6, 0]
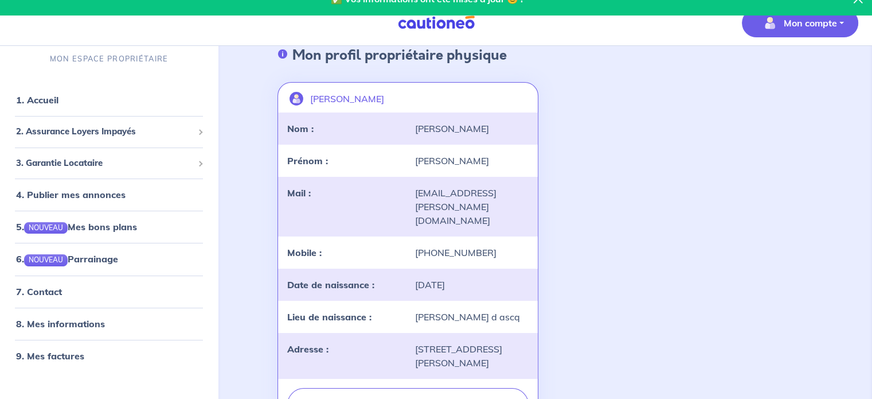
scroll to position [178, 0]
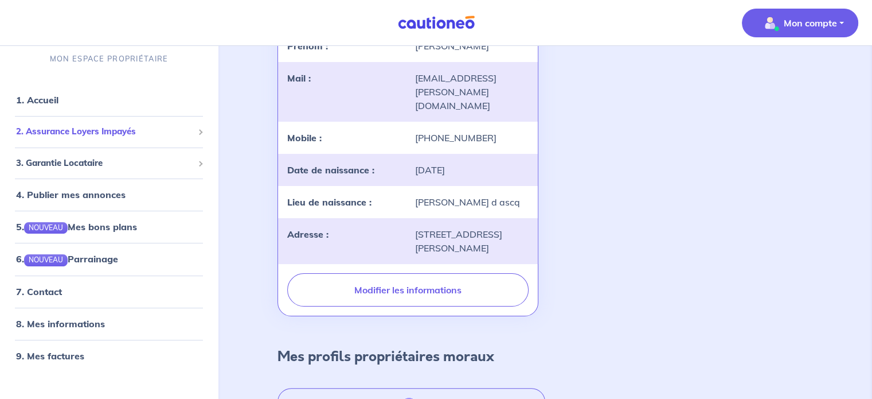
click at [107, 137] on span "2. Assurance Loyers Impayés" at bounding box center [104, 132] width 177 height 13
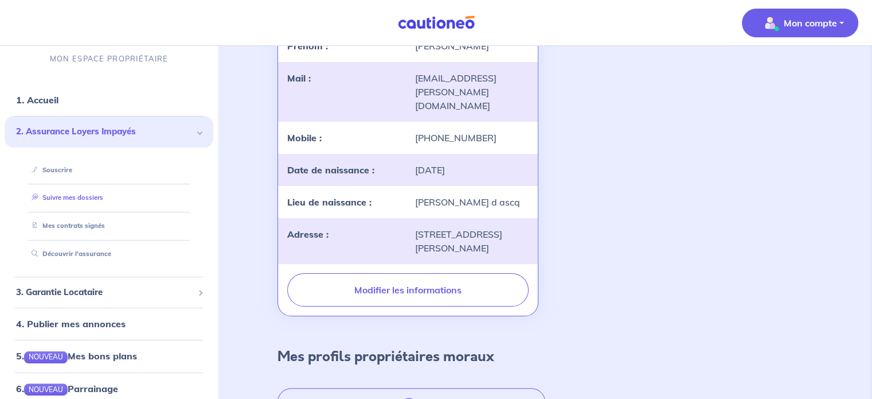
click at [87, 196] on link "Suivre mes dossiers" at bounding box center [65, 198] width 76 height 8
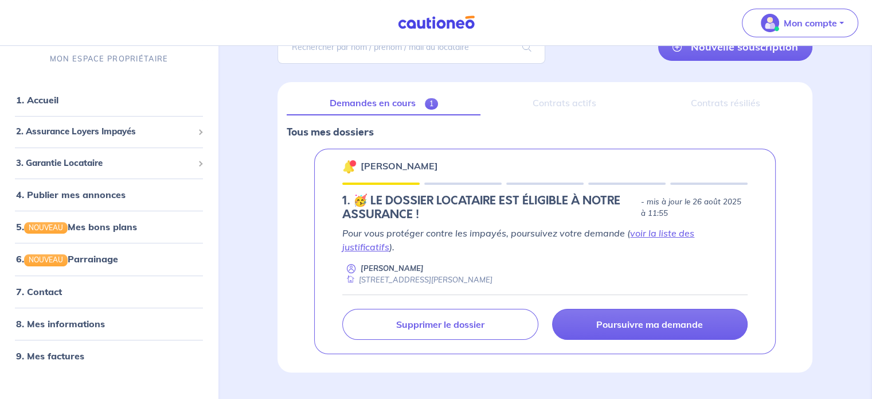
scroll to position [115, 0]
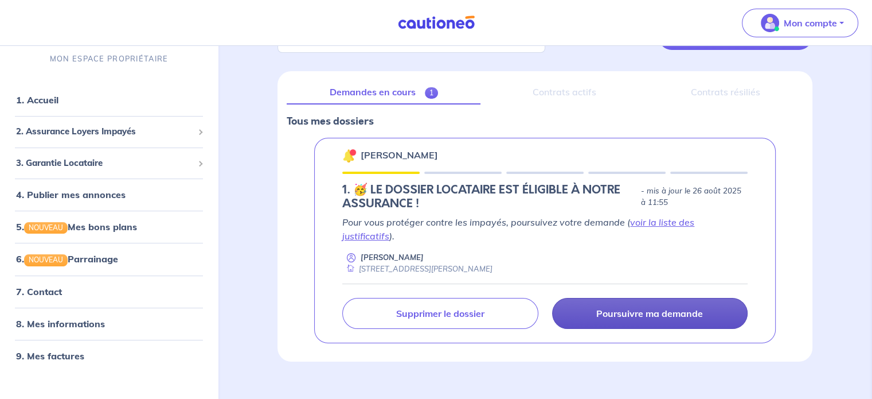
click at [645, 307] on p "Poursuivre ma demande" at bounding box center [649, 312] width 107 height 11
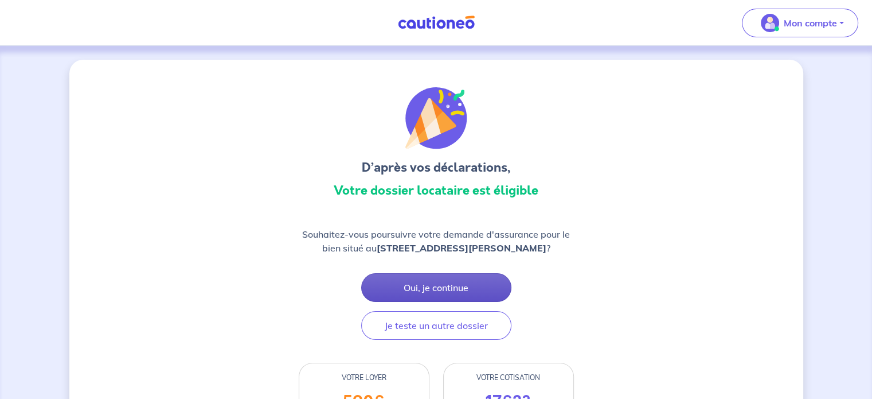
click at [429, 291] on button "Oui, je continue" at bounding box center [436, 287] width 150 height 29
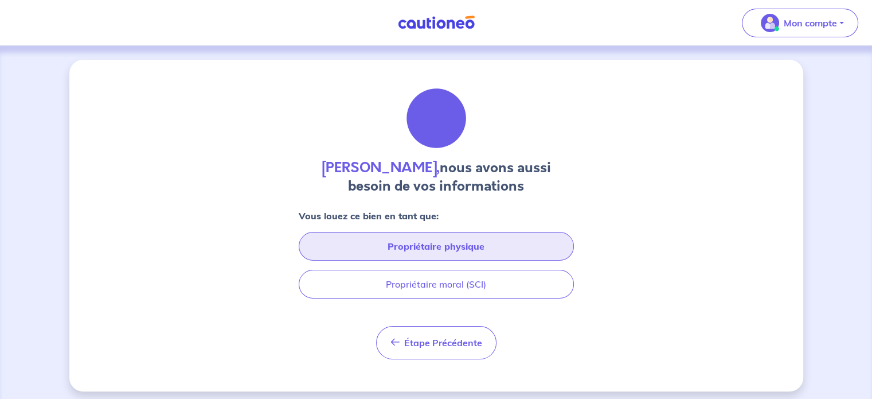
click at [438, 251] on button "Propriétaire physique" at bounding box center [436, 246] width 275 height 29
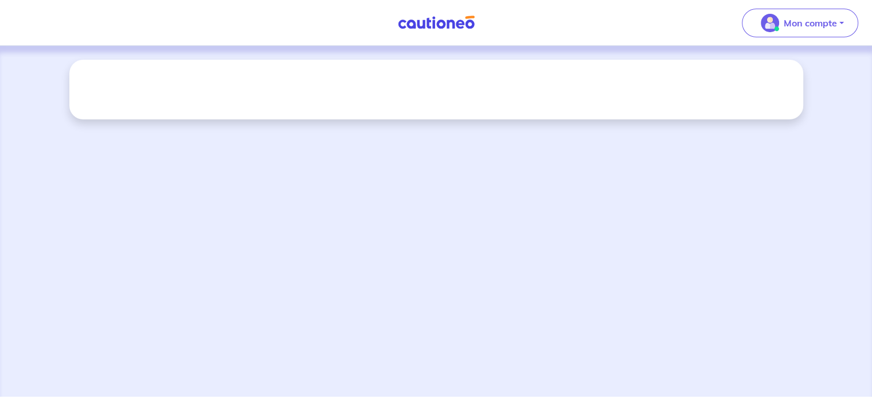
select select "FR"
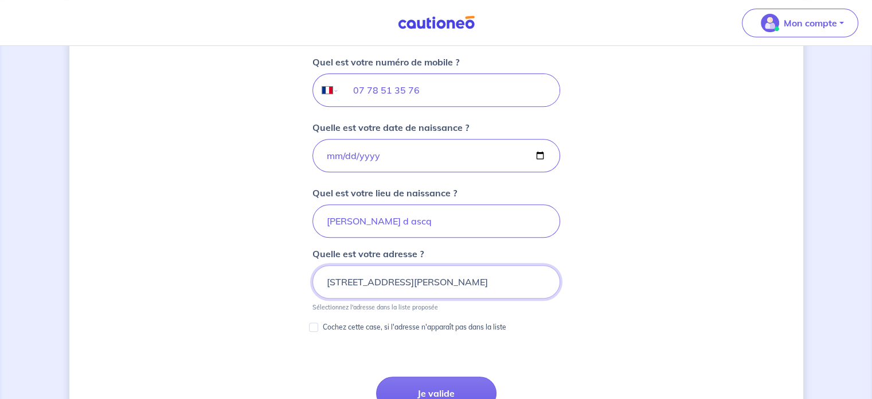
scroll to position [552, 0]
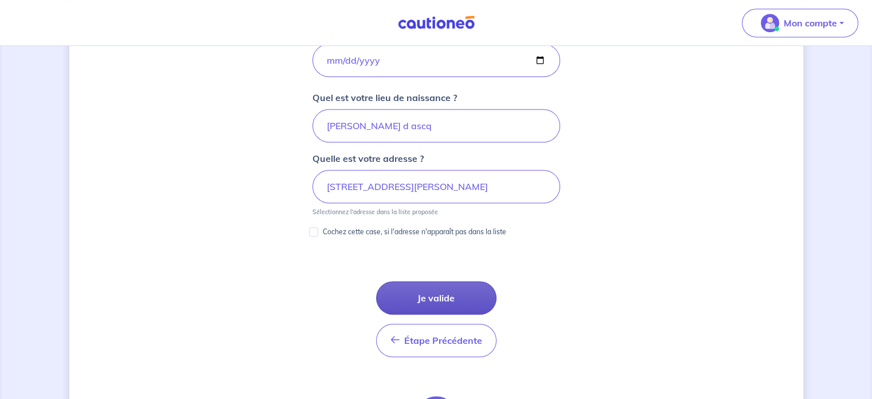
click at [443, 288] on button "Je valide" at bounding box center [436, 297] width 120 height 33
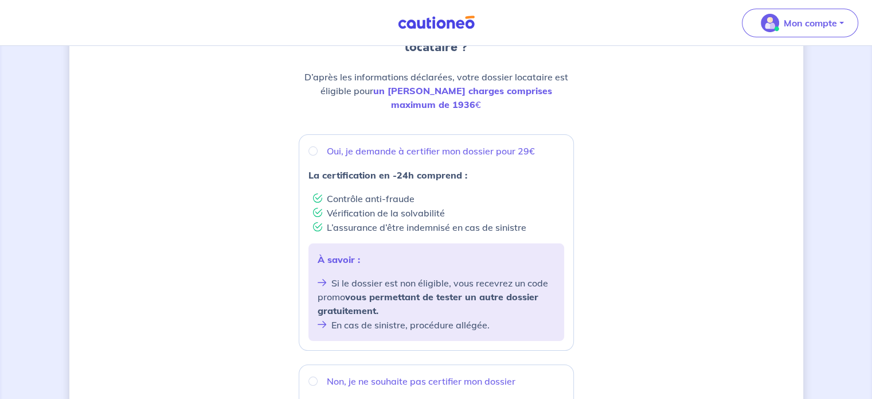
scroll to position [115, 0]
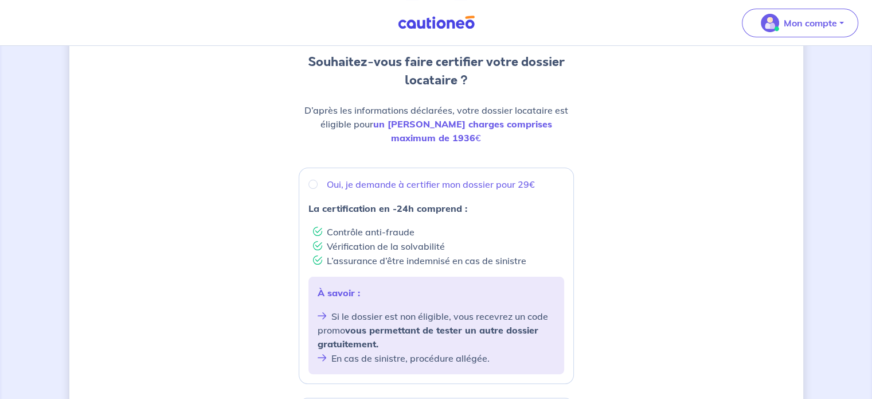
click at [391, 183] on div "Oui, je demande à certifier mon dossier pour 29€ La certification en -24h compr…" at bounding box center [436, 275] width 275 height 216
radio input "true"
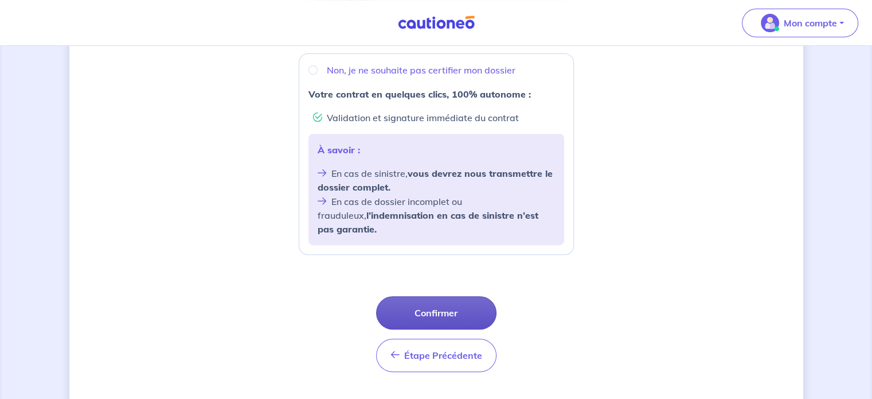
click at [449, 296] on button "Confirmer" at bounding box center [436, 312] width 120 height 33
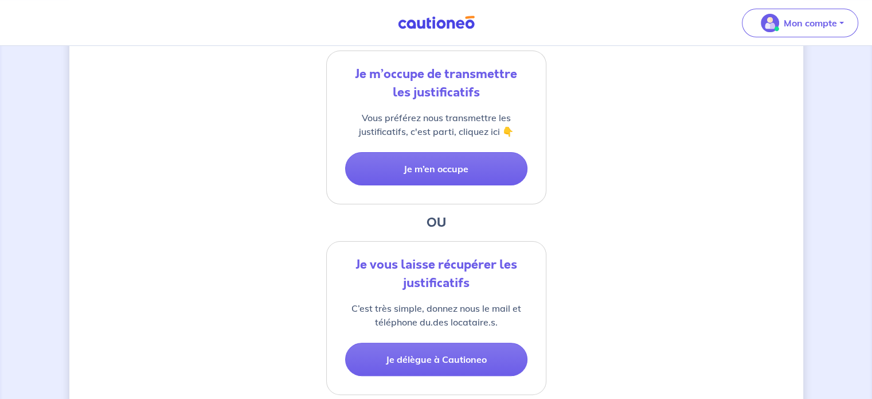
scroll to position [272, 0]
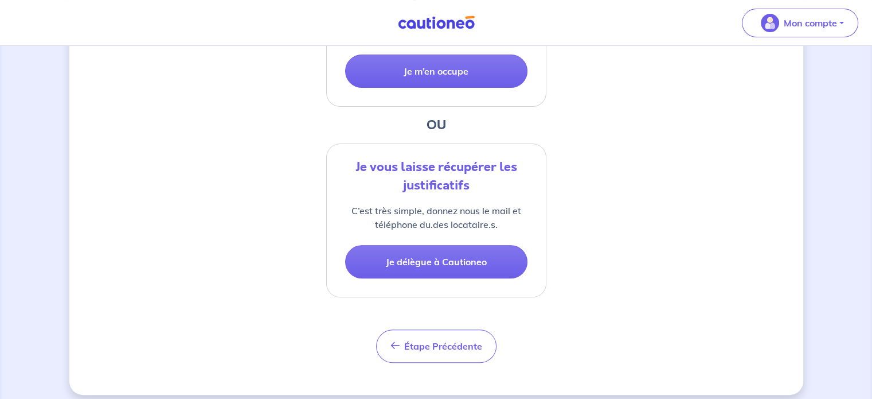
scroll to position [376, 0]
